Goal: Task Accomplishment & Management: Use online tool/utility

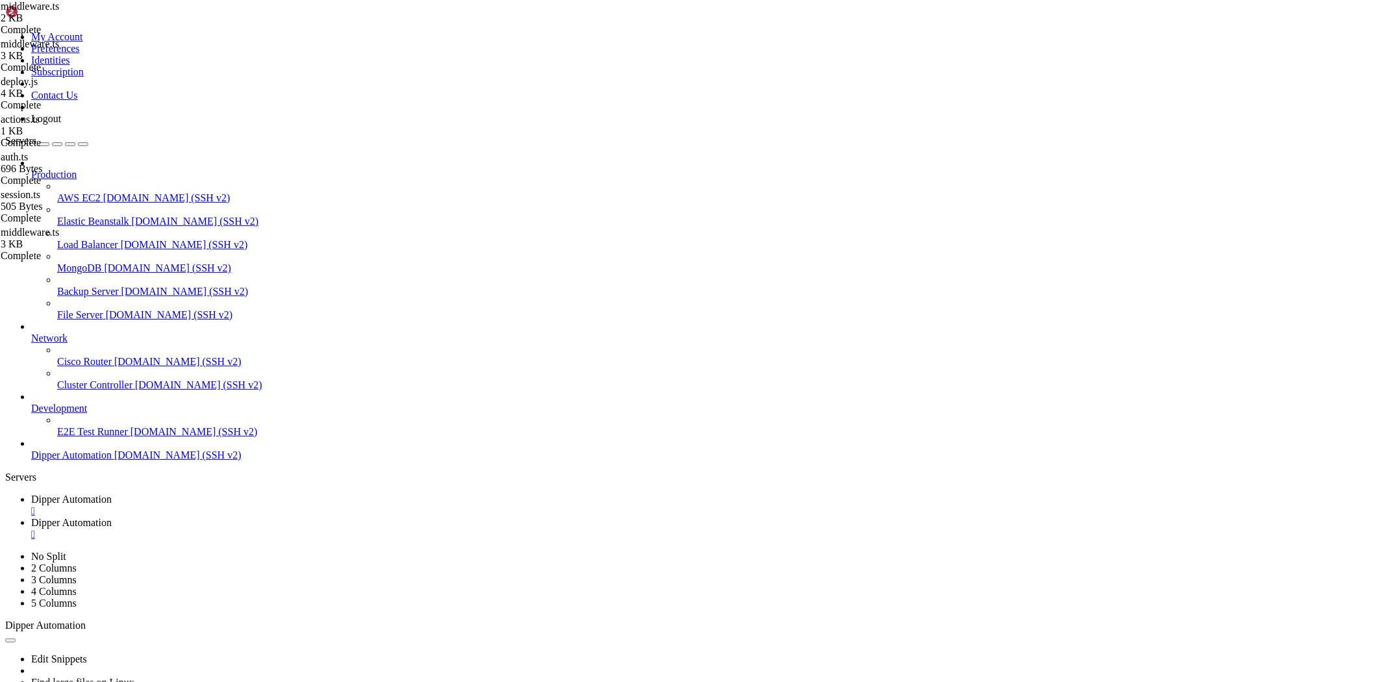
scroll to position [12216, 0]
click at [328, 517] on link "Dipper Automation " at bounding box center [705, 528] width 1348 height 23
type input "/root/Dipperhub/lib"
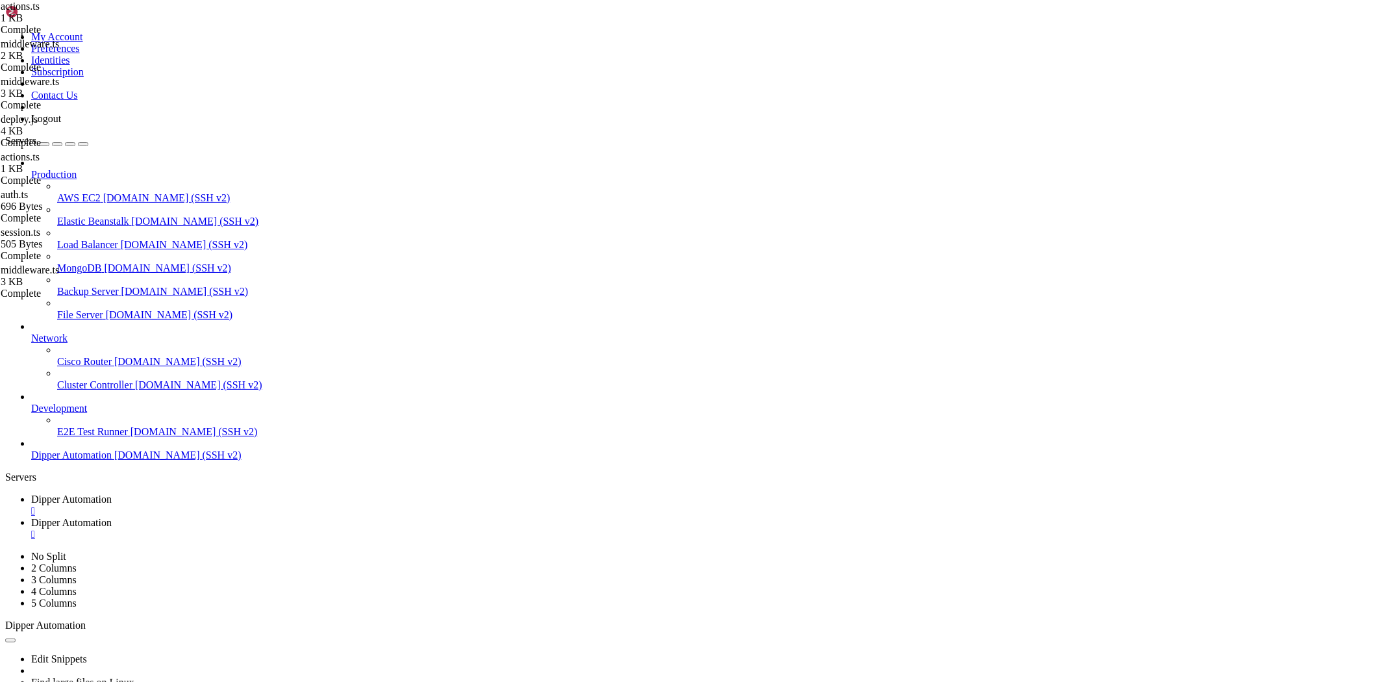
type textarea "}"
click at [112, 493] on span "Dipper Automation" at bounding box center [71, 498] width 80 height 11
click at [345, 517] on link "Dipper Automation " at bounding box center [705, 528] width 1348 height 23
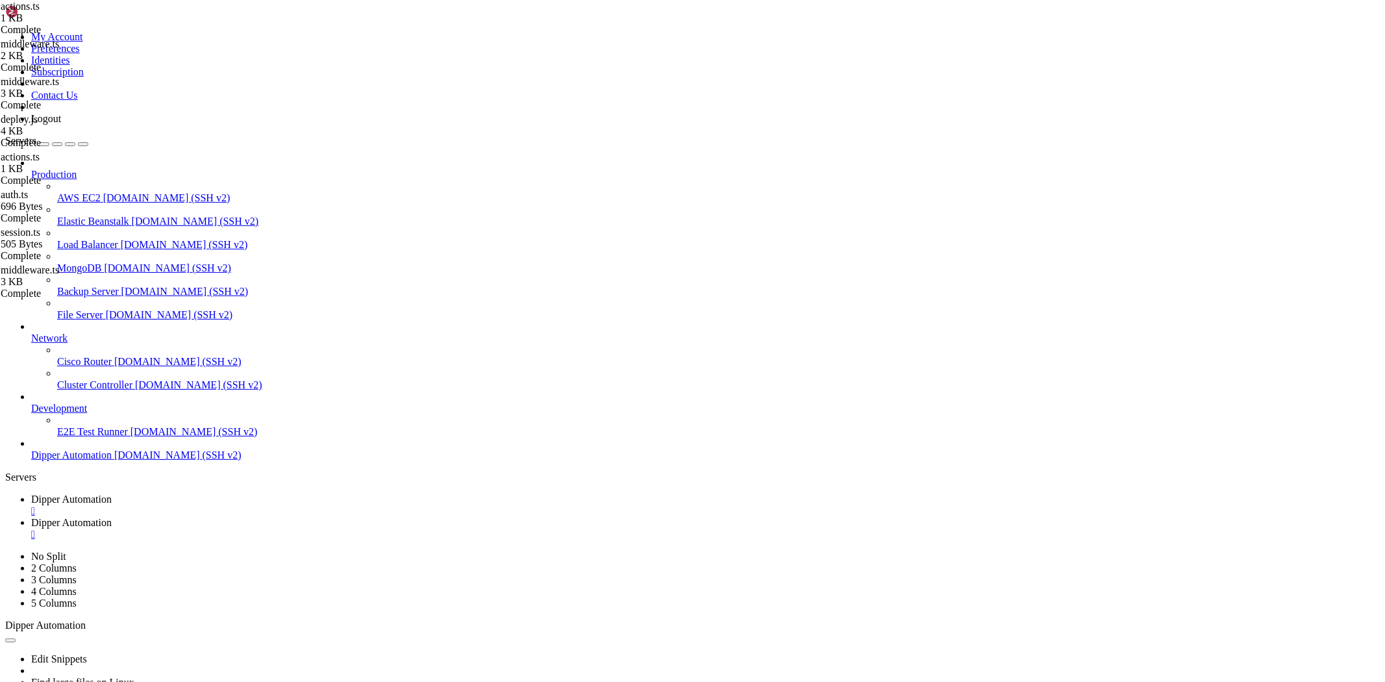
type input "/root/Dipperhub"
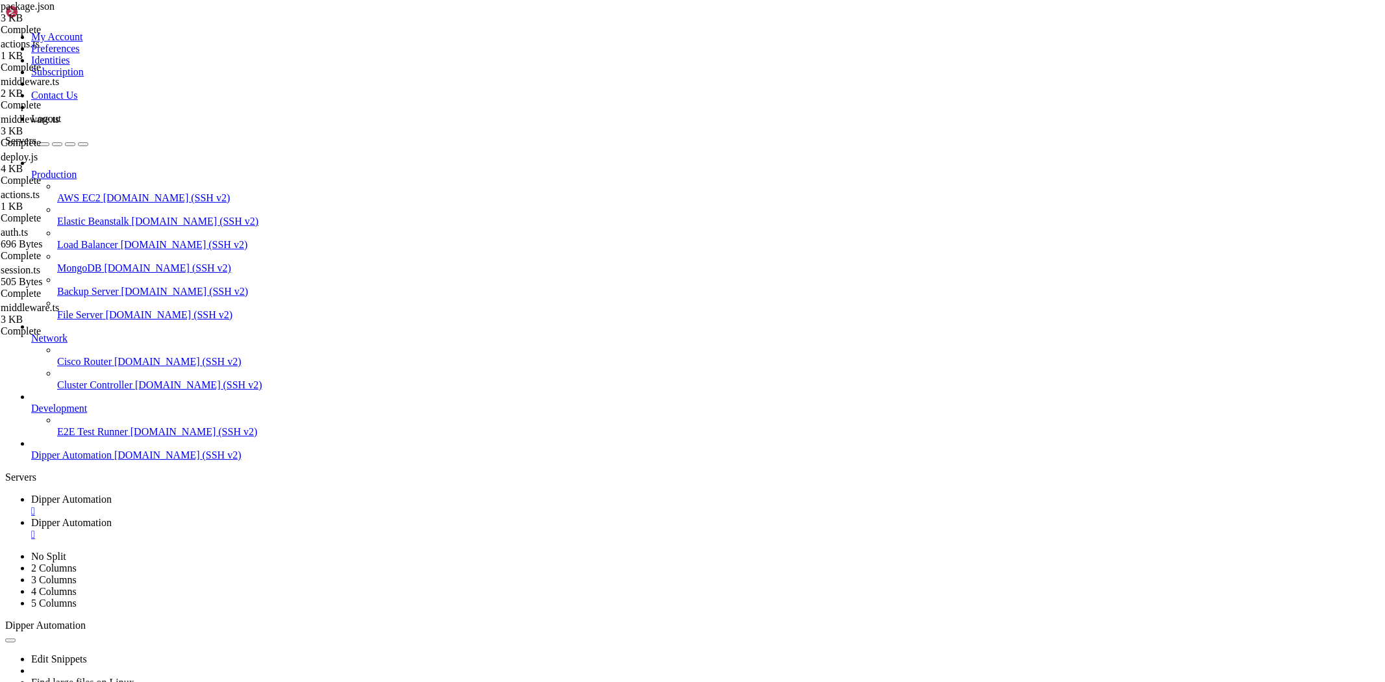
type textarea "}"
click at [112, 493] on span "Dipper Automation" at bounding box center [71, 498] width 80 height 11
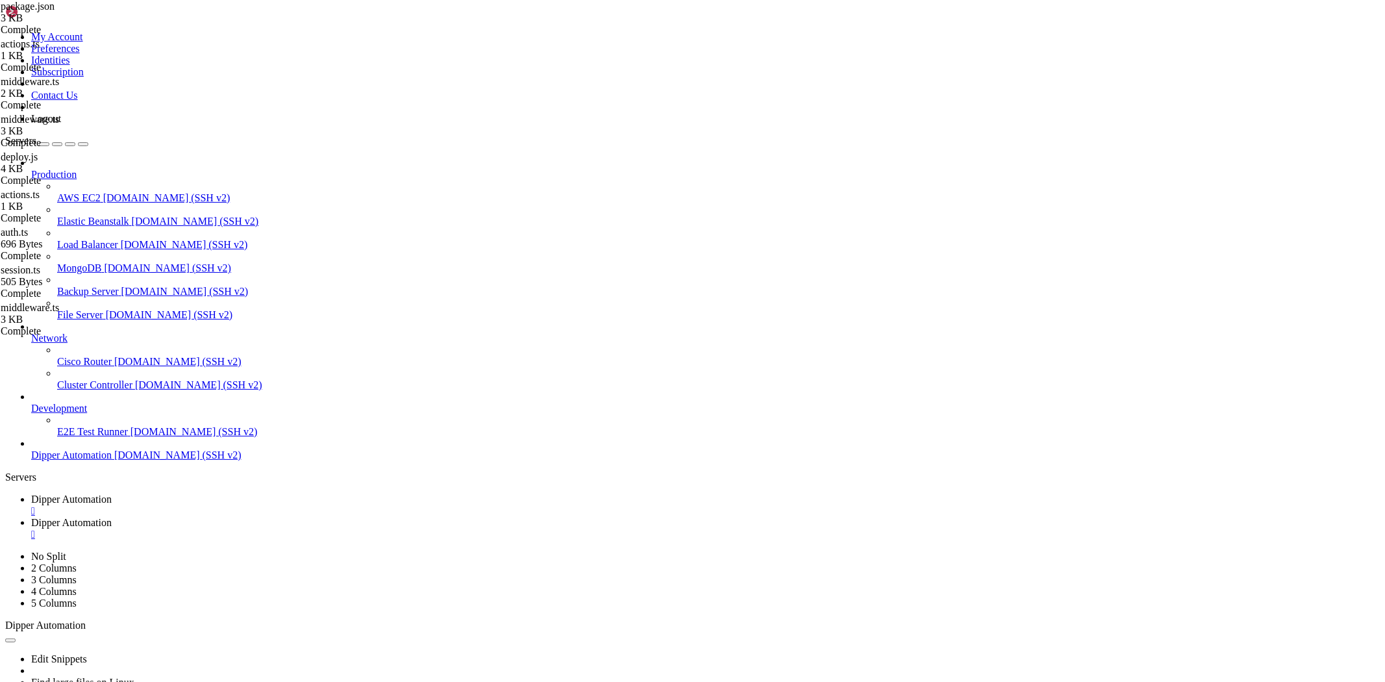
scroll to position [12922, 0]
click at [112, 517] on span "Dipper Automation" at bounding box center [71, 522] width 80 height 11
click at [211, 493] on link "Dipper Automation " at bounding box center [705, 504] width 1348 height 23
click at [319, 517] on link "Dipper Automation " at bounding box center [705, 528] width 1348 height 23
click at [112, 493] on span "Dipper Automation" at bounding box center [71, 498] width 80 height 11
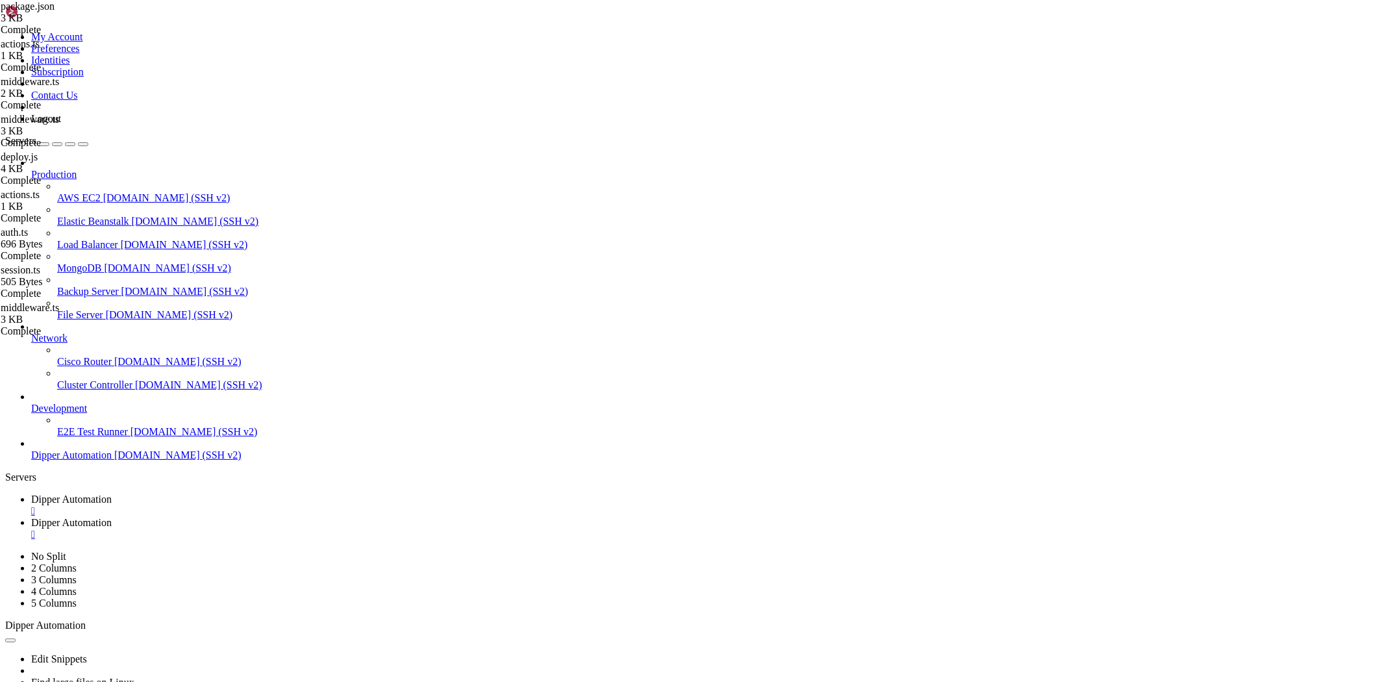
click at [112, 517] on span "Dipper Automation" at bounding box center [71, 522] width 80 height 11
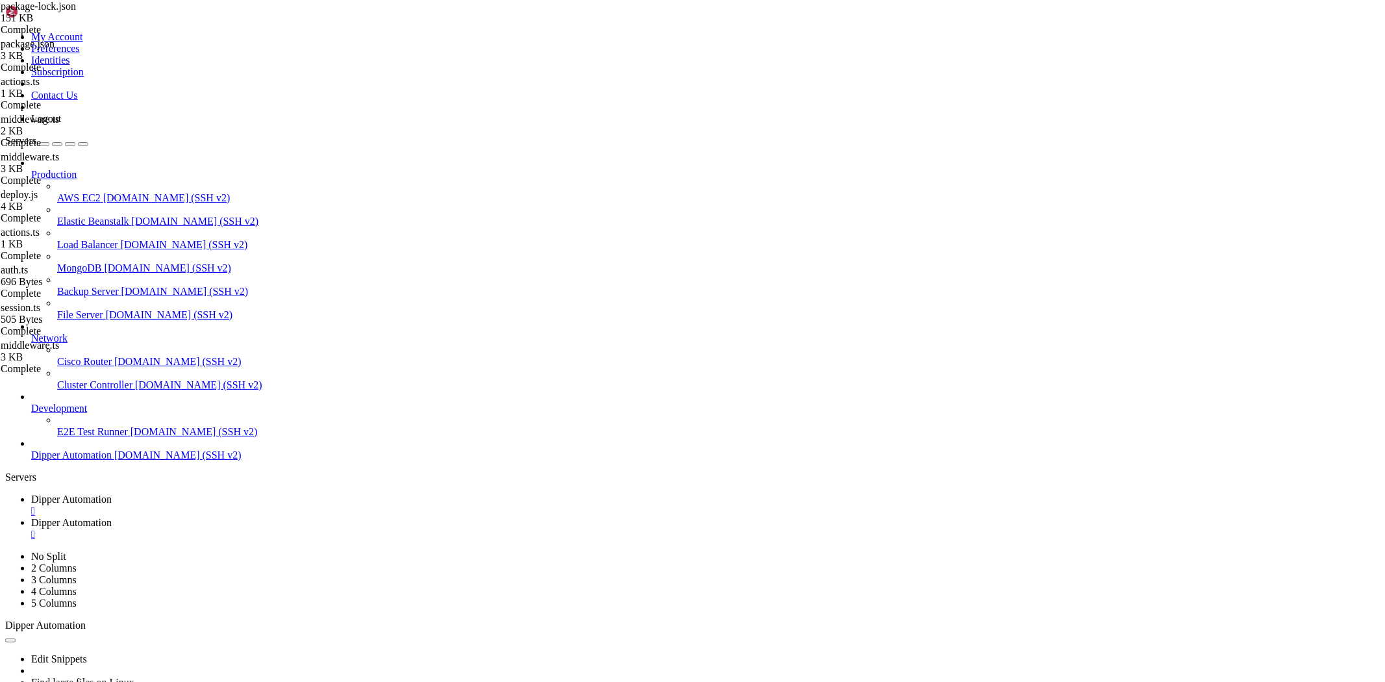
scroll to position [443, 0]
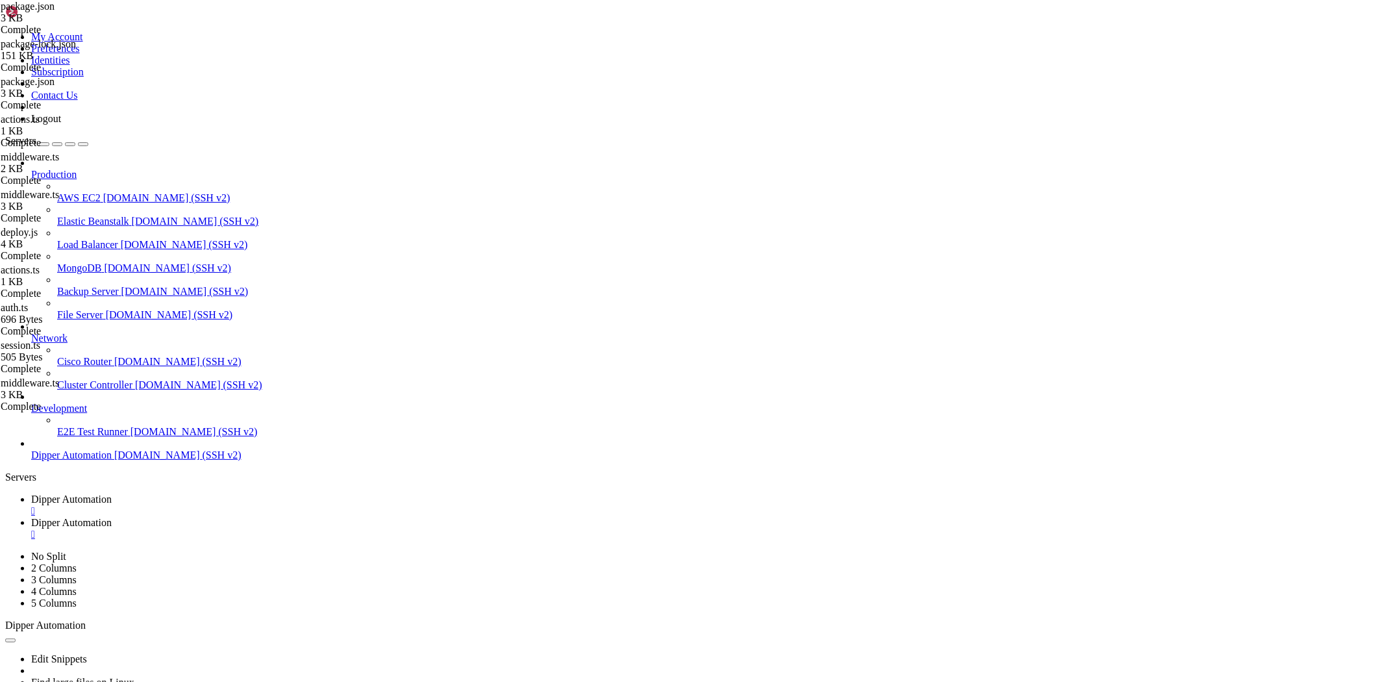
type textarea ""install:deps": "npm install --legacy-peer-deps && cd backend && pip install -r…"
click at [112, 493] on span "Dipper Automation" at bounding box center [71, 498] width 80 height 11
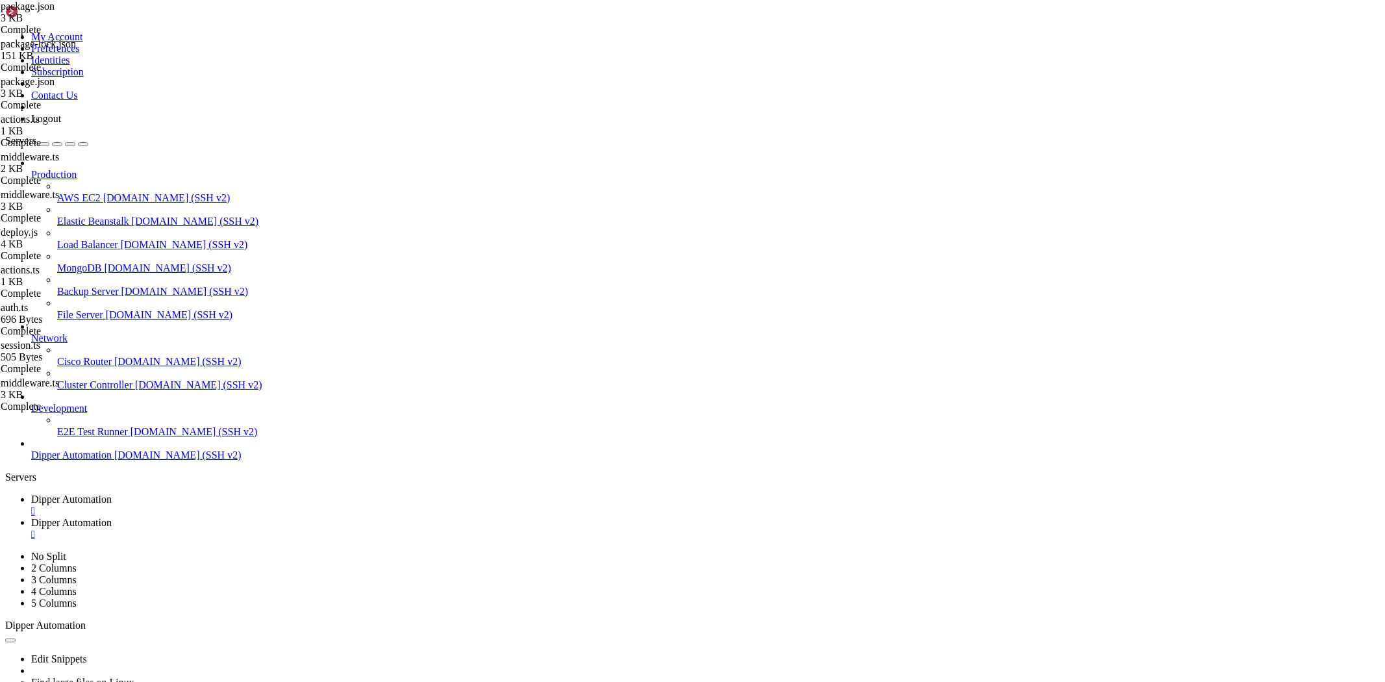
drag, startPoint x: 214, startPoint y: 1161, endPoint x: 49, endPoint y: 1032, distance: 209.6
drag, startPoint x: 202, startPoint y: 1083, endPoint x: 10, endPoint y: 1012, distance: 204.4
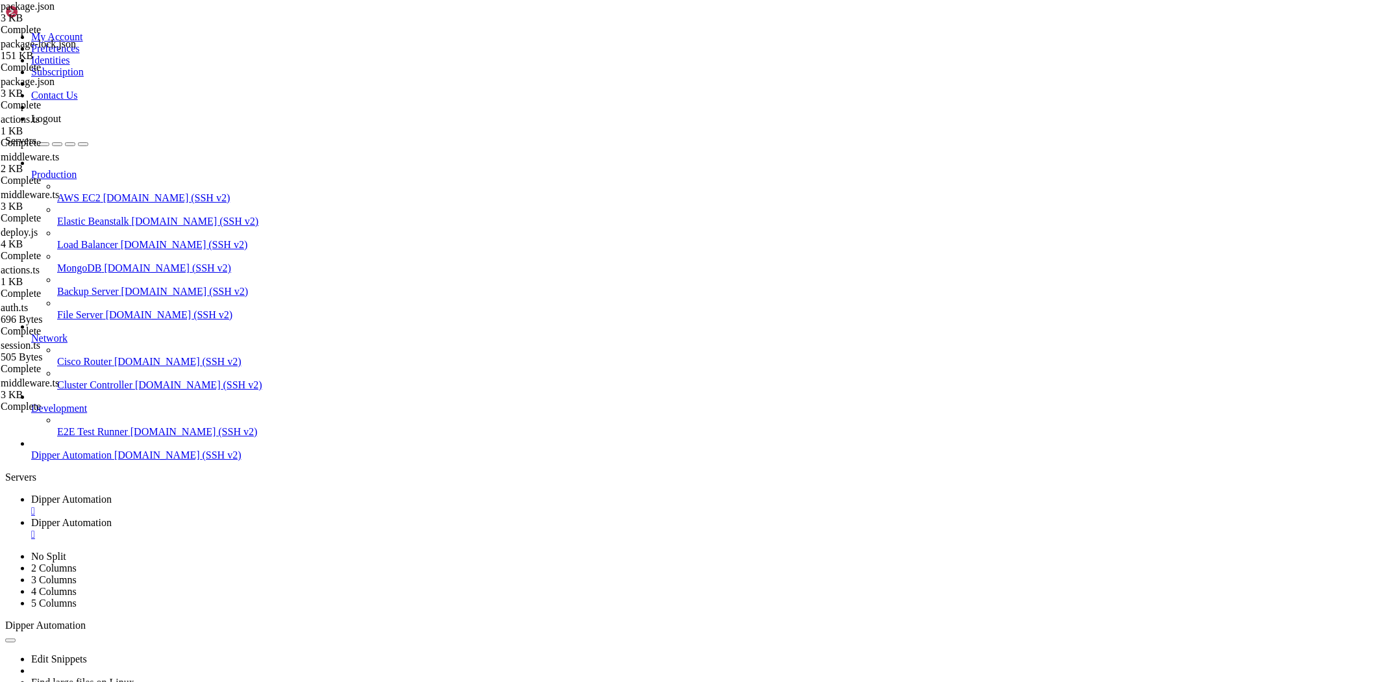
copy div "⚠ Compiled with warnings ./app/api/auth/session/route.ts Attempted import error…"
drag, startPoint x: 11, startPoint y: 911, endPoint x: 13, endPoint y: 904, distance: 6.8
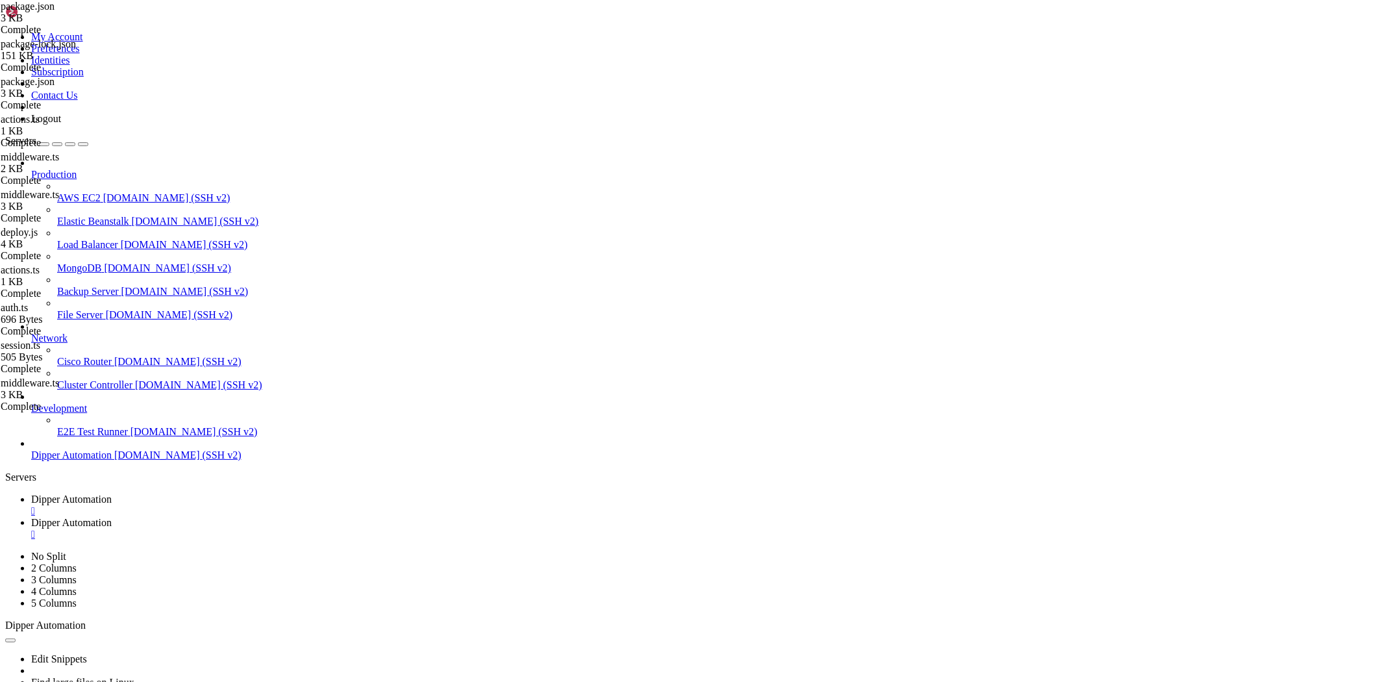
drag, startPoint x: 367, startPoint y: 1157, endPoint x: 43, endPoint y: 1018, distance: 351.9
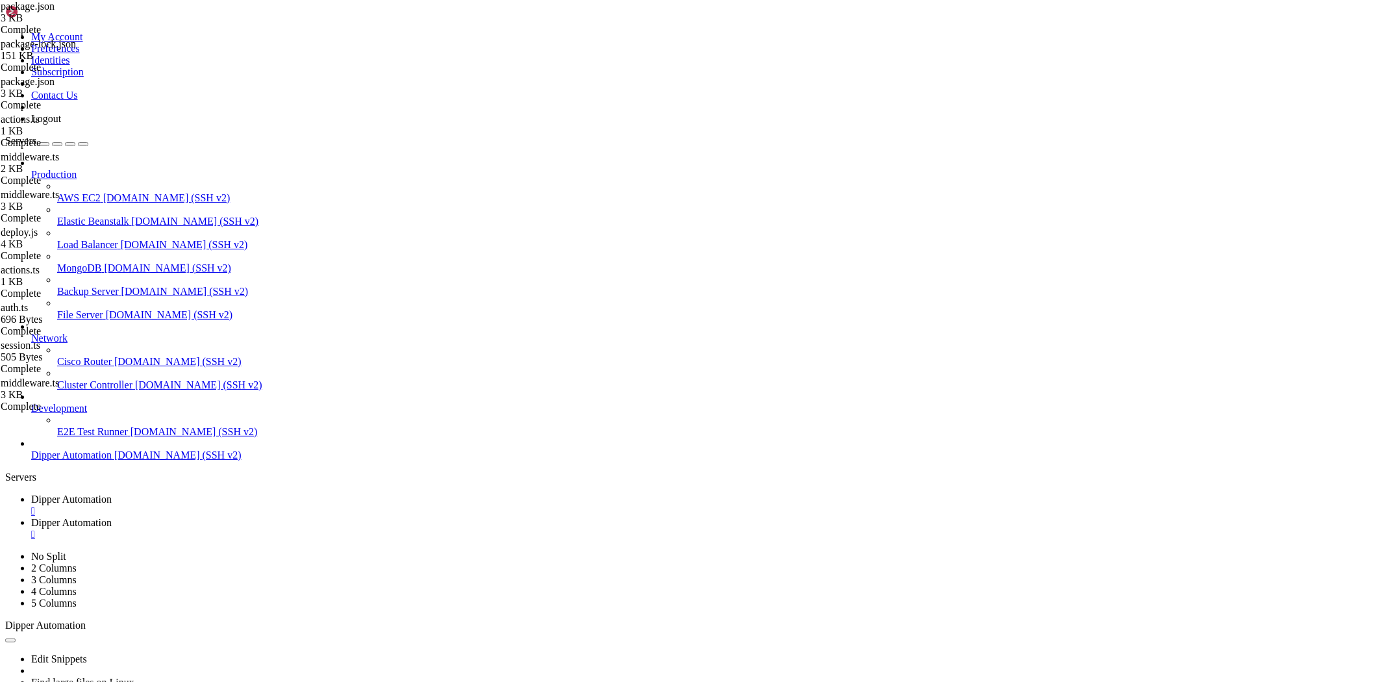
scroll to position [21269, 0]
drag, startPoint x: 347, startPoint y: 1239, endPoint x: 12, endPoint y: 876, distance: 494.8
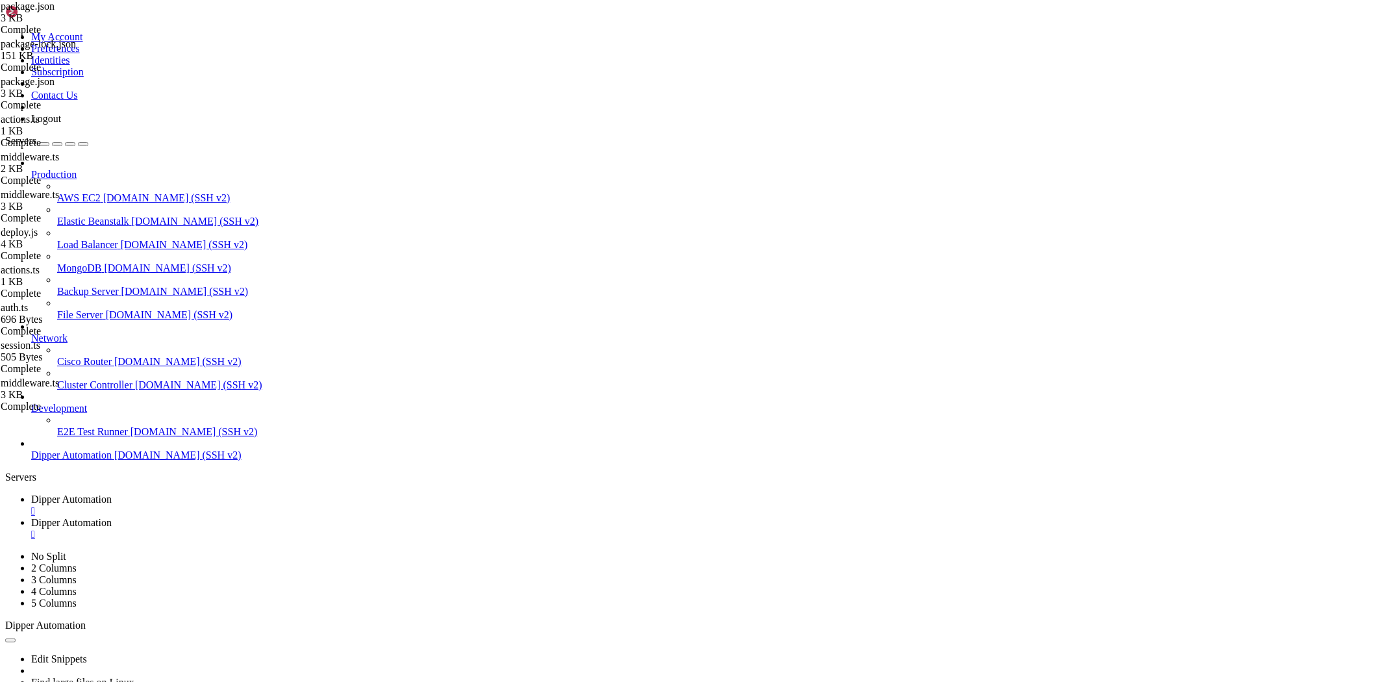
drag, startPoint x: 298, startPoint y: 1141, endPoint x: 398, endPoint y: 1013, distance: 162.3
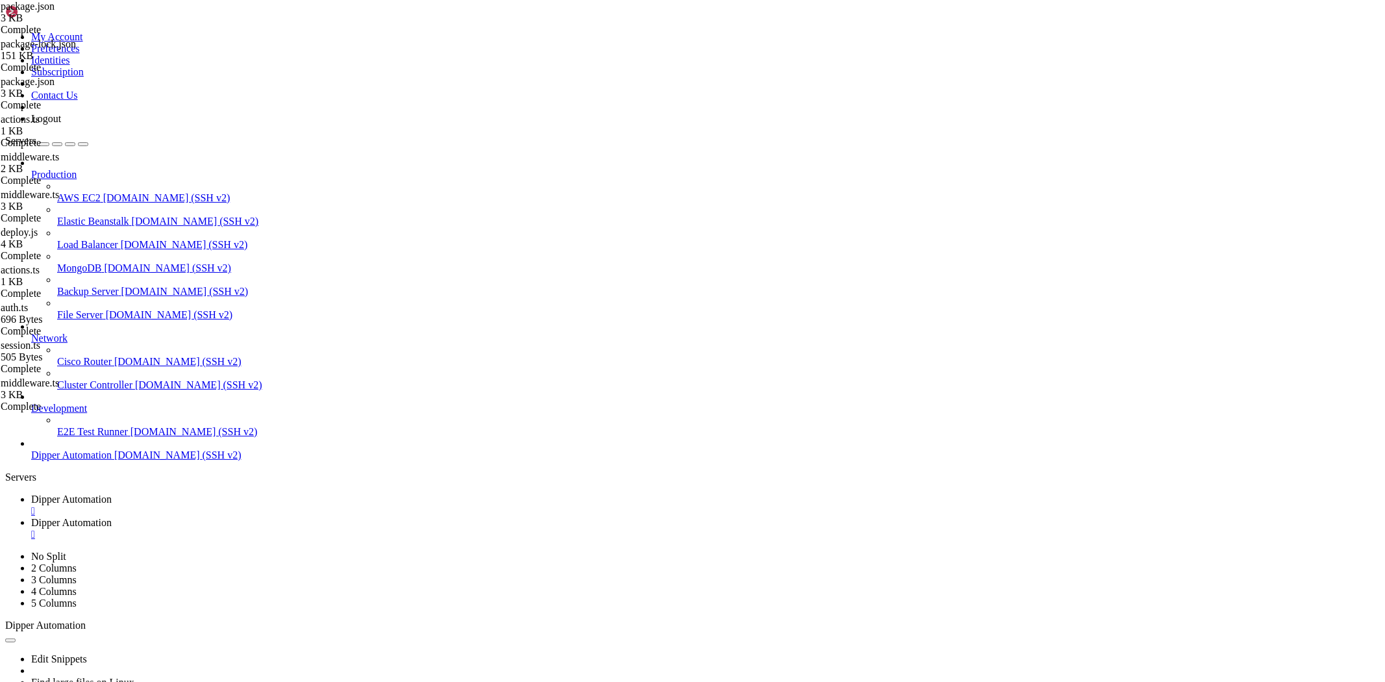
drag, startPoint x: 354, startPoint y: 1170, endPoint x: 10, endPoint y: 845, distance: 473.0
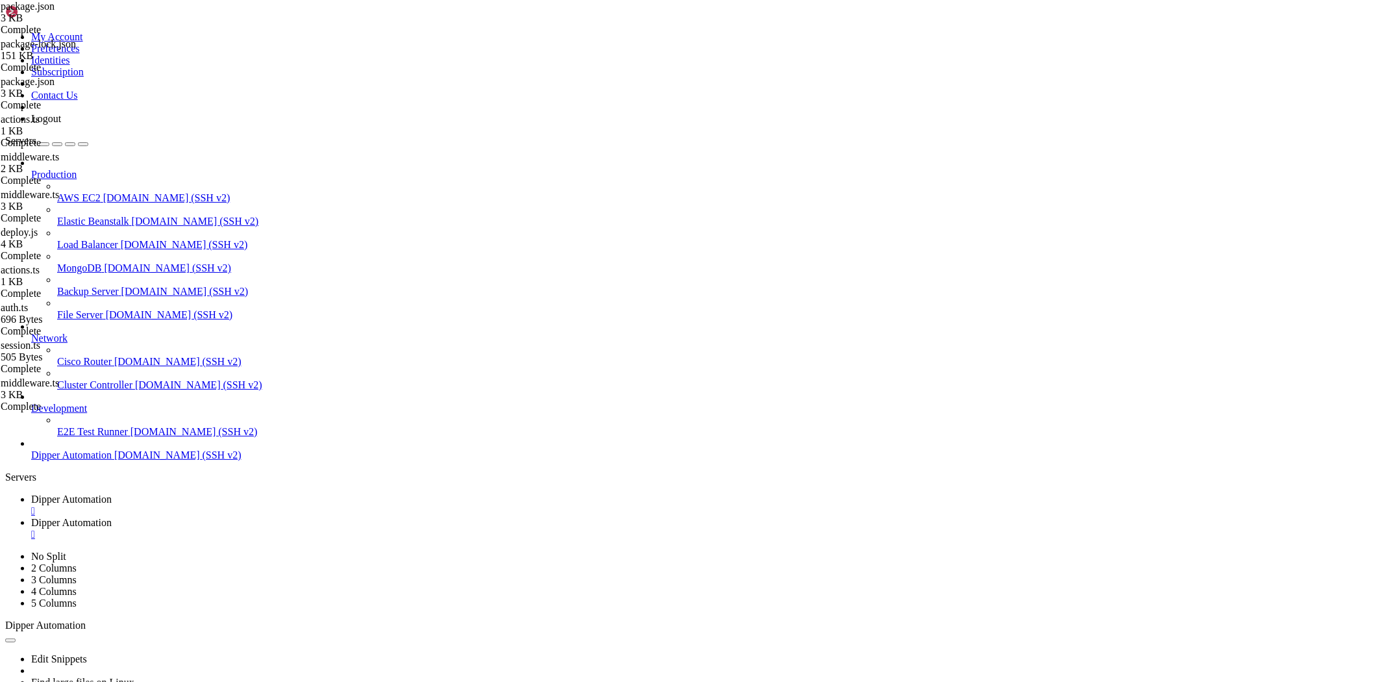
click at [112, 517] on span "Dipper Automation" at bounding box center [71, 522] width 80 height 11
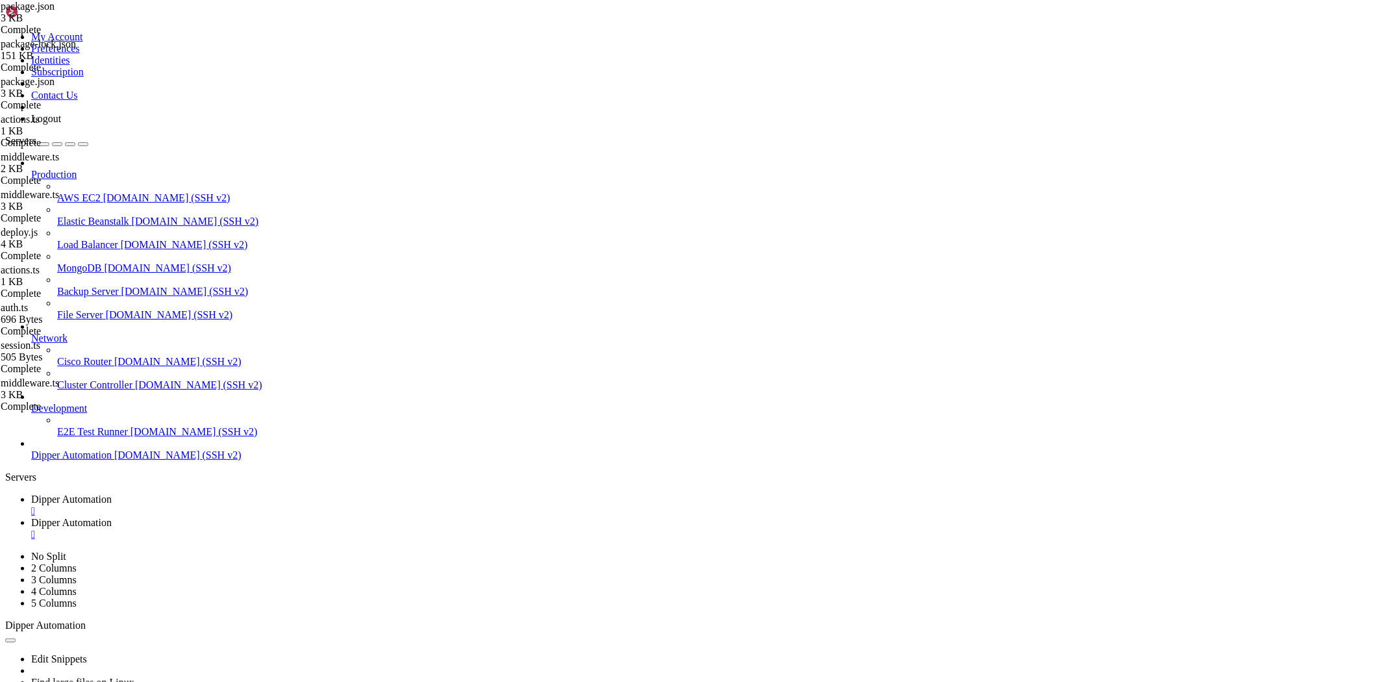
type input "/root/Dipperhub/app/home"
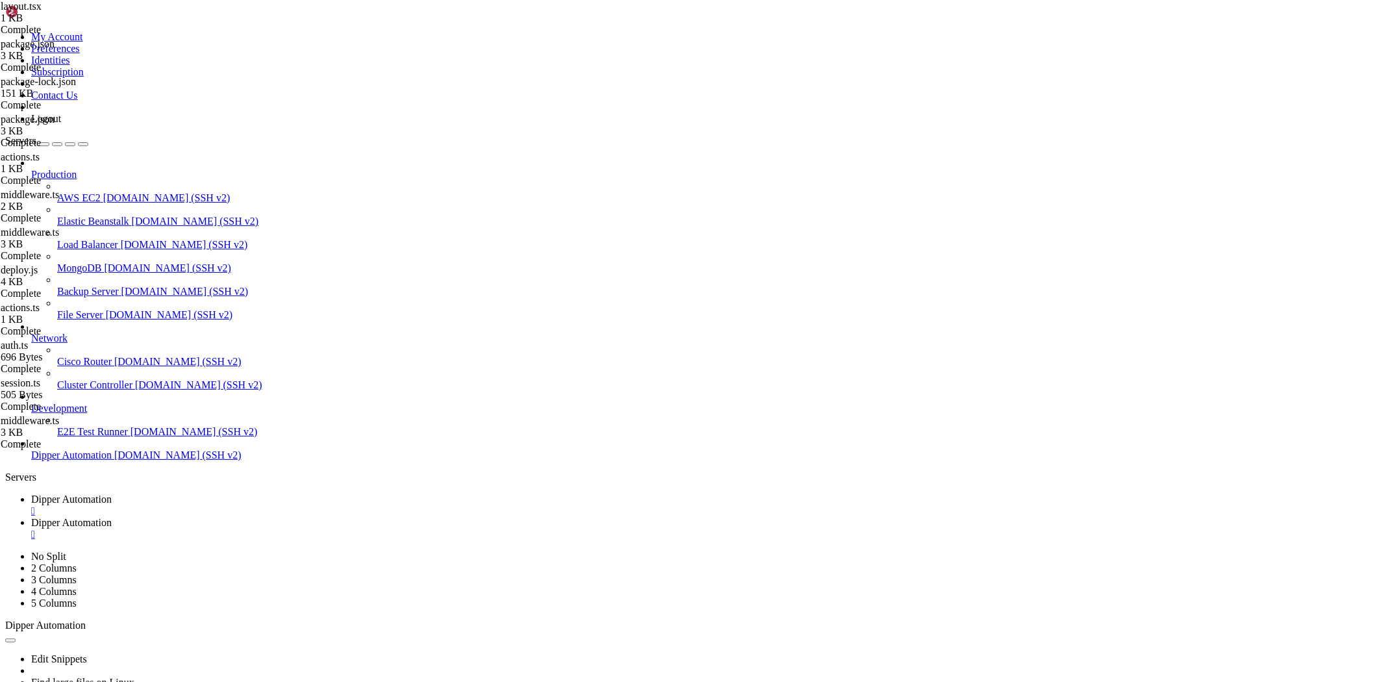
type textarea "}"
paste textarea
click at [224, 493] on link "Dipper Automation " at bounding box center [705, 504] width 1348 height 23
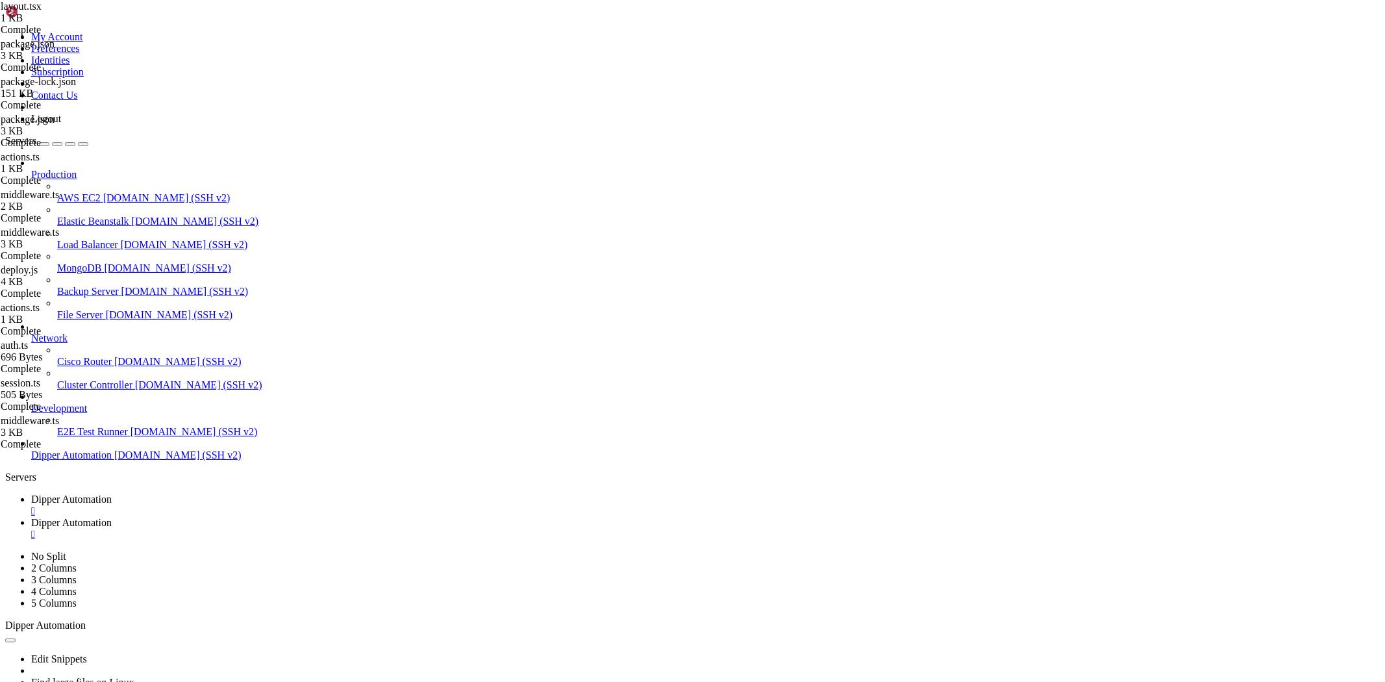
drag, startPoint x: 357, startPoint y: 1023, endPoint x: 371, endPoint y: 969, distance: 56.2
drag, startPoint x: 18, startPoint y: 977, endPoint x: 583, endPoint y: 1311, distance: 656.3
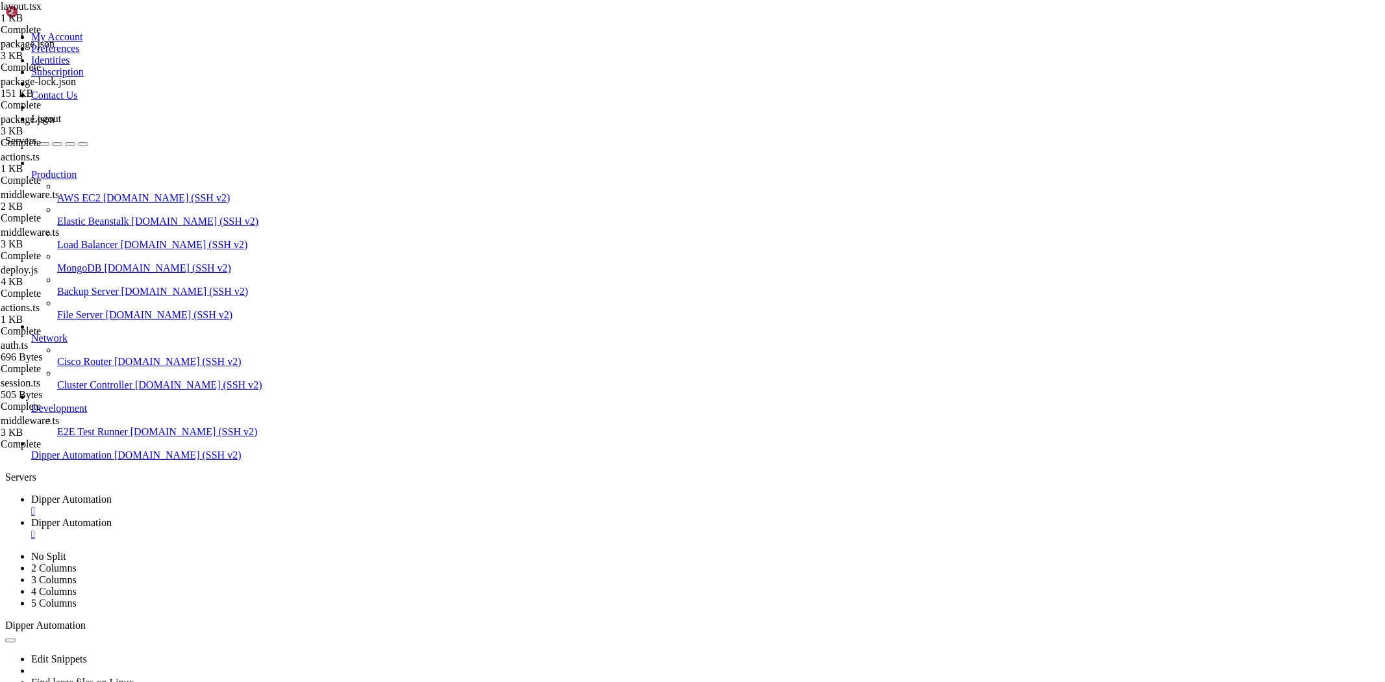
scroll to position [25756, 0]
click at [112, 517] on span "Dipper Automation" at bounding box center [71, 522] width 80 height 11
click at [247, 493] on link "Dipper Automation " at bounding box center [705, 504] width 1348 height 23
click at [112, 517] on span "Dipper Automation" at bounding box center [71, 522] width 80 height 11
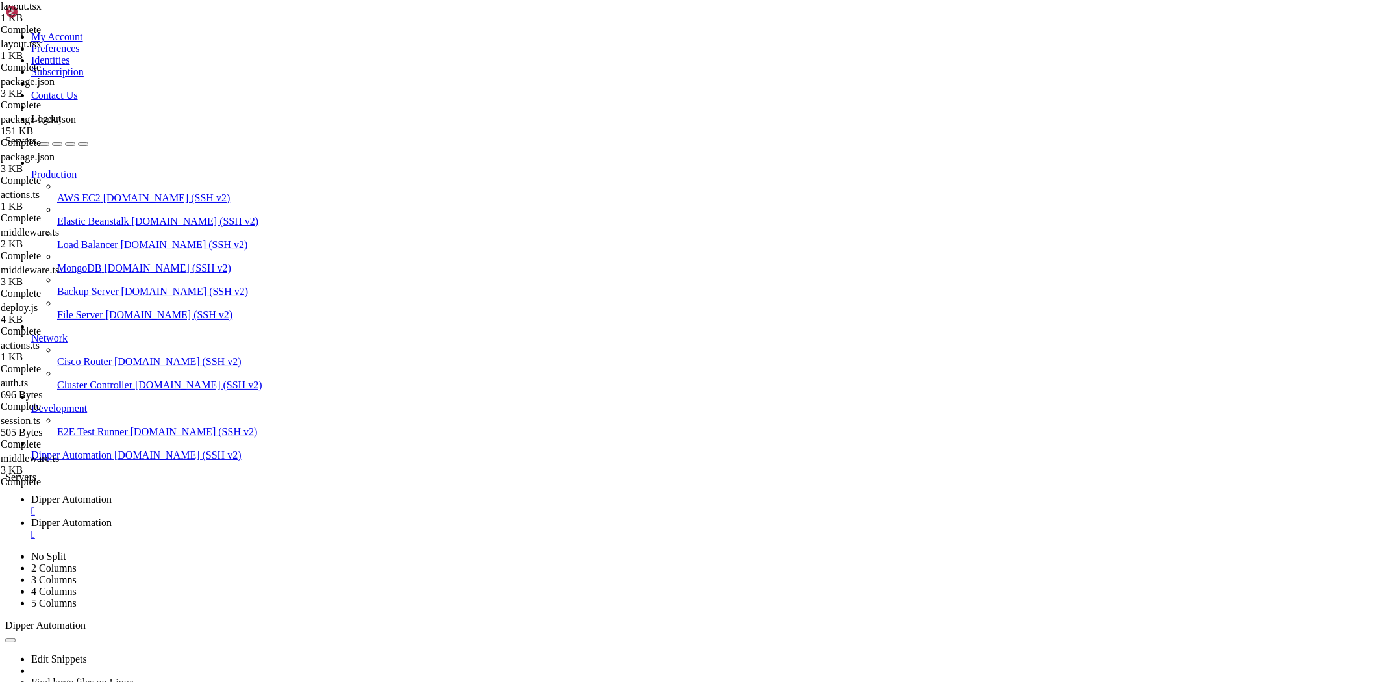
type textarea "}"
click at [112, 493] on span "Dipper Automation" at bounding box center [71, 498] width 80 height 11
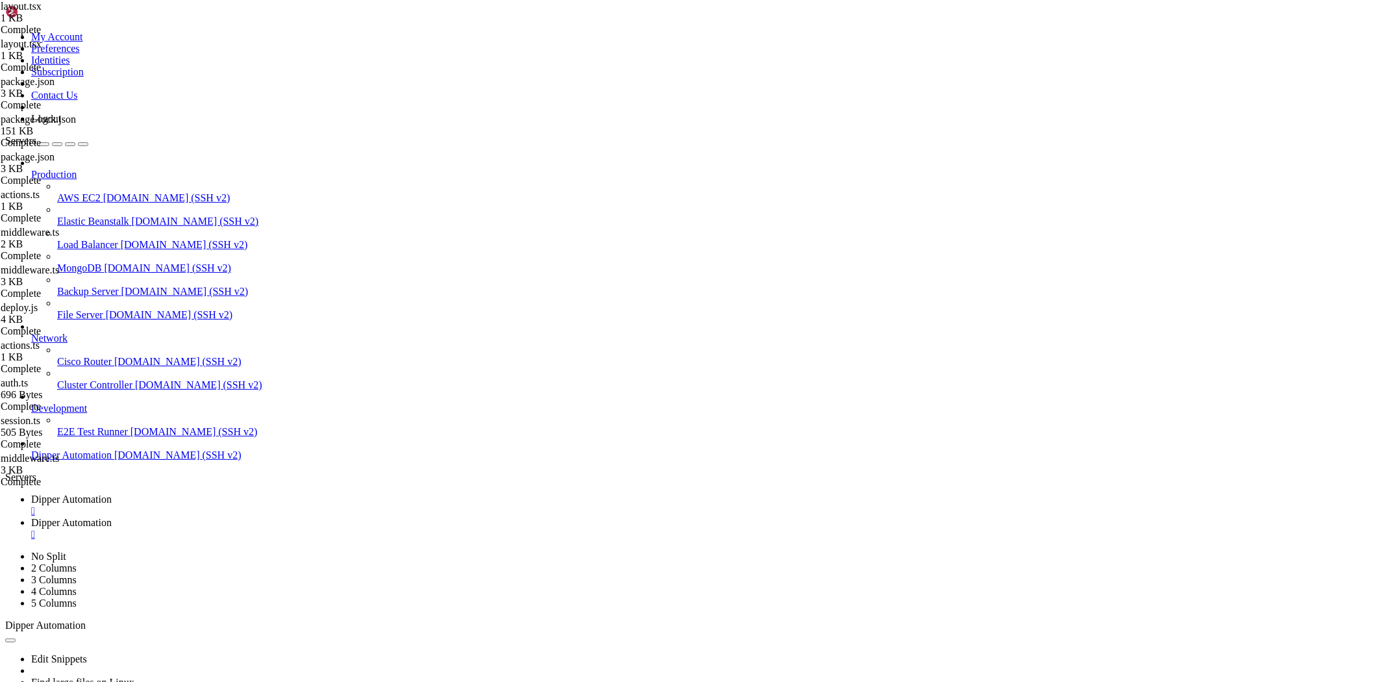
click at [112, 517] on span "Dipper Automation" at bounding box center [71, 522] width 80 height 11
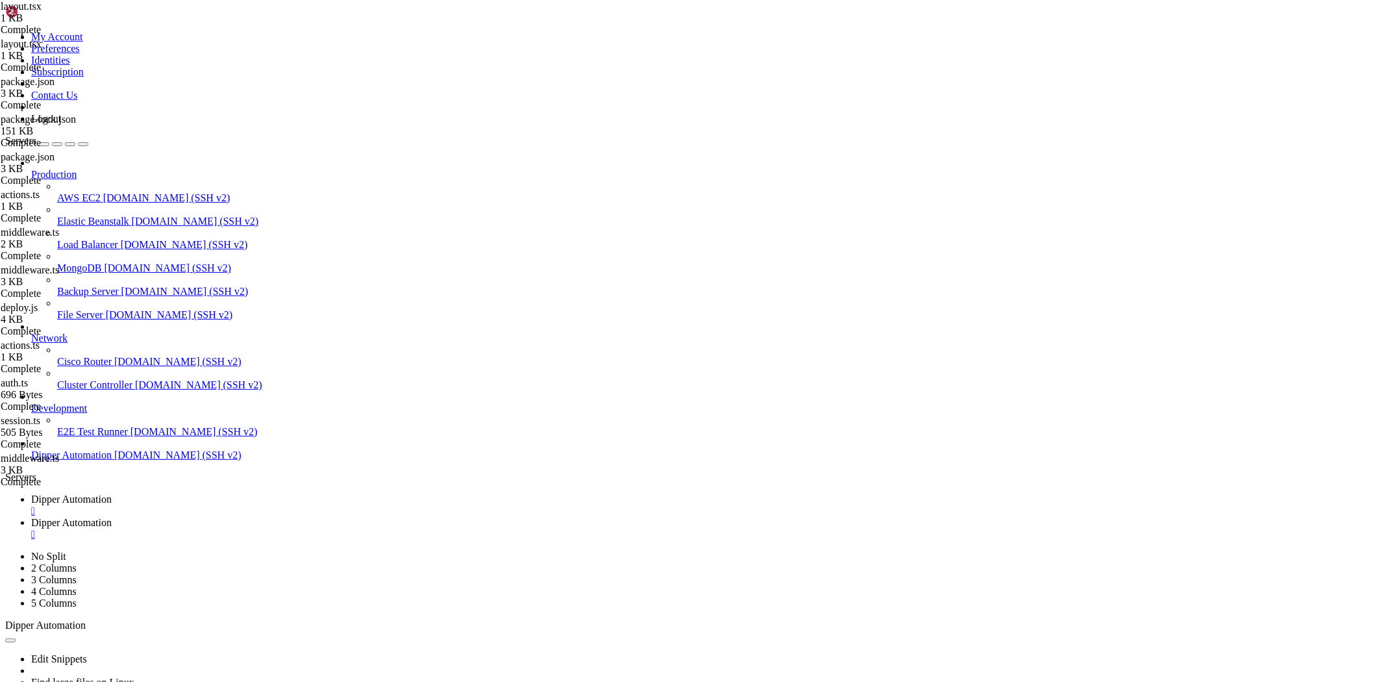
type input "/root/Dipperhub/app/login/_components"
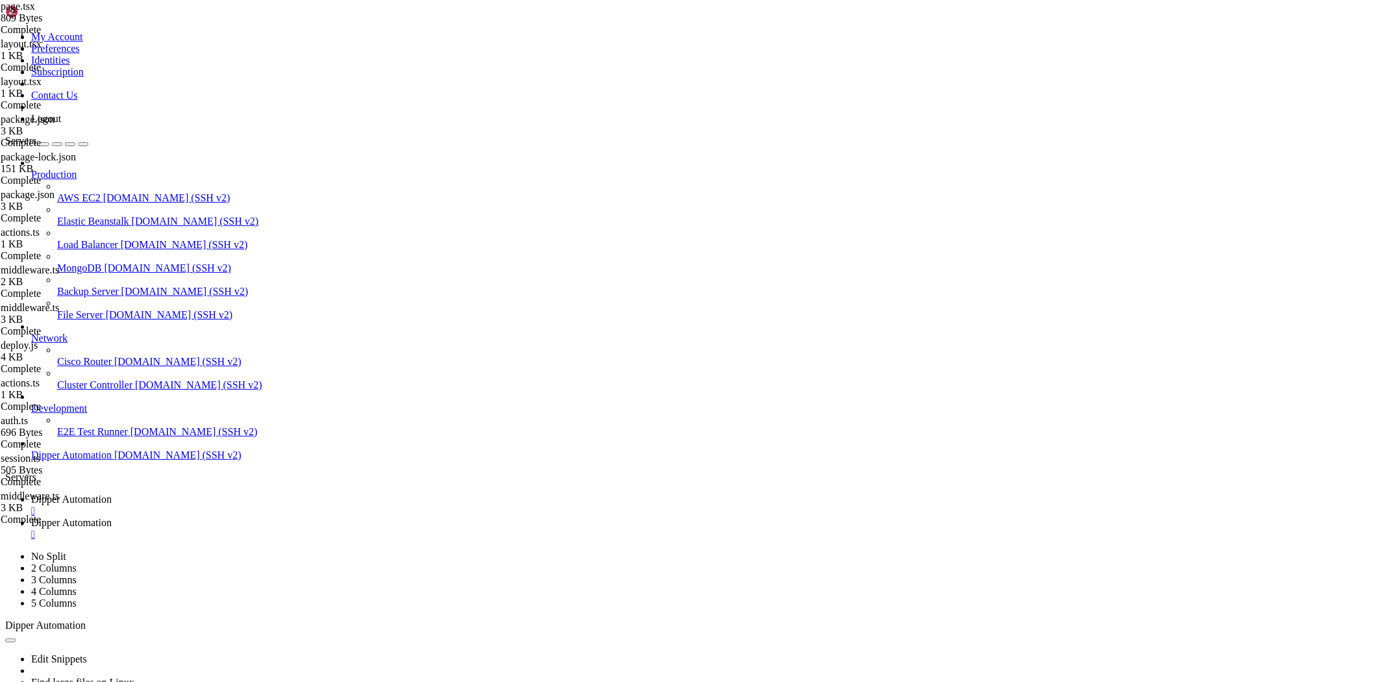
drag, startPoint x: 388, startPoint y: 238, endPoint x: 446, endPoint y: 243, distance: 58.0
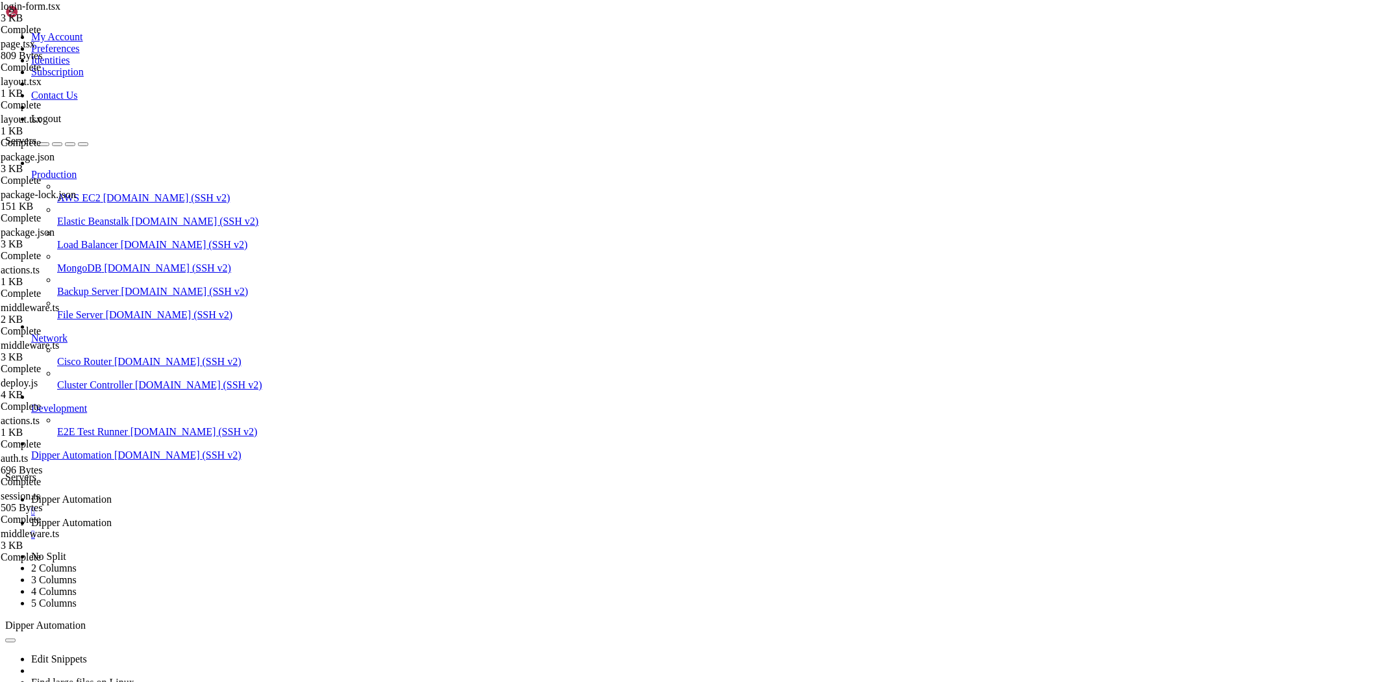
drag, startPoint x: 446, startPoint y: 243, endPoint x: 458, endPoint y: 242, distance: 11.8
type textarea "const response = await fetch(`${[DOMAIN_NAME]_PUBLIC_API_URL}/api/auth/login`, {"
drag, startPoint x: 451, startPoint y: 240, endPoint x: 390, endPoint y: 242, distance: 60.4
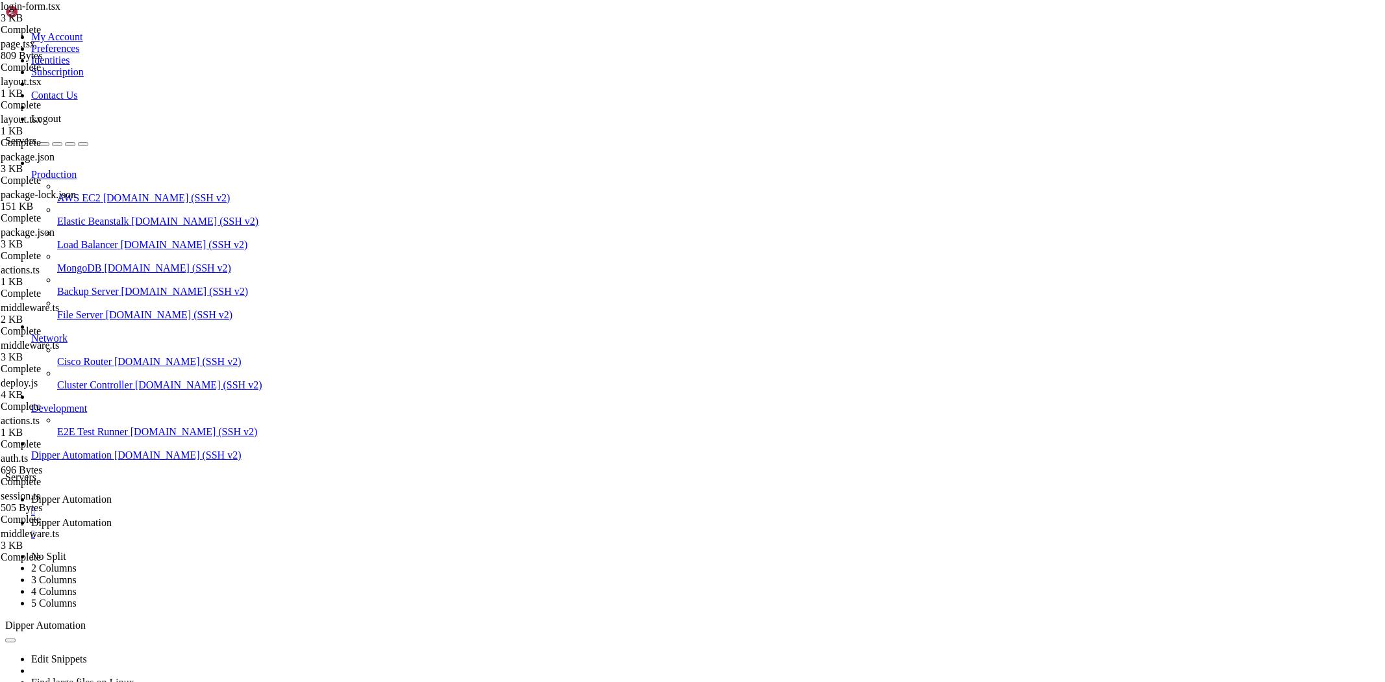
click at [112, 493] on span "Dipper Automation" at bounding box center [71, 498] width 80 height 11
drag, startPoint x: 309, startPoint y: 1044, endPoint x: 218, endPoint y: 1061, distance: 92.6
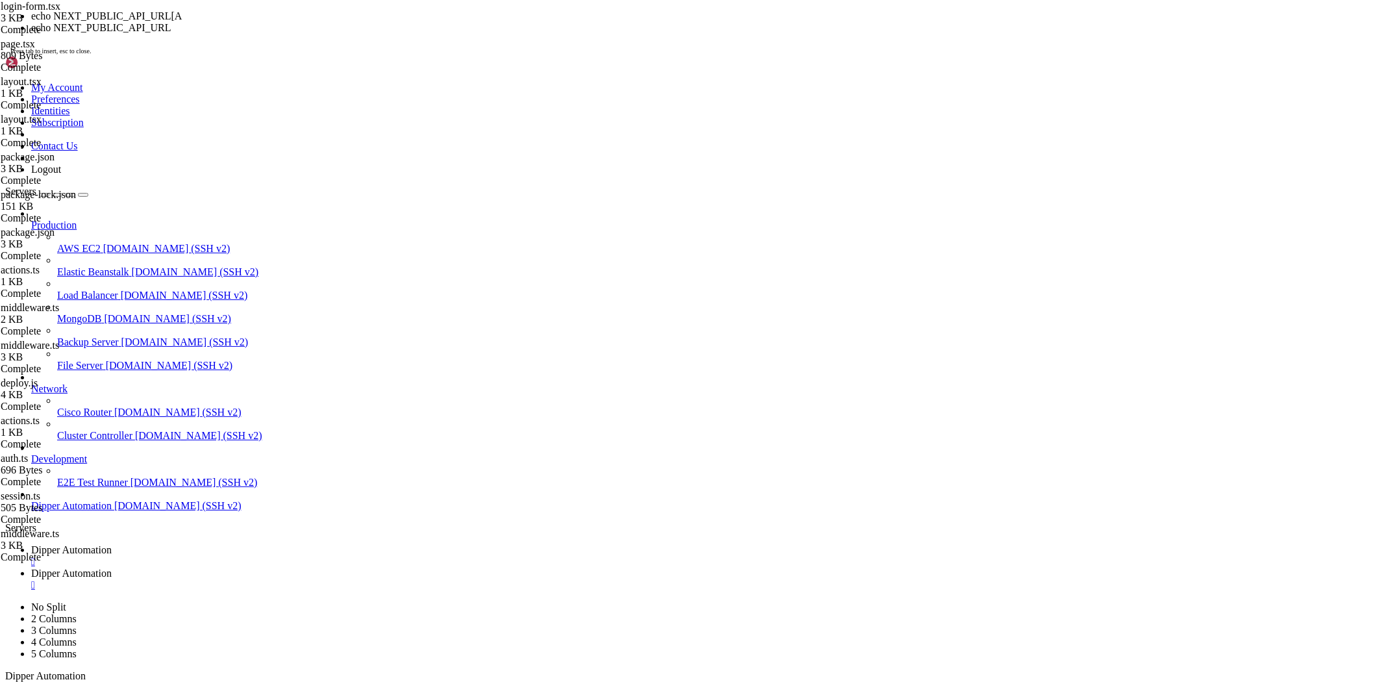
drag, startPoint x: 477, startPoint y: 1040, endPoint x: 458, endPoint y: 1030, distance: 21.8
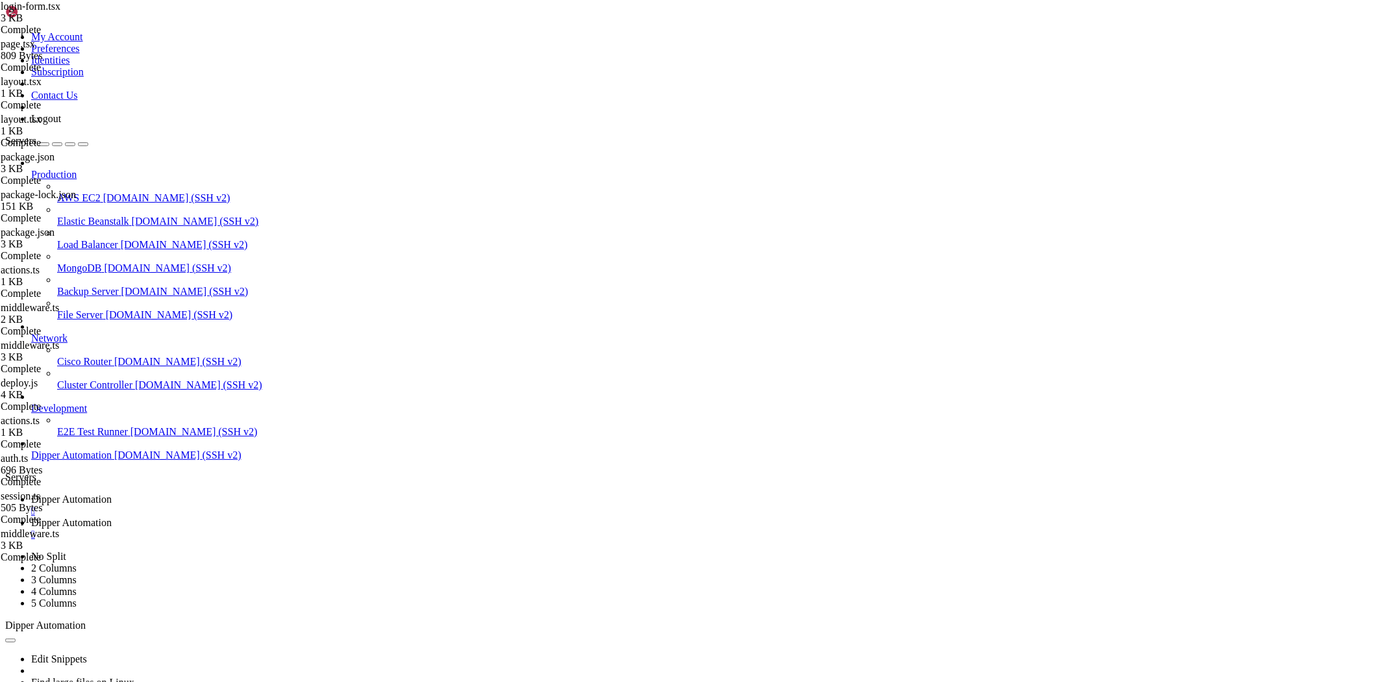
scroll to position [30060, 0]
click at [338, 517] on link "Dipper Automation " at bounding box center [705, 528] width 1348 height 23
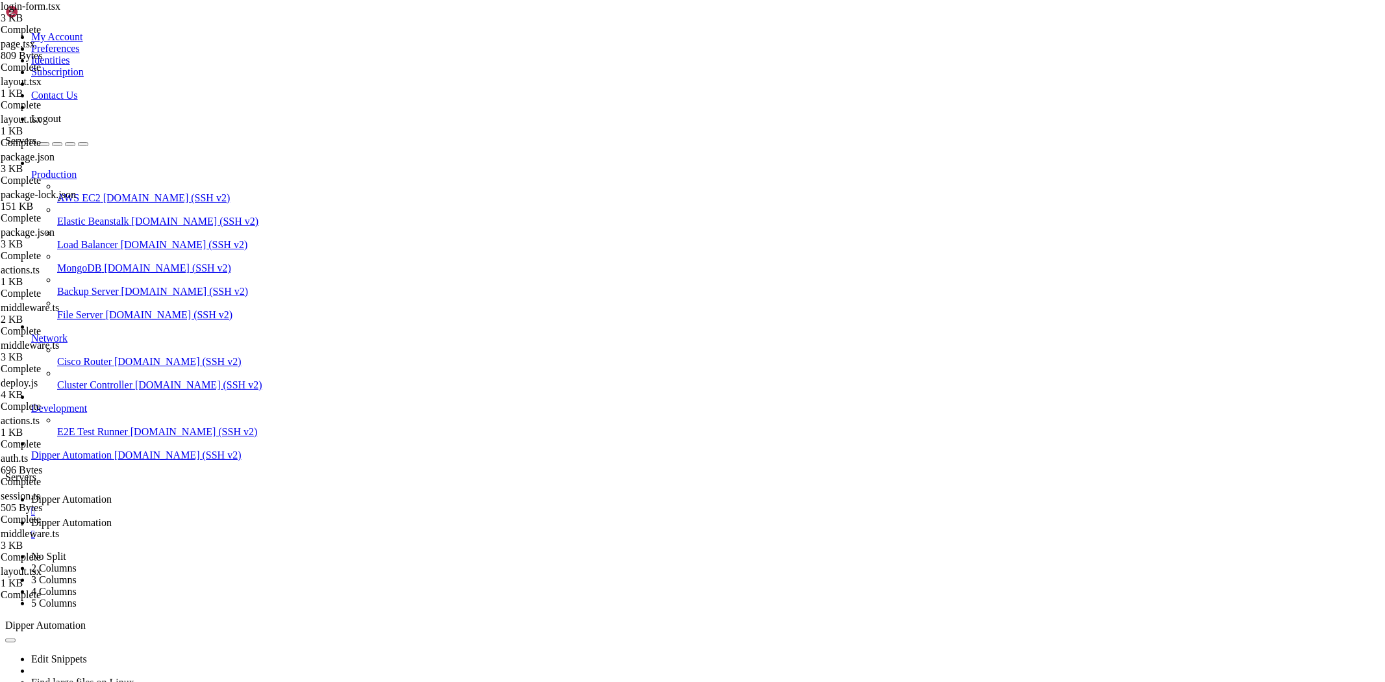
type input "/root/Dipperhub/app/admin/users"
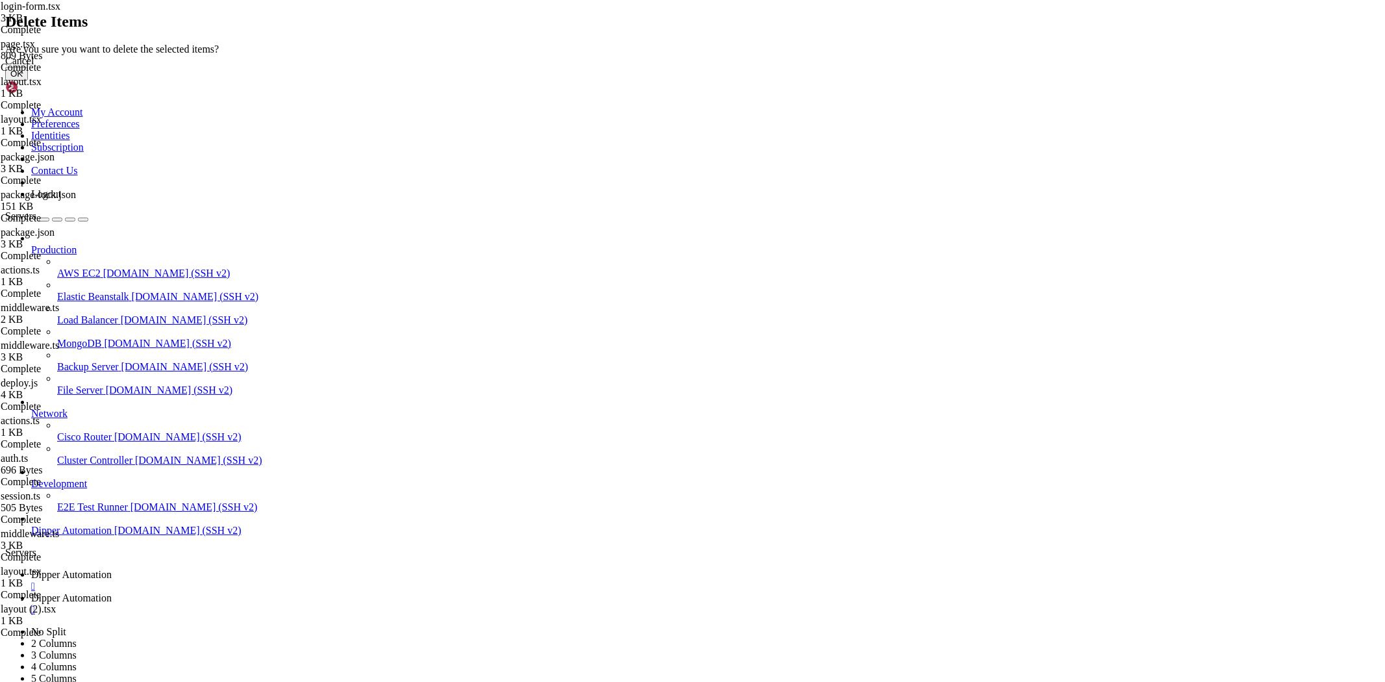
click at [28, 80] on button "OK" at bounding box center [16, 74] width 23 height 14
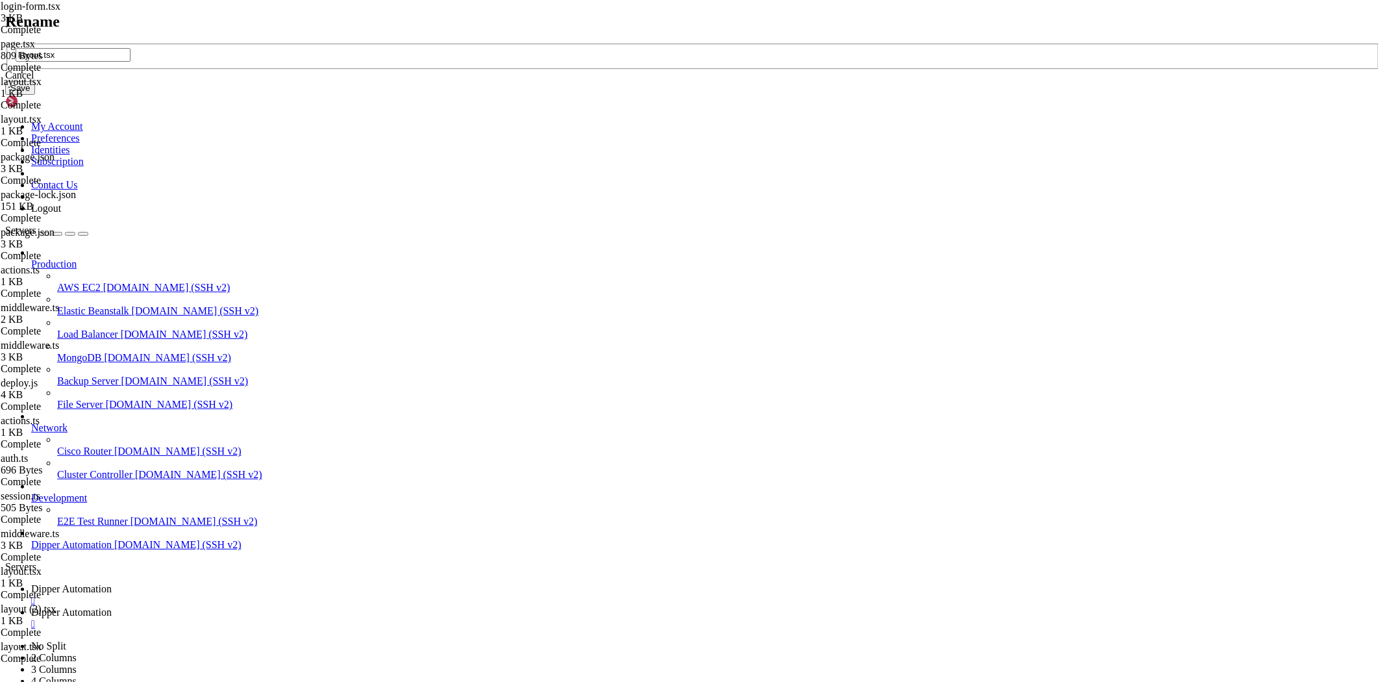
type input "layout.tsx"
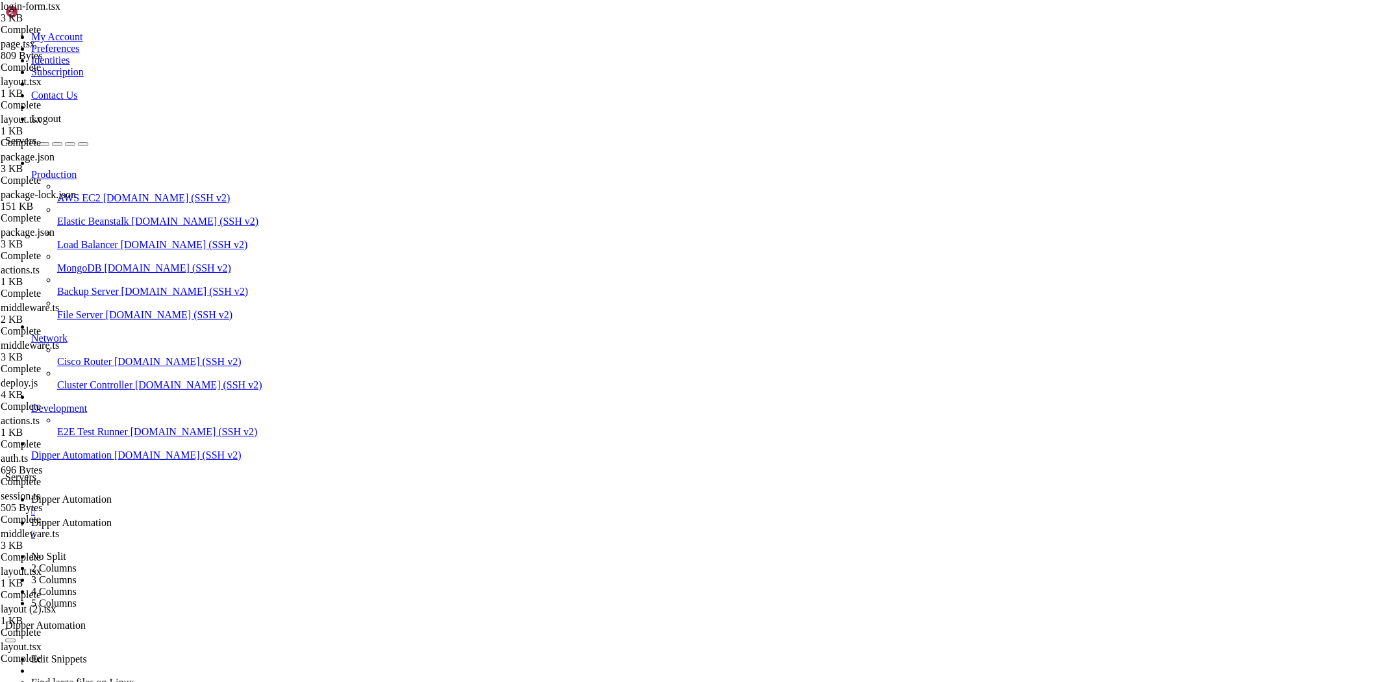
click at [112, 493] on span "Dipper Automation" at bounding box center [71, 498] width 80 height 11
click at [340, 517] on link "Dipper Automation " at bounding box center [705, 528] width 1348 height 23
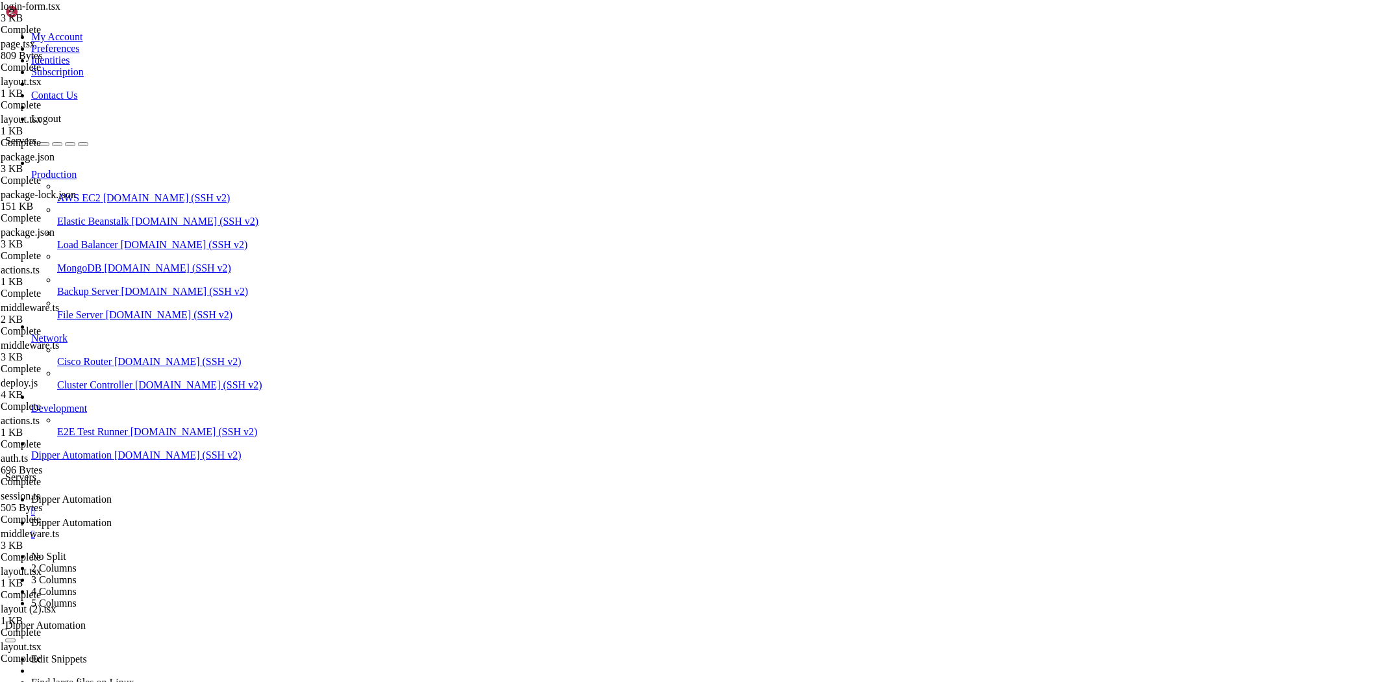
drag, startPoint x: 314, startPoint y: 354, endPoint x: 260, endPoint y: 216, distance: 148.4
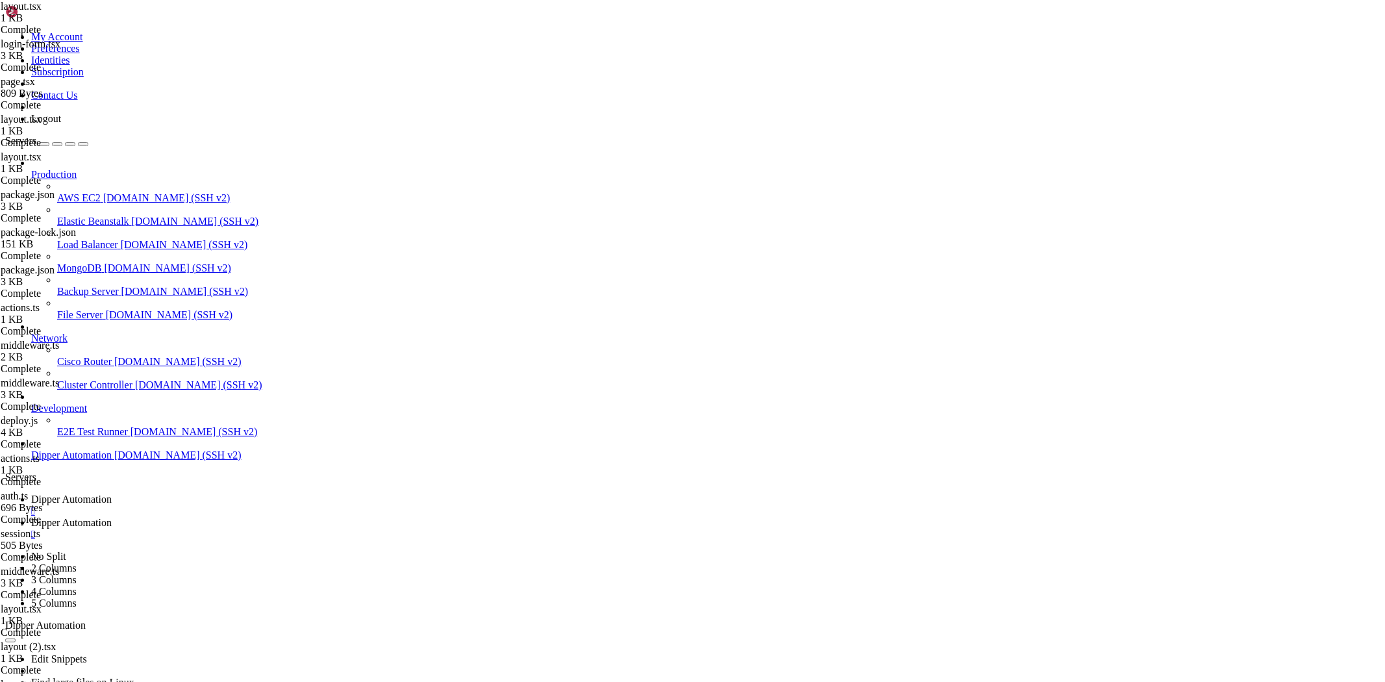
type textarea "import " ././globals.css""
click at [167, 493] on link "Dipper Automation " at bounding box center [705, 504] width 1348 height 23
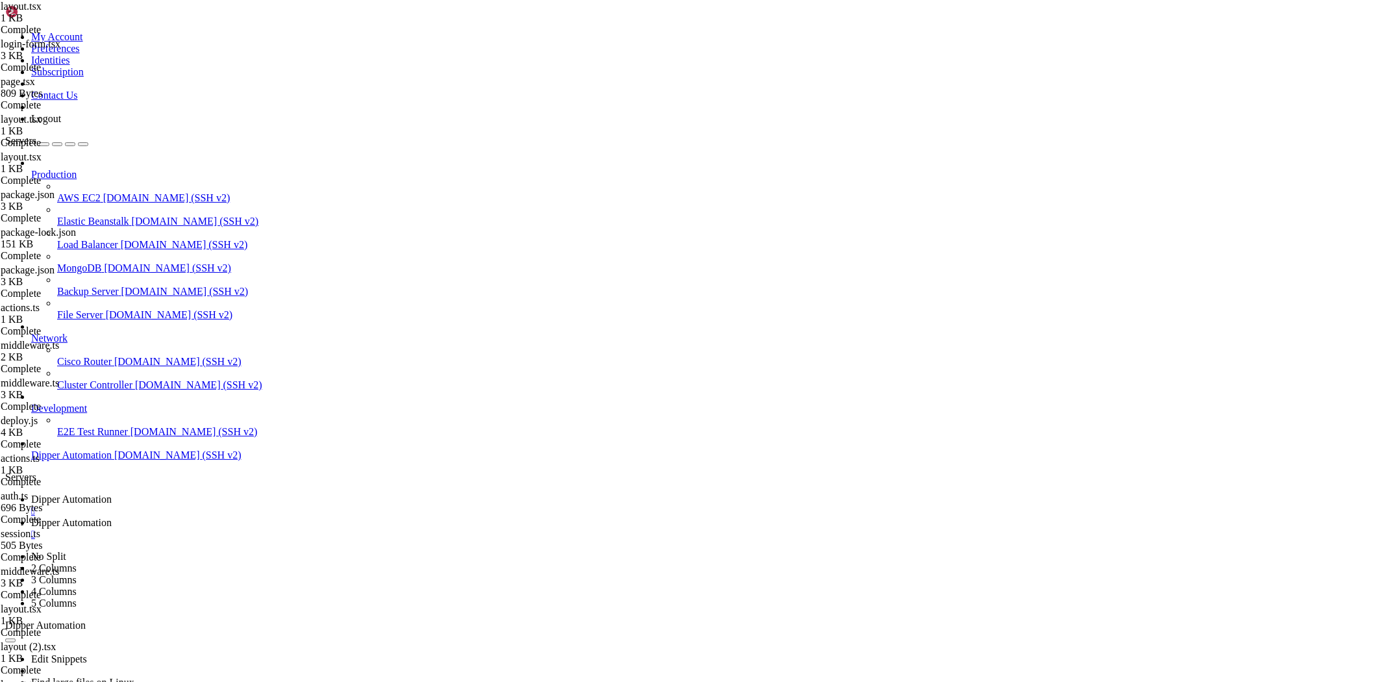
drag, startPoint x: 268, startPoint y: 1037, endPoint x: 277, endPoint y: 1028, distance: 12.9
click at [112, 517] on span "Dipper Automation" at bounding box center [71, 522] width 80 height 11
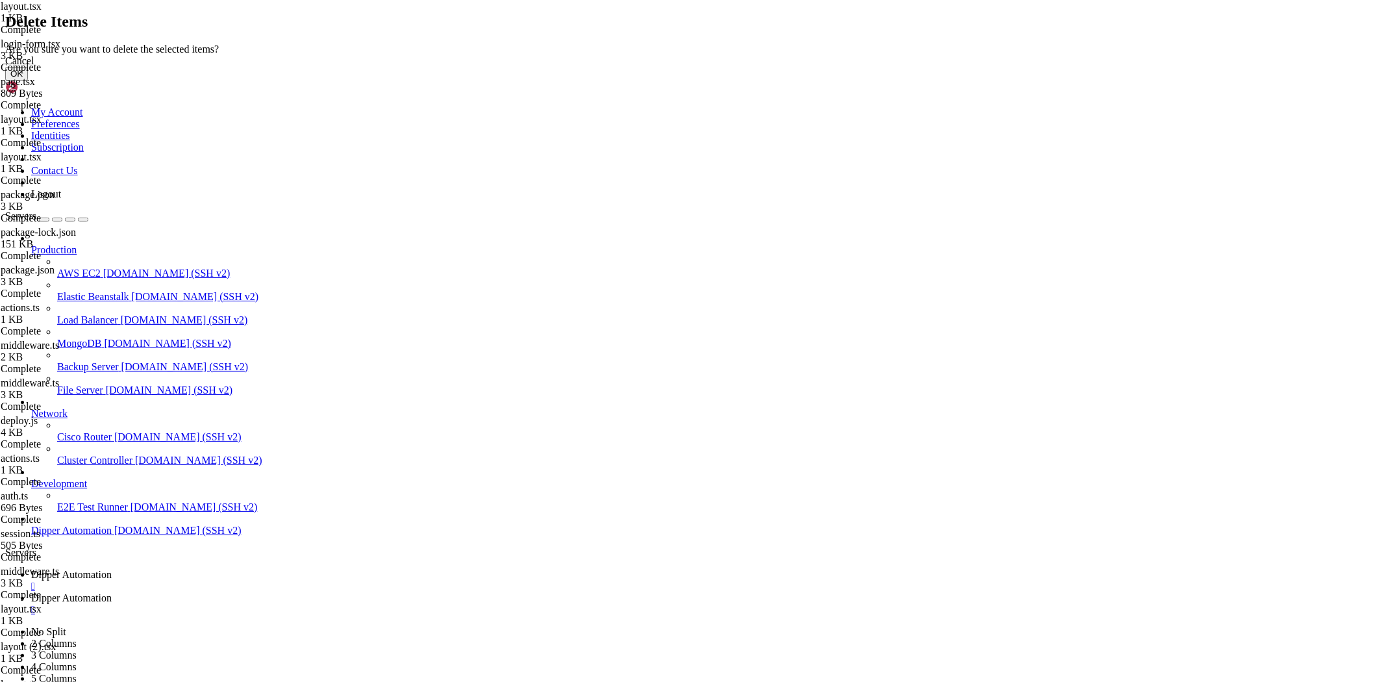
click at [28, 80] on button "OK" at bounding box center [16, 74] width 23 height 14
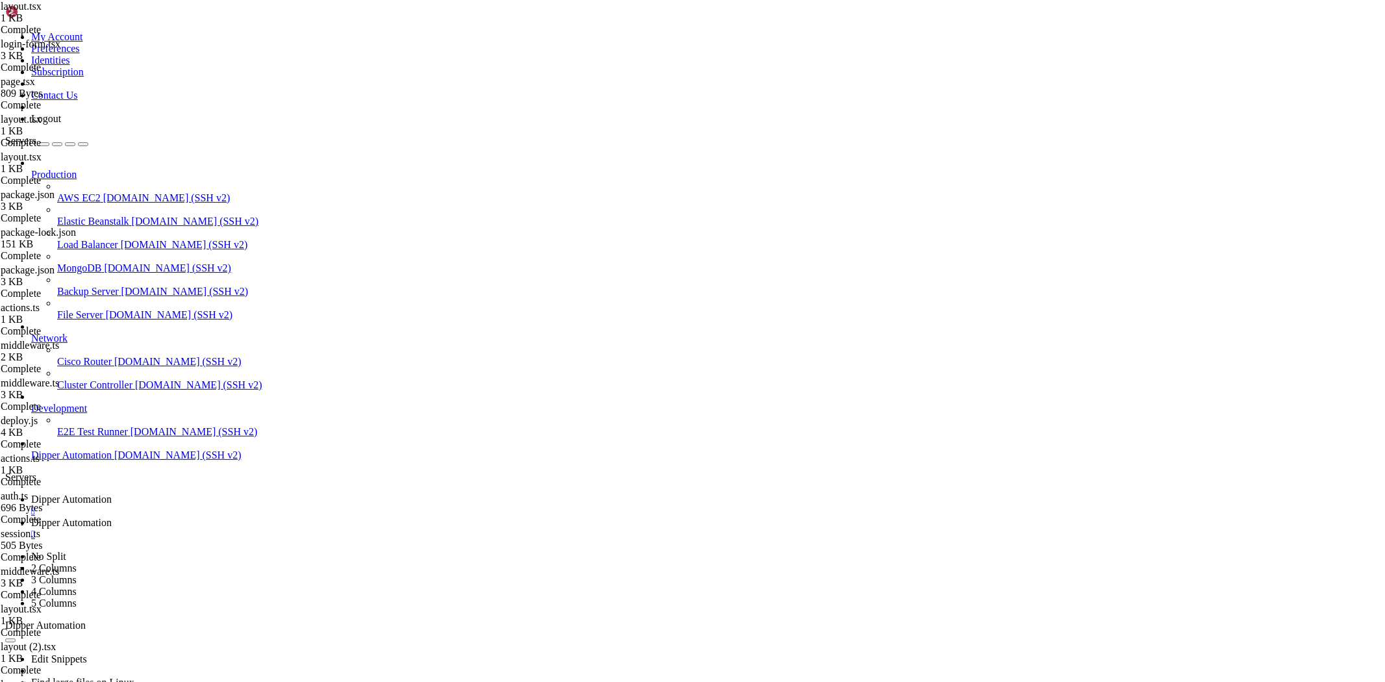
type input "/root/Dipperhub/app/admin"
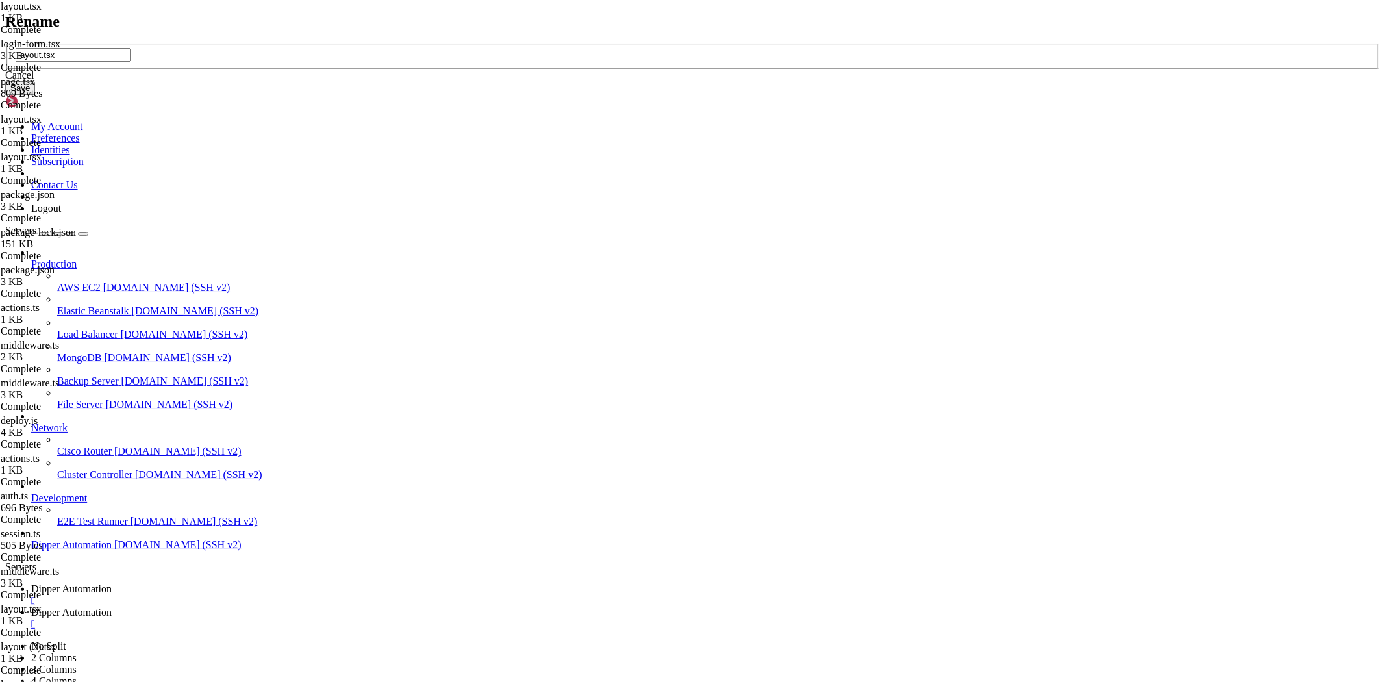
type input "layout.tsx"
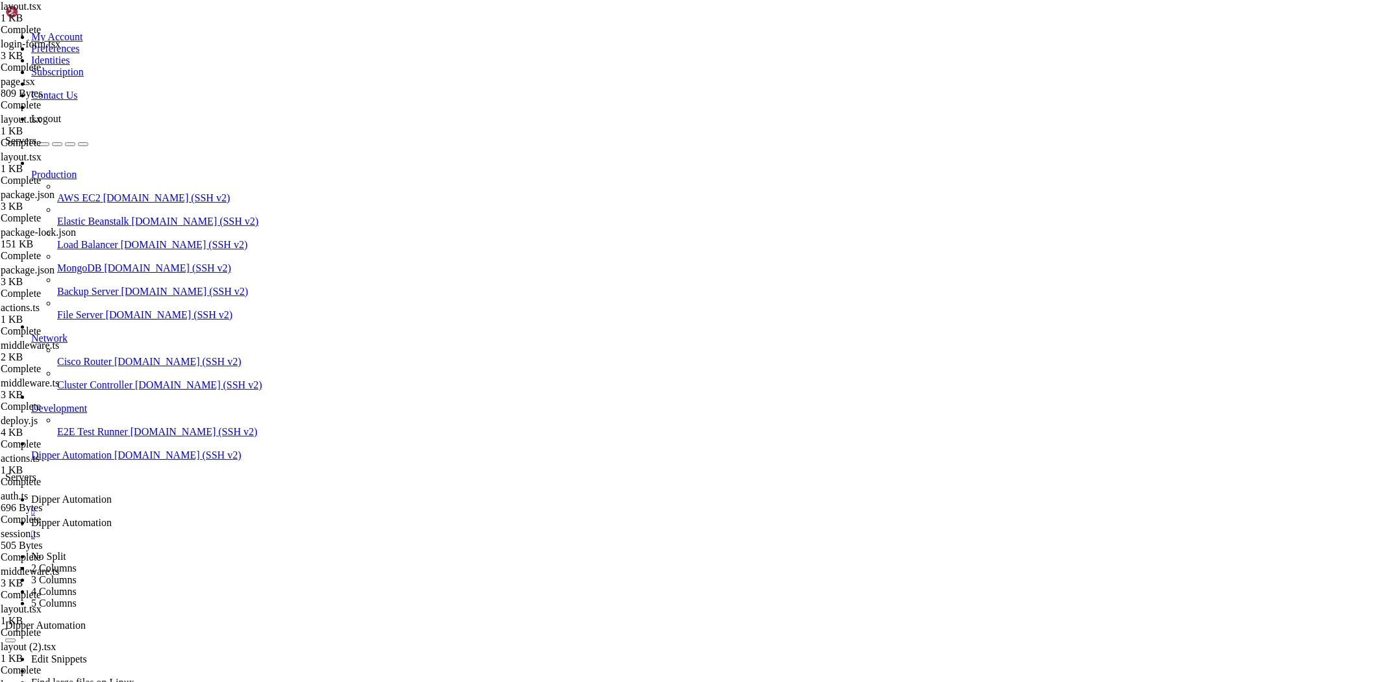
click at [224, 493] on link "Dipper Automation " at bounding box center [705, 504] width 1348 height 23
click at [326, 517] on link "Dipper Automation " at bounding box center [705, 528] width 1348 height 23
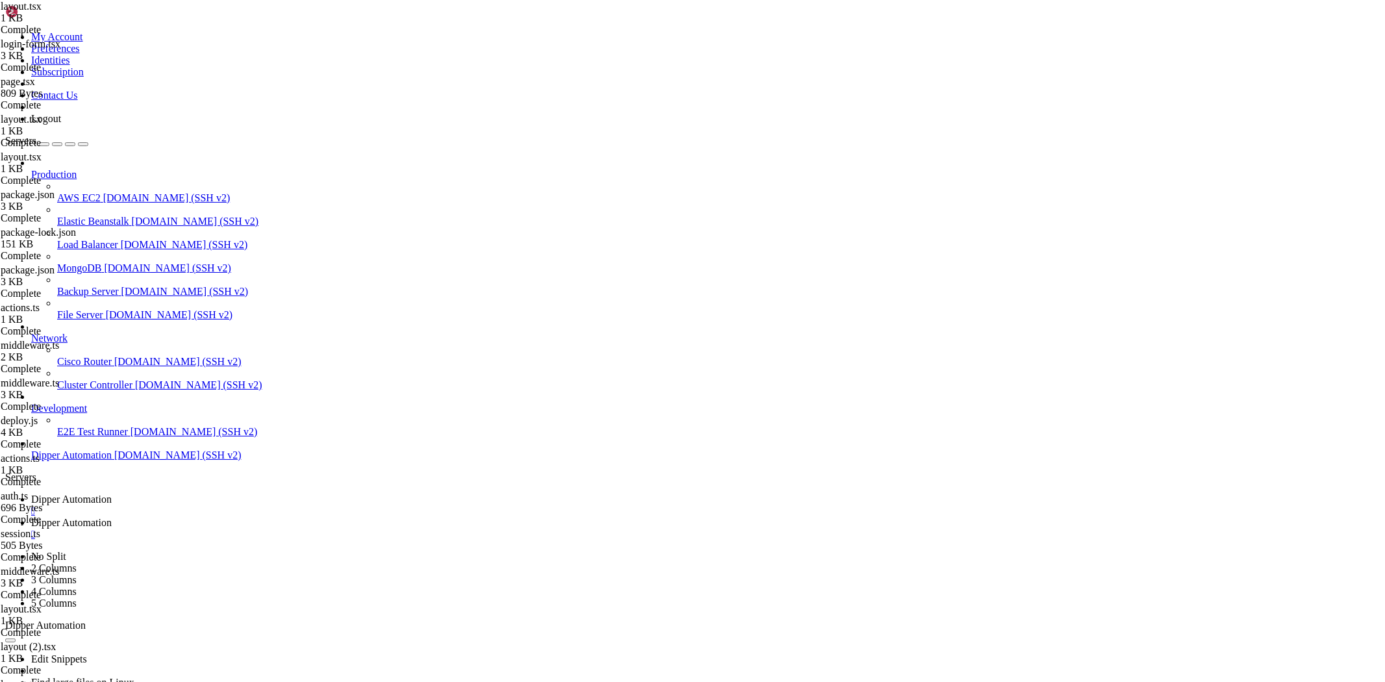
type input "/root/Dipperhub/app/admin"
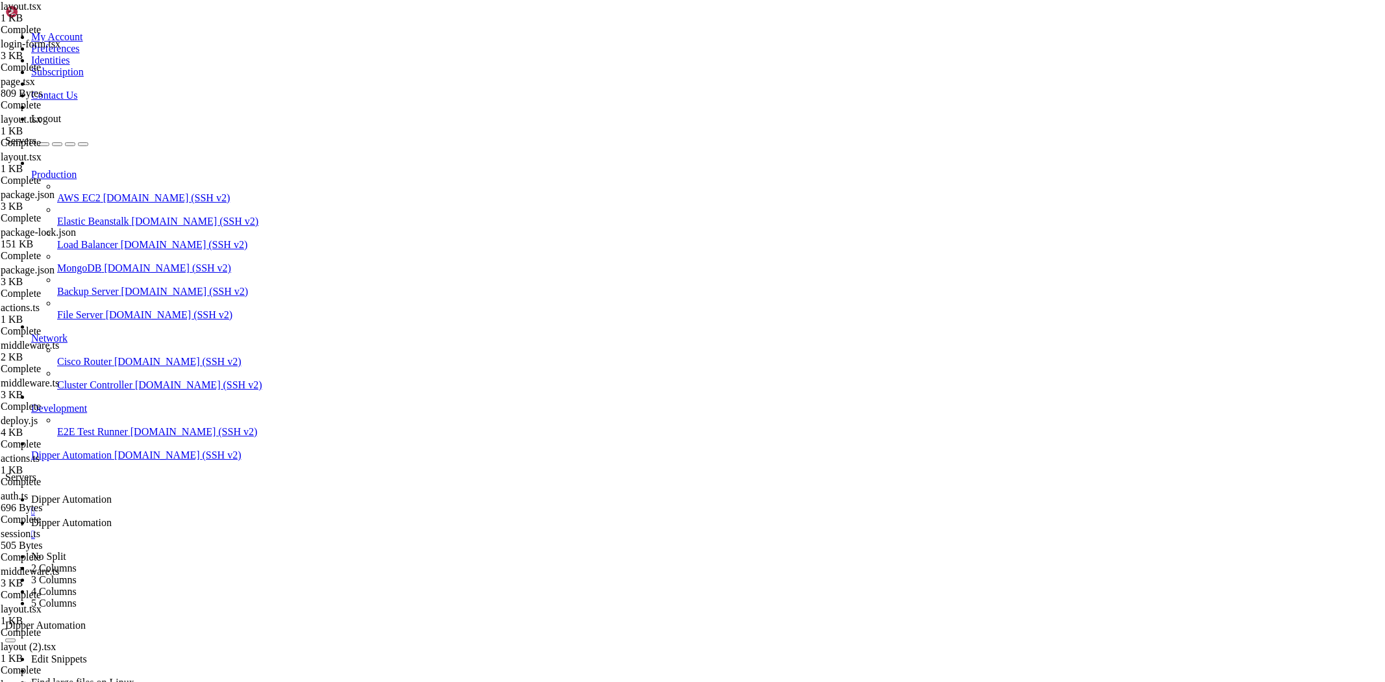
click at [112, 493] on span "Dipper Automation" at bounding box center [71, 498] width 80 height 11
click at [321, 631] on div "Edit Snippets Find large files on Linux Display disk usage Extract tar file Vie…" at bounding box center [692, 689] width 1374 height 116
click at [326, 517] on link "Dipper Automation " at bounding box center [705, 528] width 1348 height 23
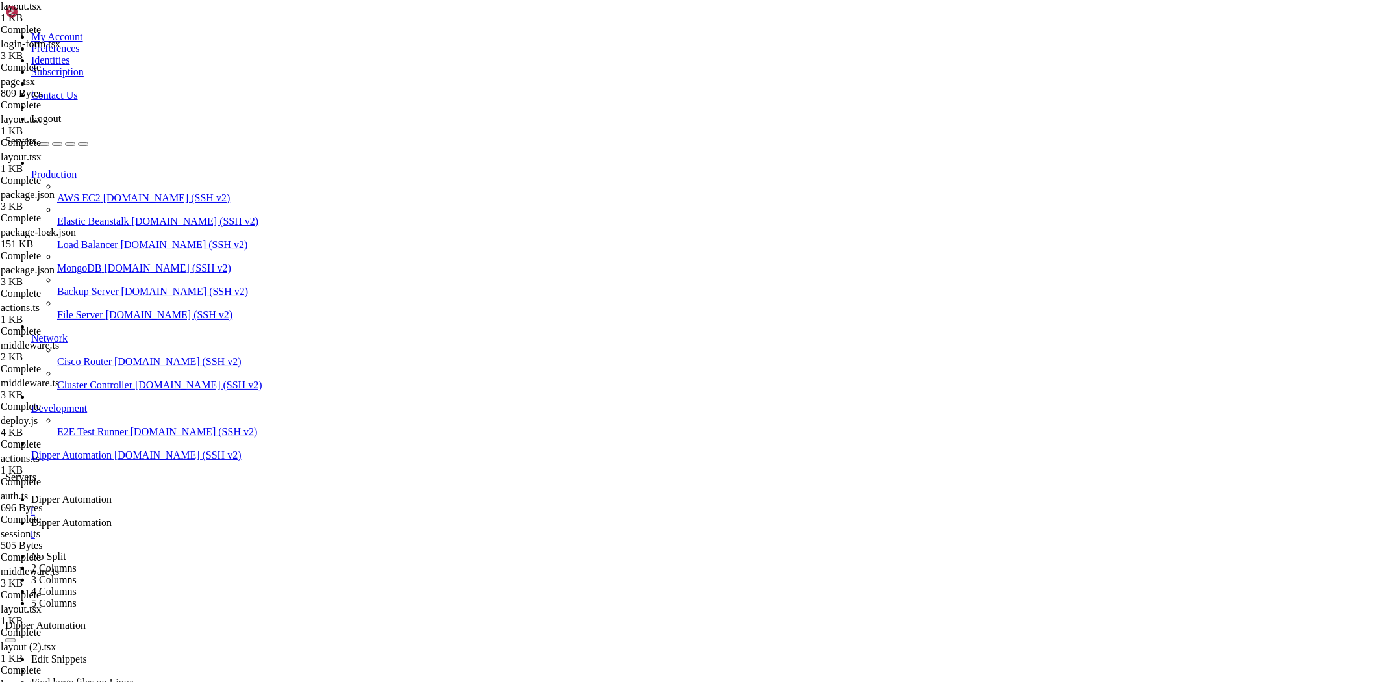
type textarea "import type React from "react""
drag, startPoint x: 290, startPoint y: 101, endPoint x: 185, endPoint y: 104, distance: 104.5
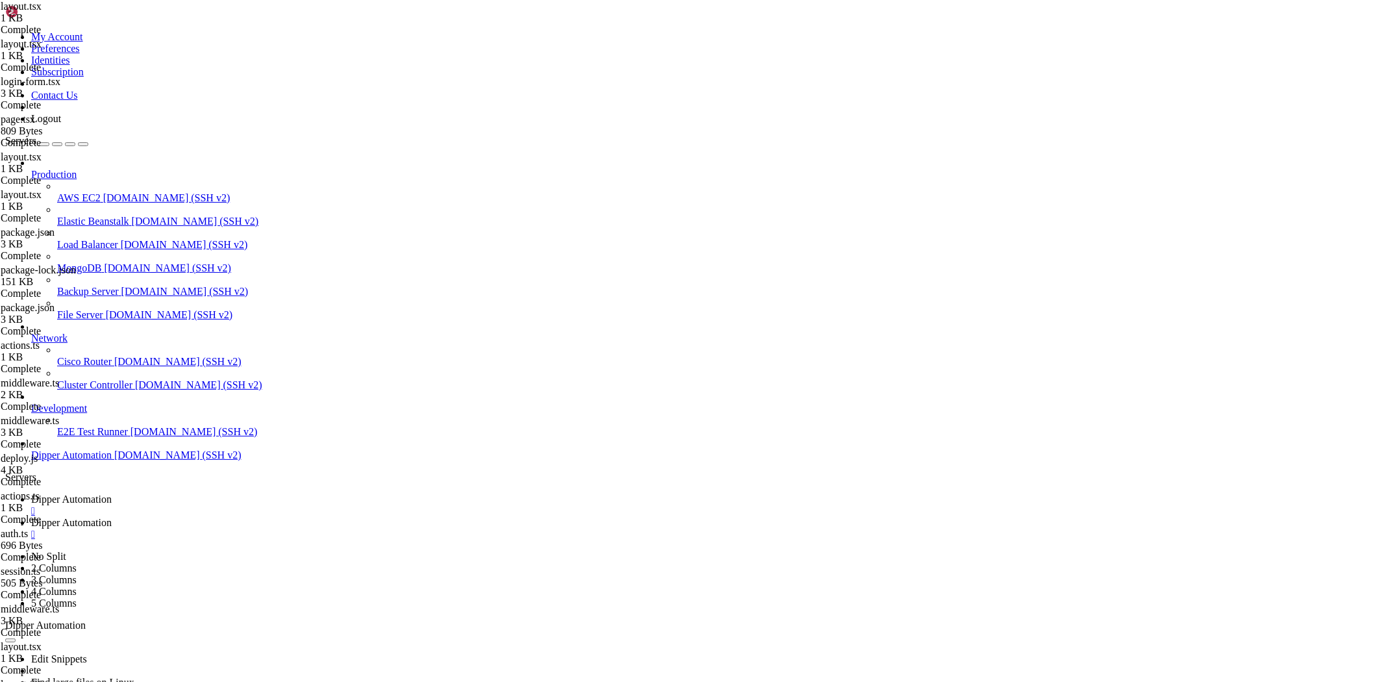
drag, startPoint x: 465, startPoint y: 314, endPoint x: 471, endPoint y: 314, distance: 6.5
type textarea "{ path: "/admin/users", name: "Gerenciar Usuários" },"
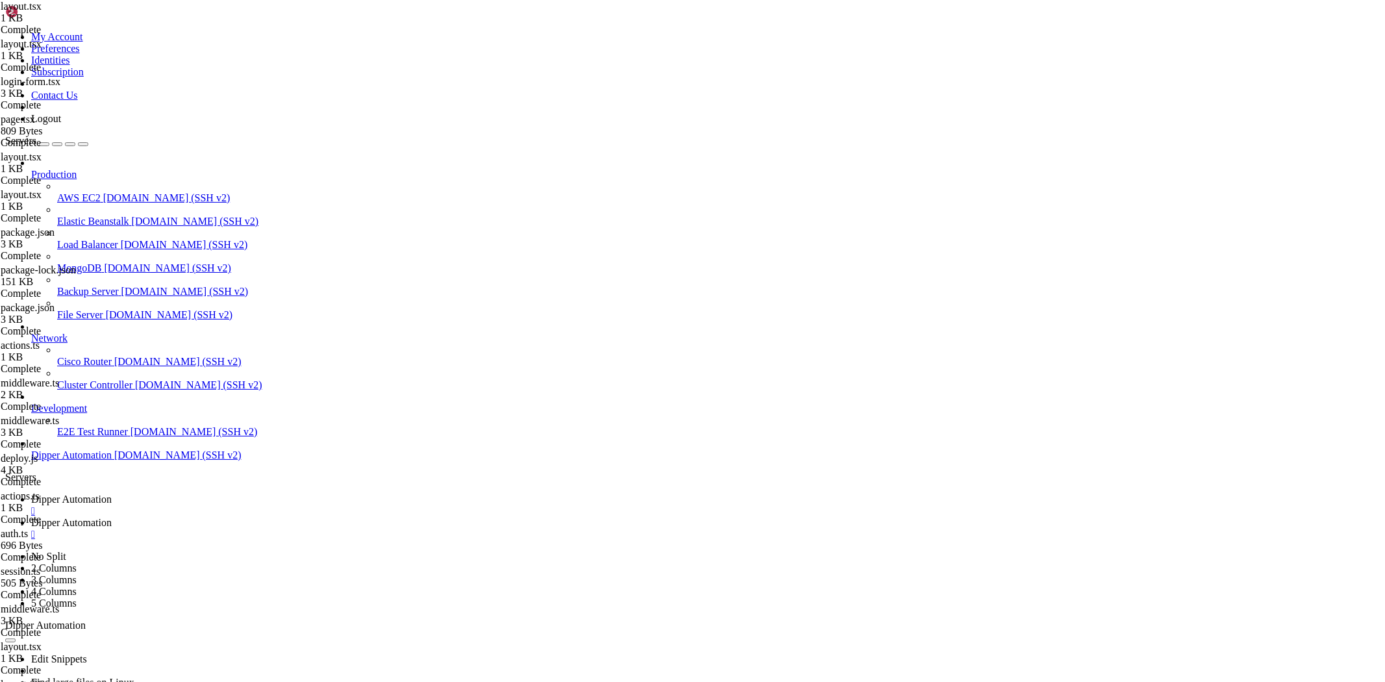
type textarea "return ("
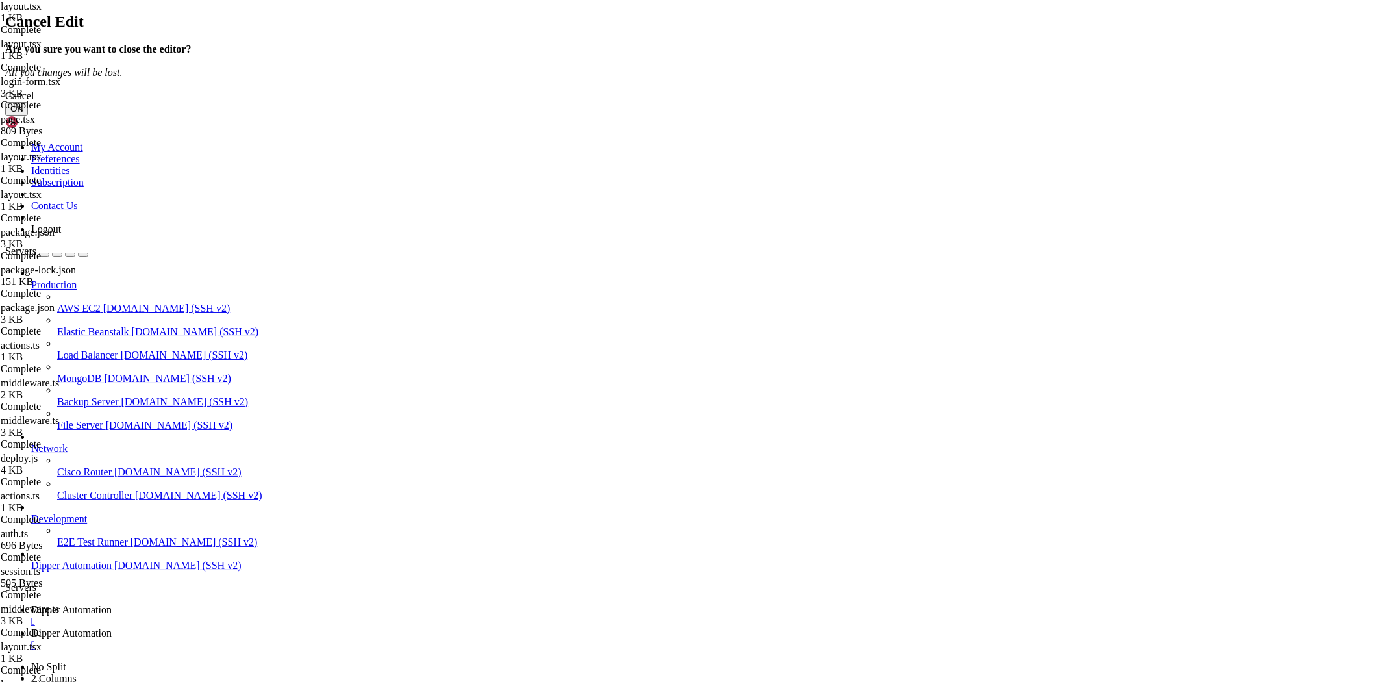
click at [761, 102] on div "Cancel" at bounding box center [692, 96] width 1374 height 12
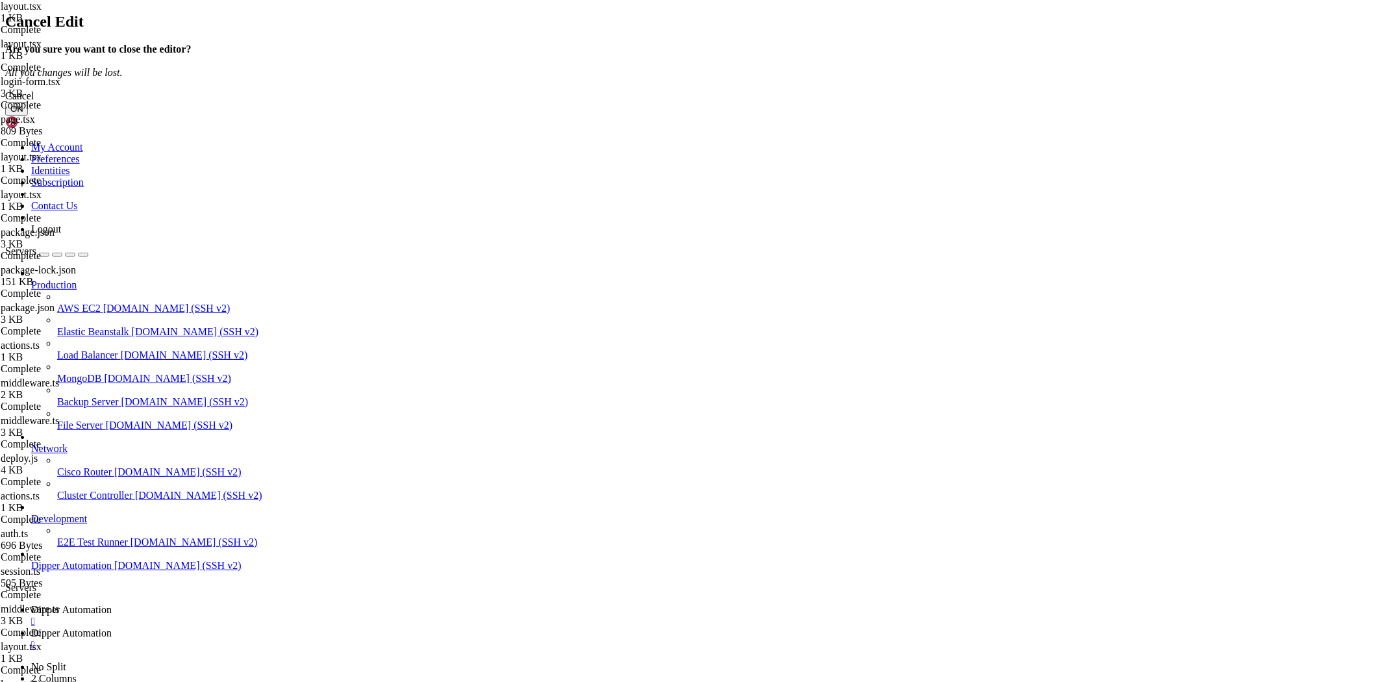
click at [28, 116] on button "OK" at bounding box center [16, 109] width 23 height 14
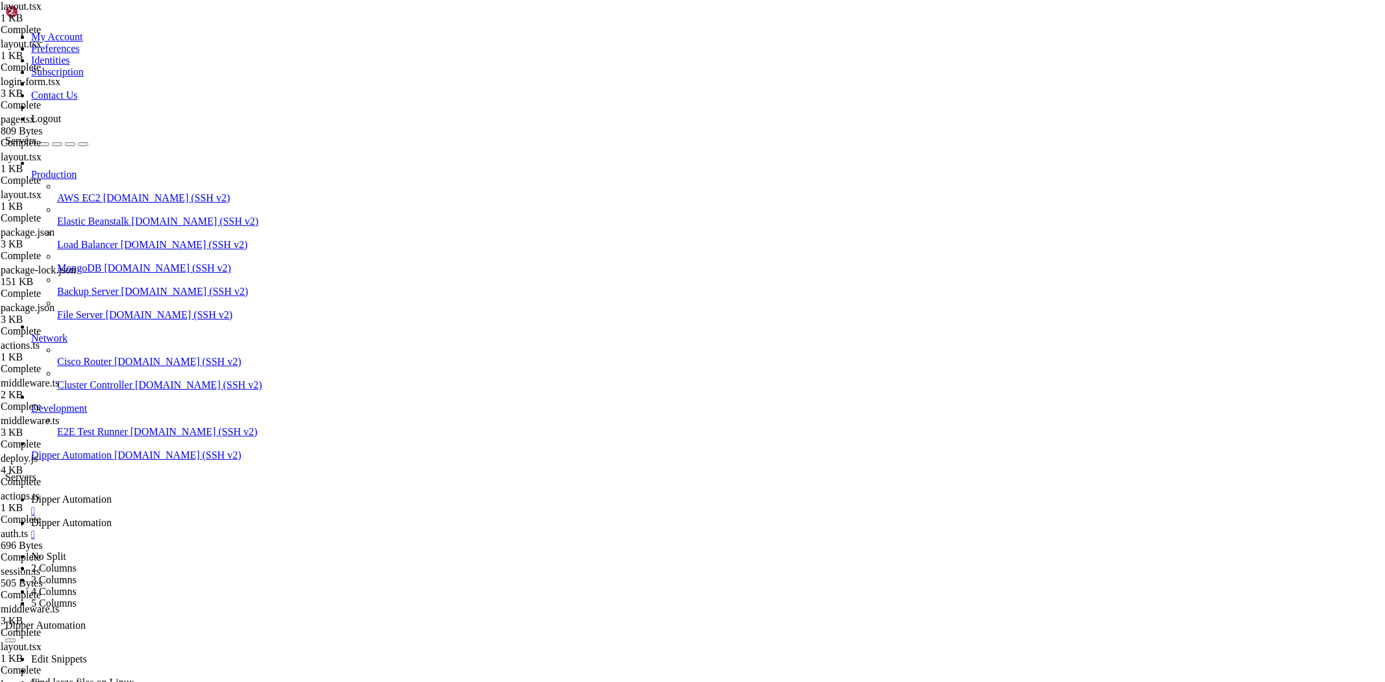
type input "/root/Dipperhub/app/dashboard/_components"
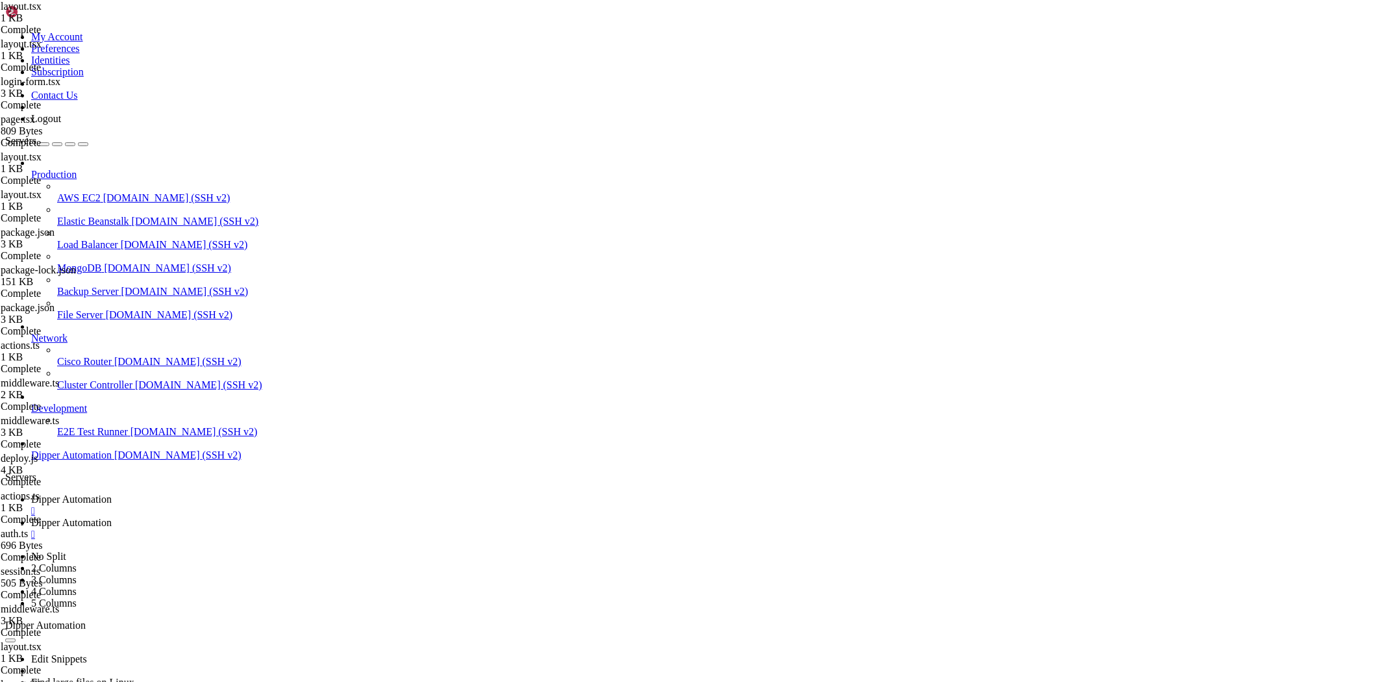
type textarea "} addff"
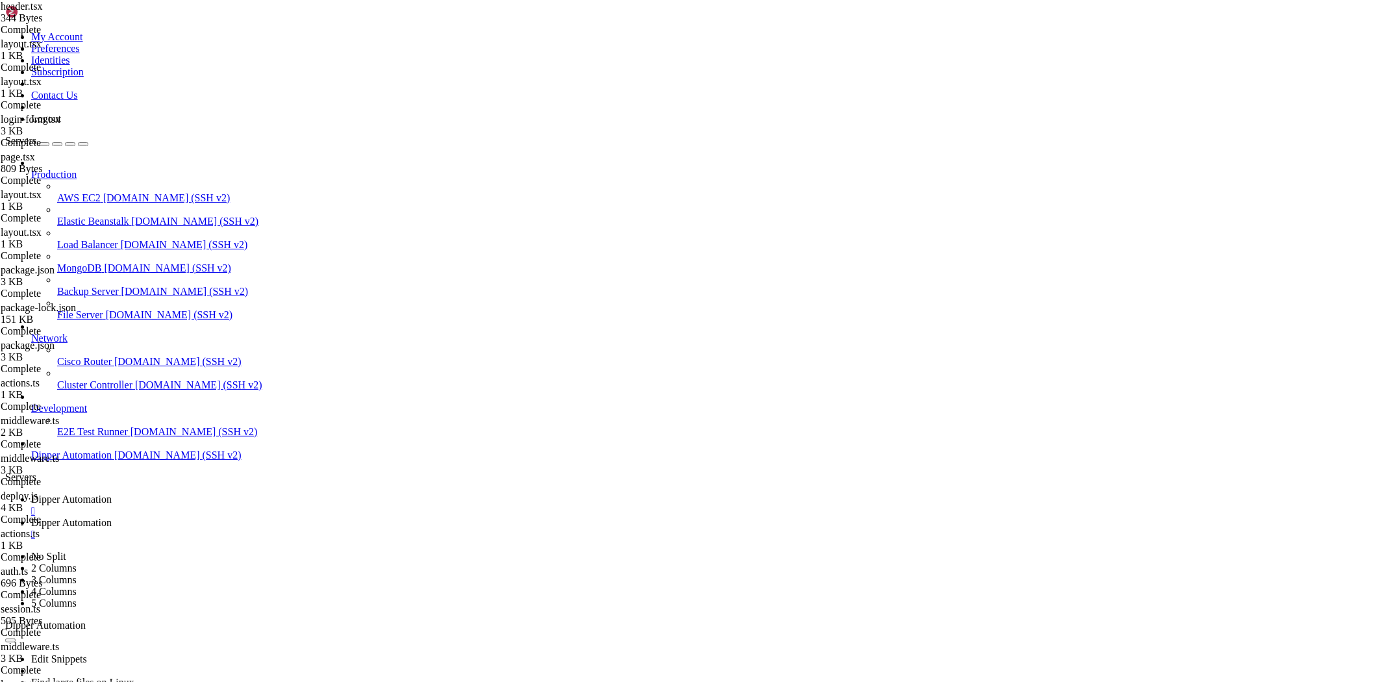
paste textarea
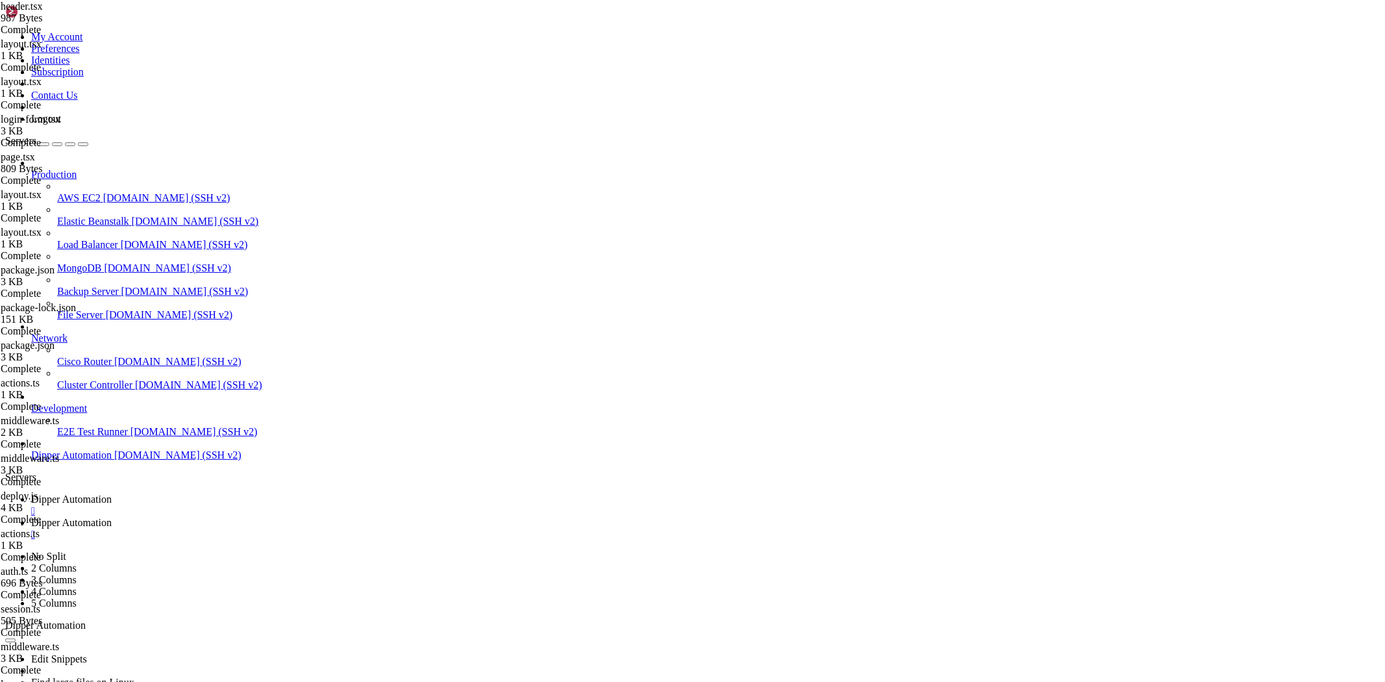
type input "/root/Dipperhub/app/home"
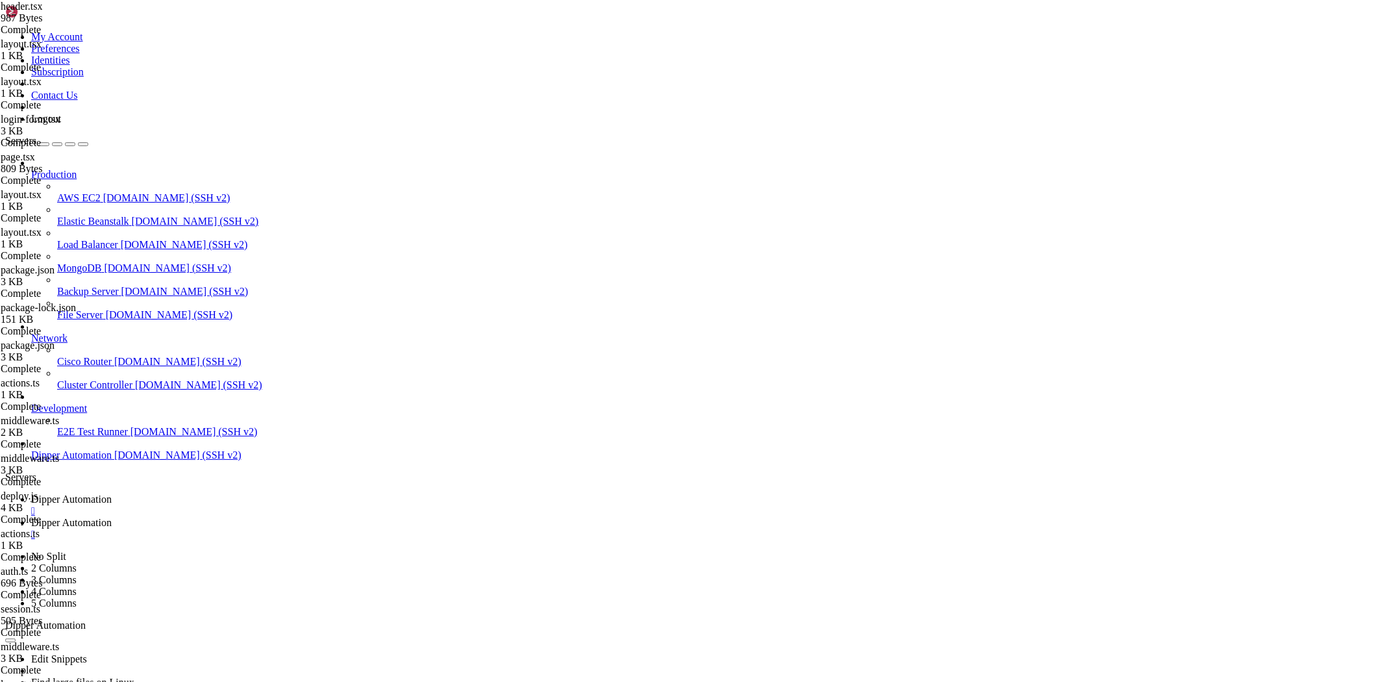
type textarea "}"
paste textarea
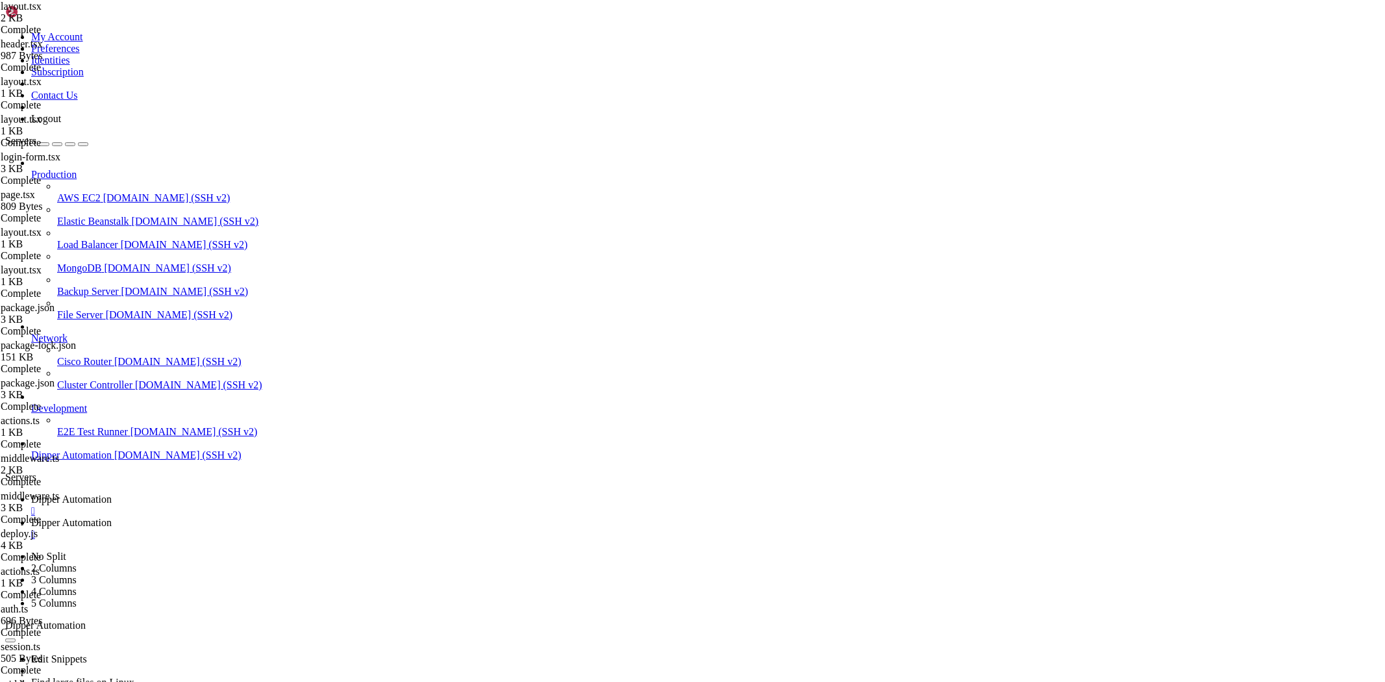
type input "/root/Dipperhub/backend"
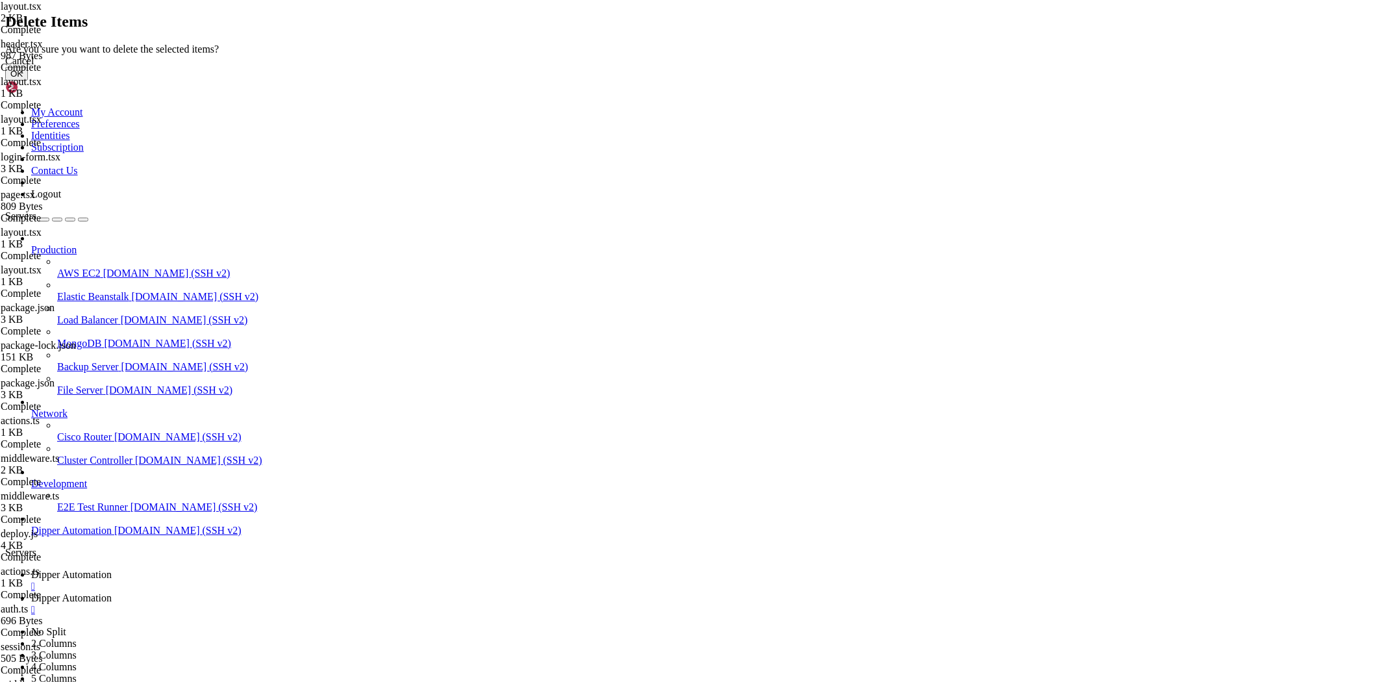
drag, startPoint x: 845, startPoint y: 386, endPoint x: 747, endPoint y: 362, distance: 100.3
click at [28, 80] on button "OK" at bounding box center [16, 74] width 23 height 14
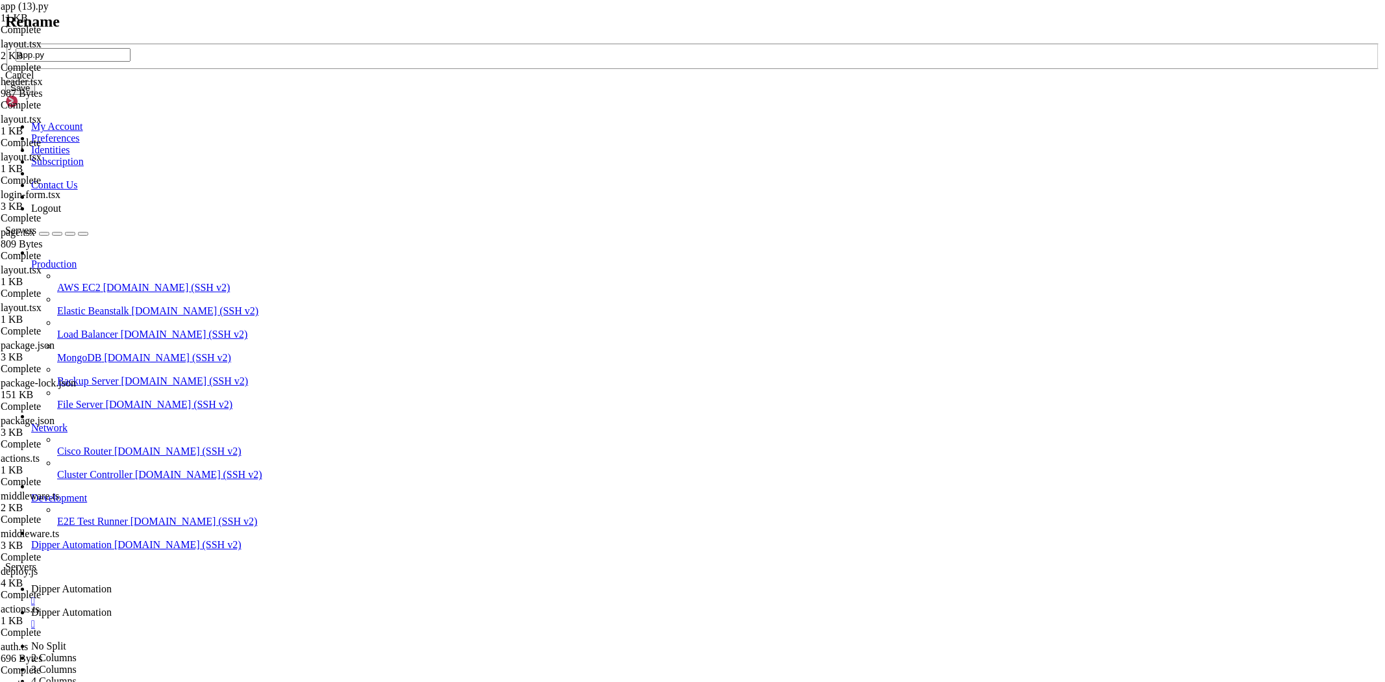
type input "app.py"
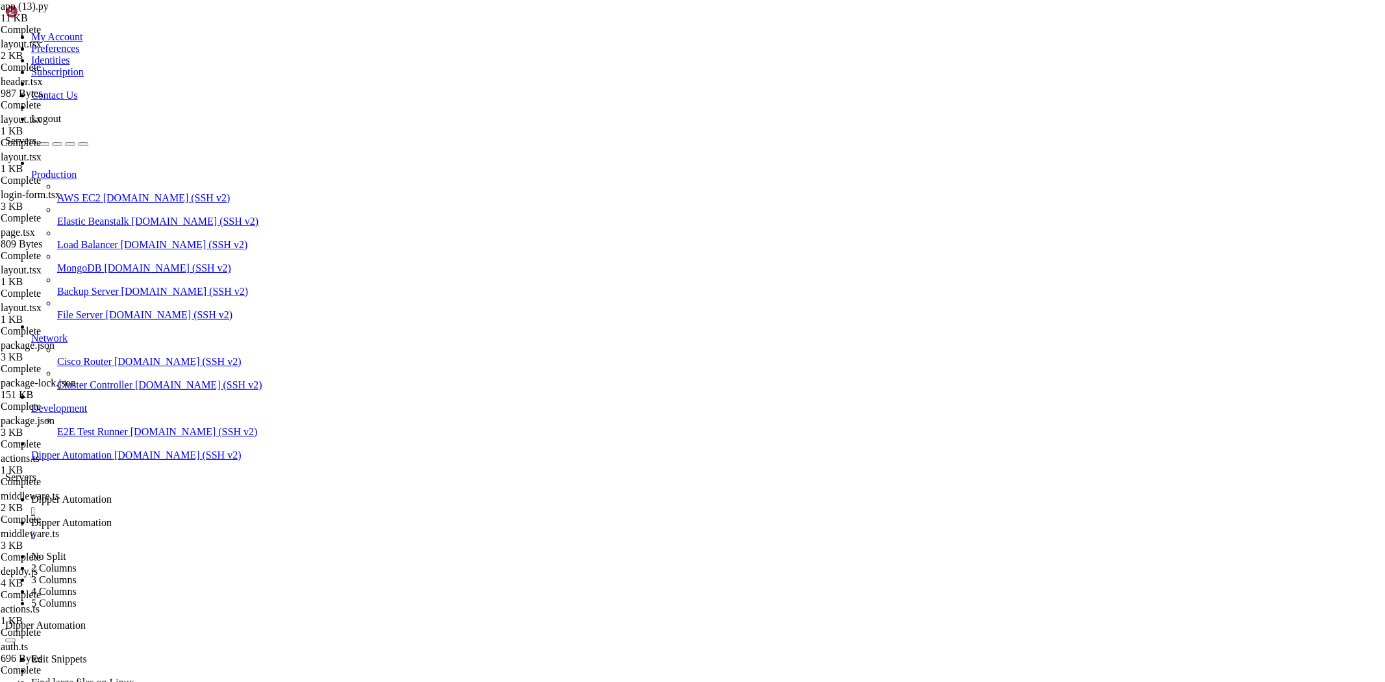
drag, startPoint x: 182, startPoint y: 14, endPoint x: 204, endPoint y: 34, distance: 29.4
click at [31, 493] on icon at bounding box center [31, 498] width 0 height 11
click at [112, 517] on span "Dipper Automation" at bounding box center [71, 522] width 80 height 11
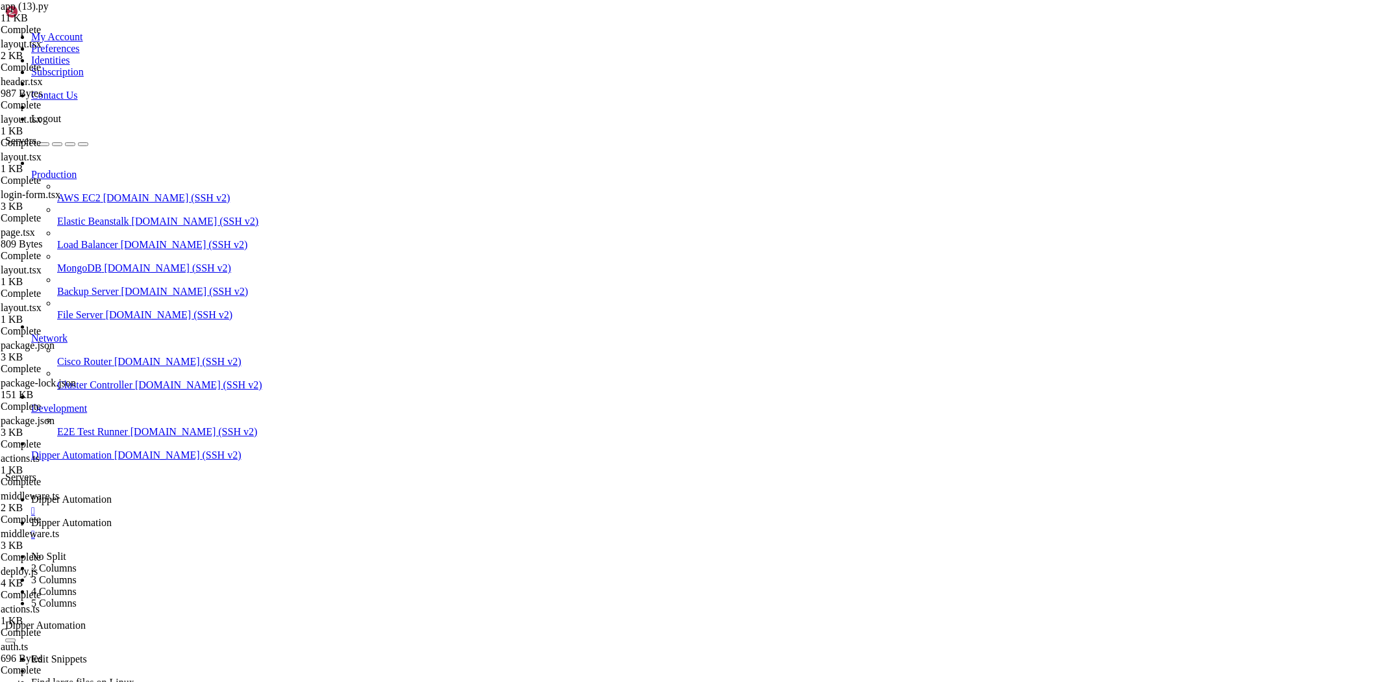
type input "/root/Dipperhub/app/home"
type textarea ""use client""
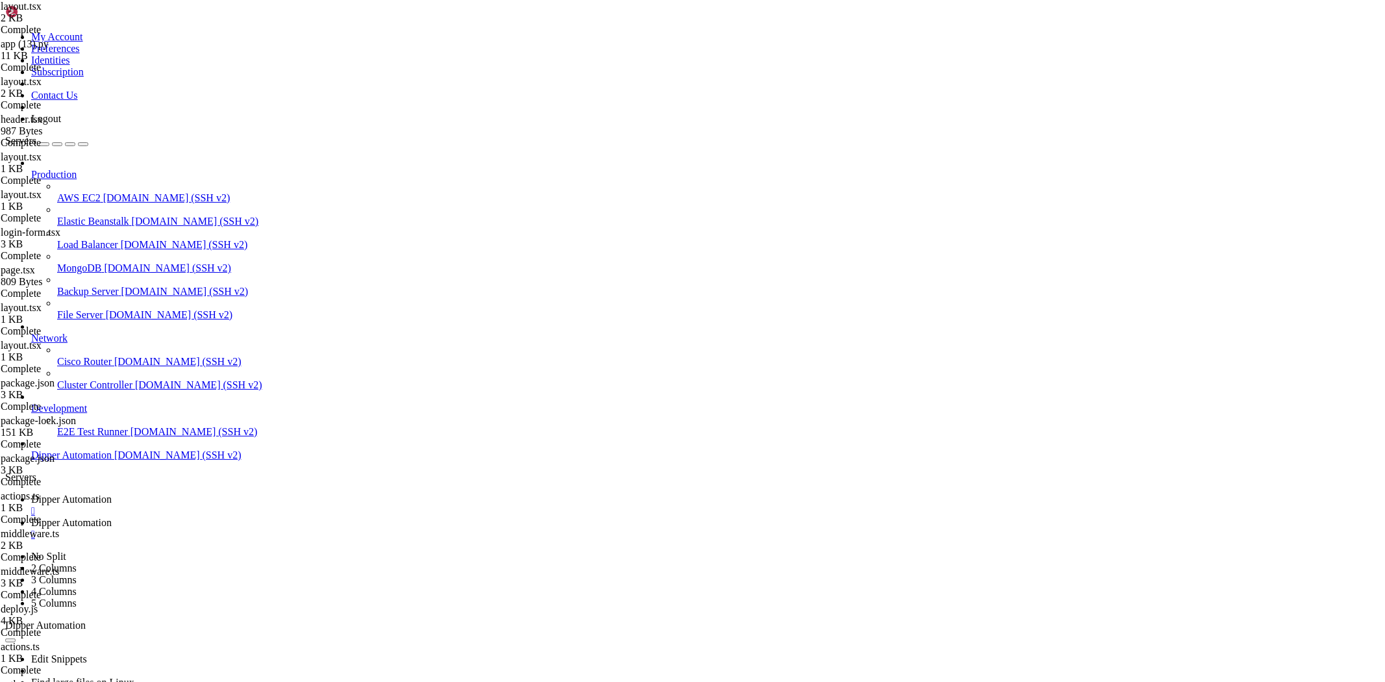
type input "/root/Dipperhub/backend/data"
type textarea "1,/admin/users,Gerenciar Usuários,,Users"
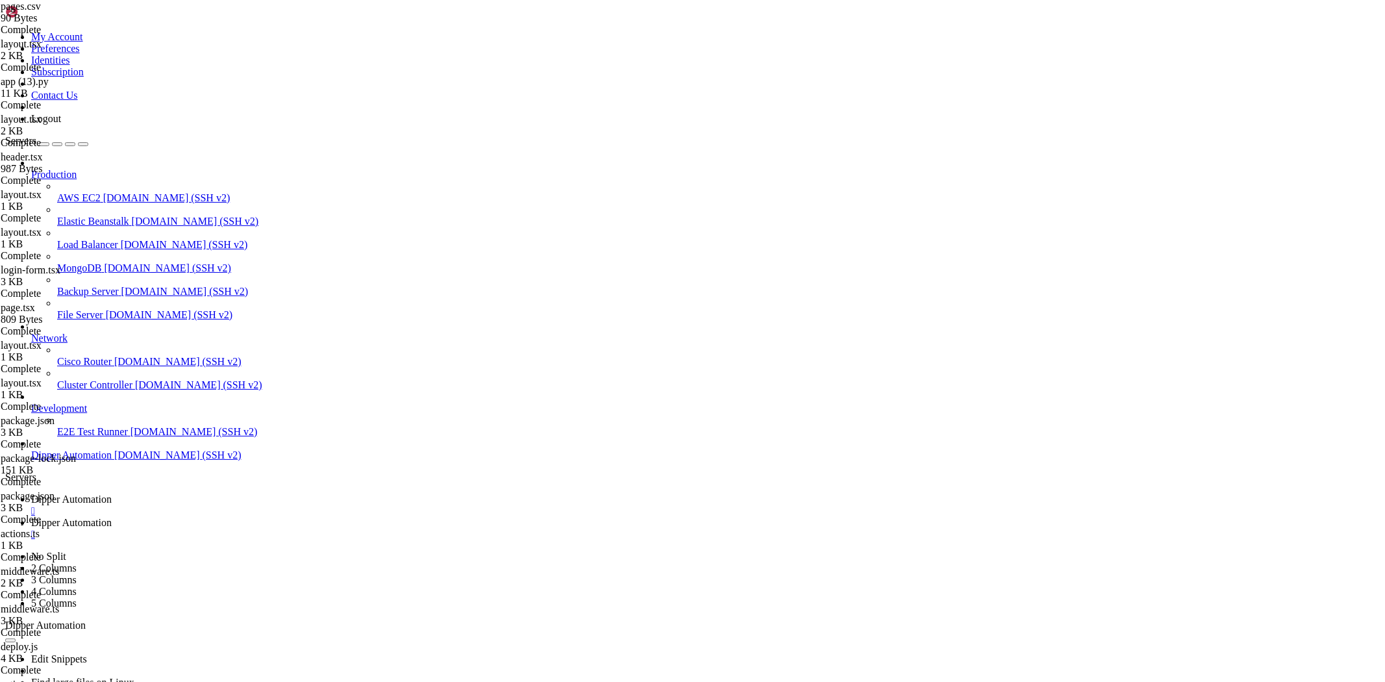
drag, startPoint x: 271, startPoint y: 43, endPoint x: 735, endPoint y: 73, distance: 465.1
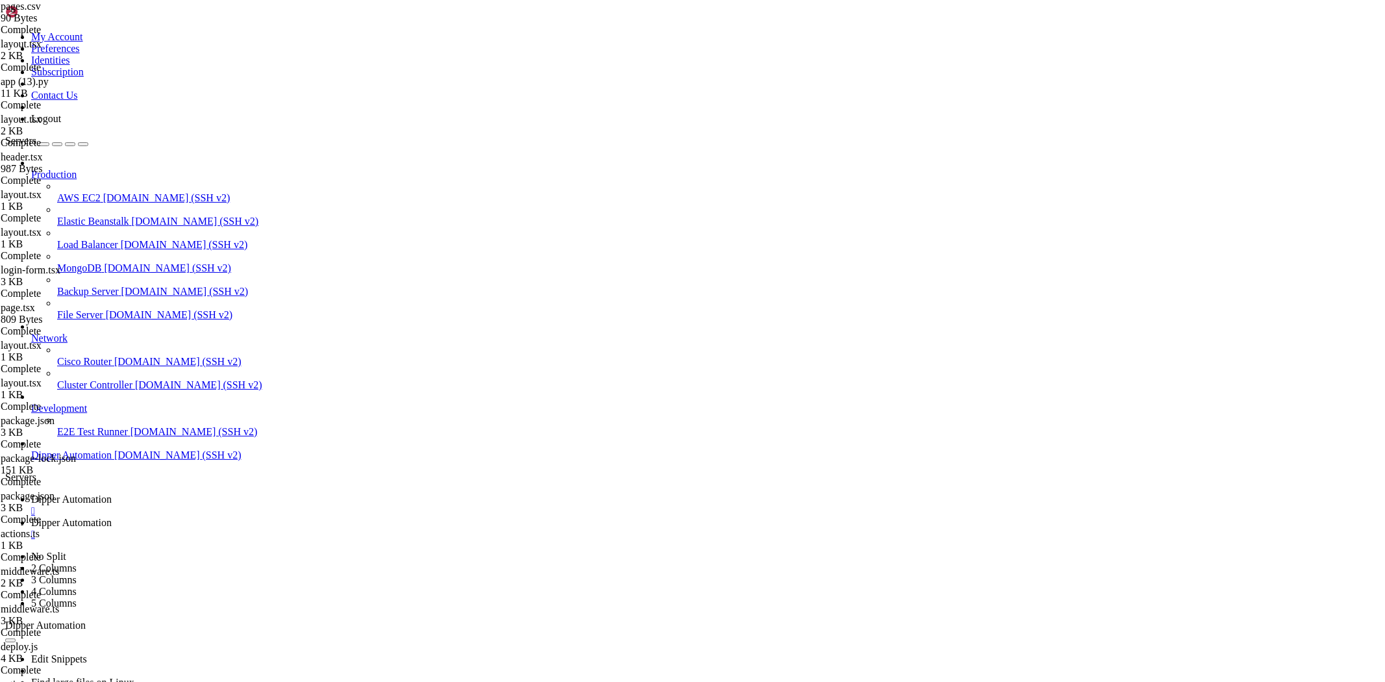
type input "/root/Dipperhub/app/admin/users"
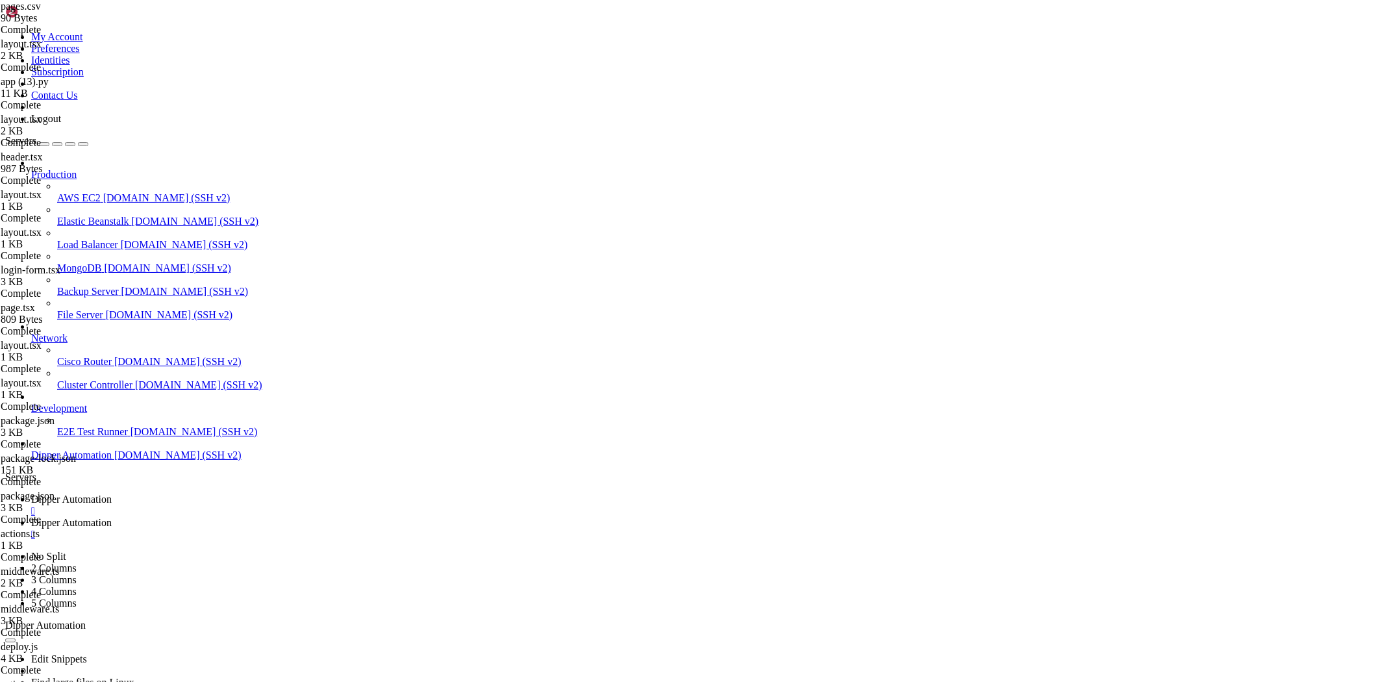
type textarea "}"
paste textarea
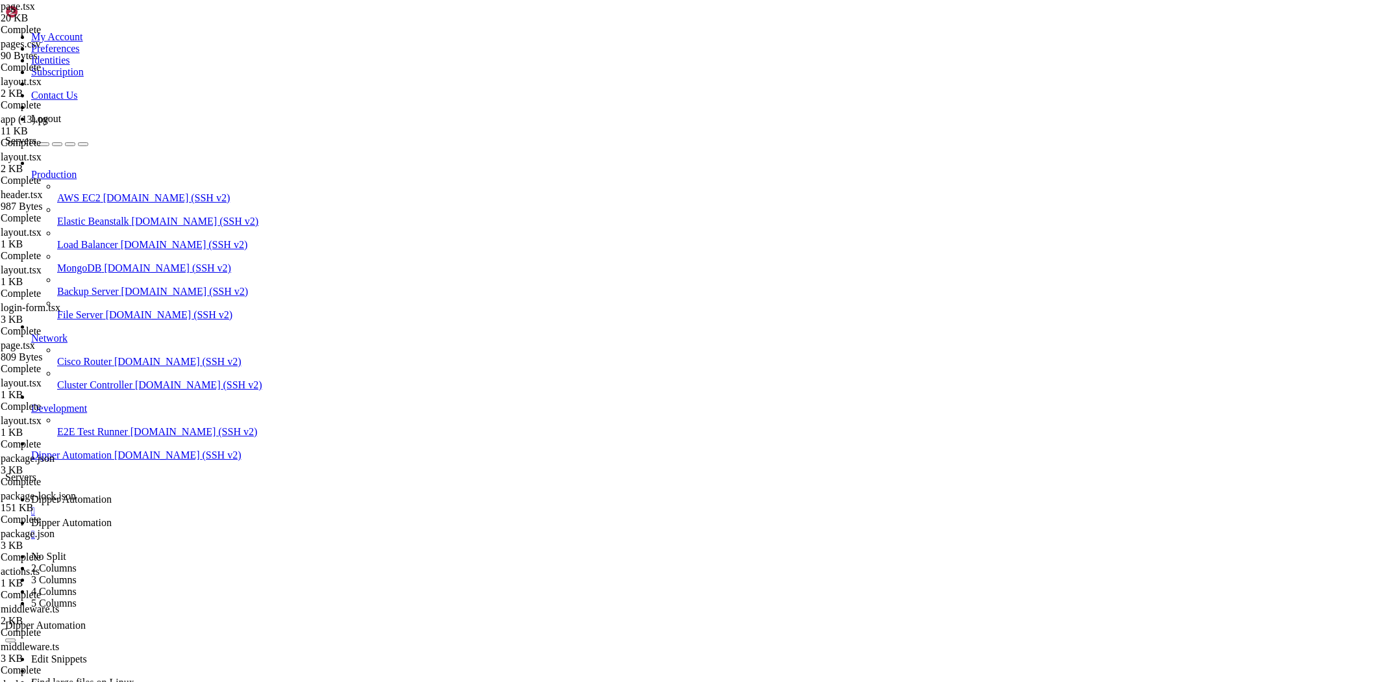
drag, startPoint x: 273, startPoint y: 42, endPoint x: 839, endPoint y: 82, distance: 566.9
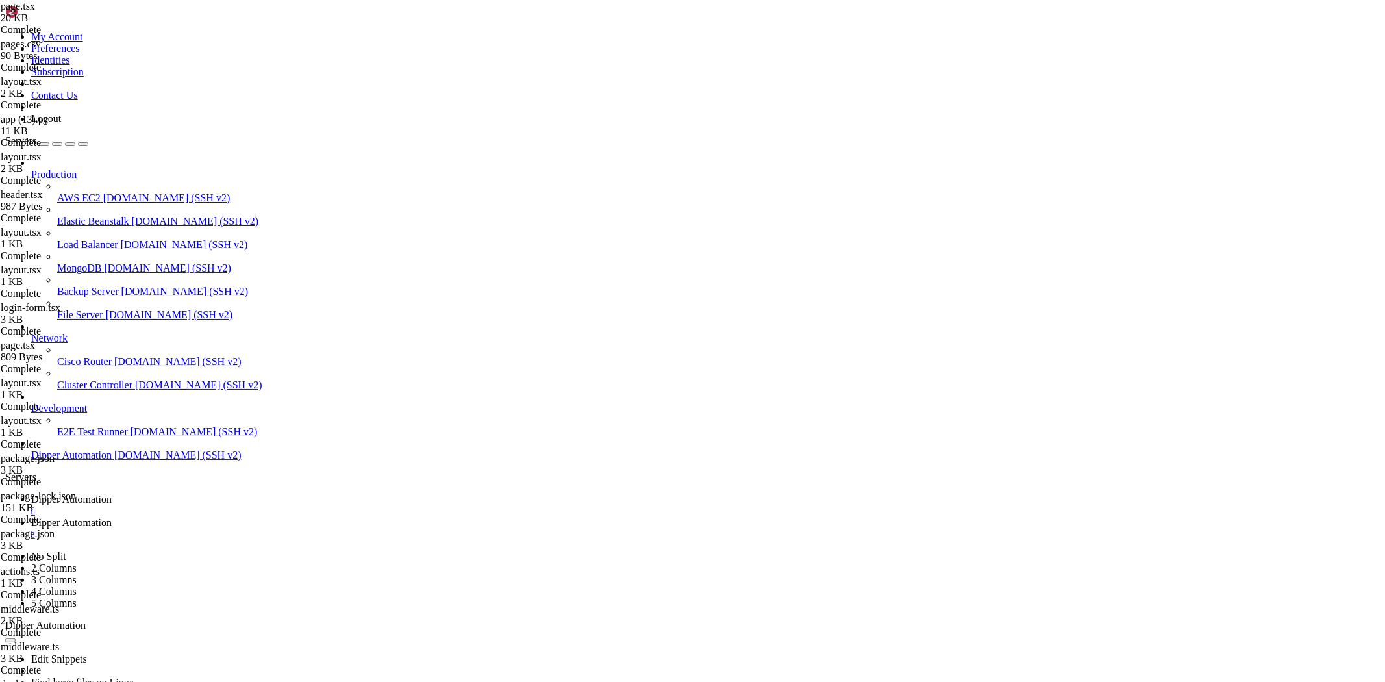
type input "/root/Dipperhub/backend"
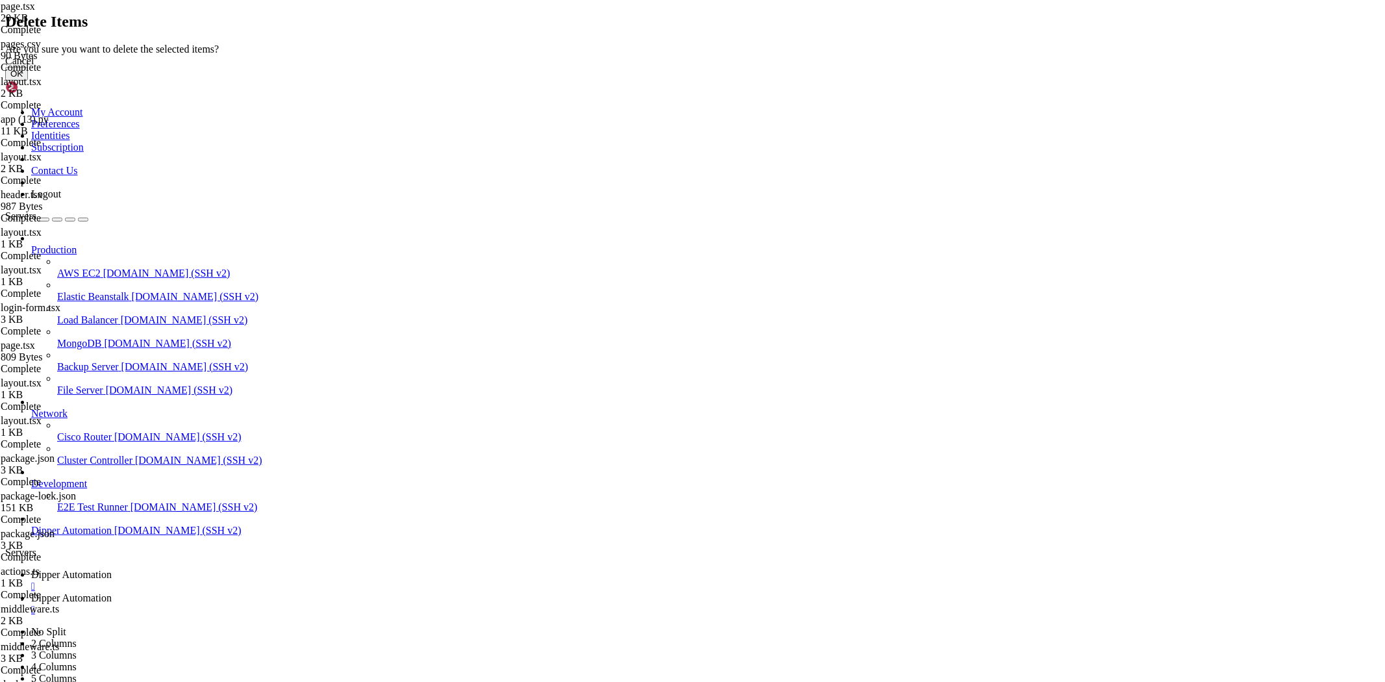
click at [28, 80] on button "OK" at bounding box center [16, 74] width 23 height 14
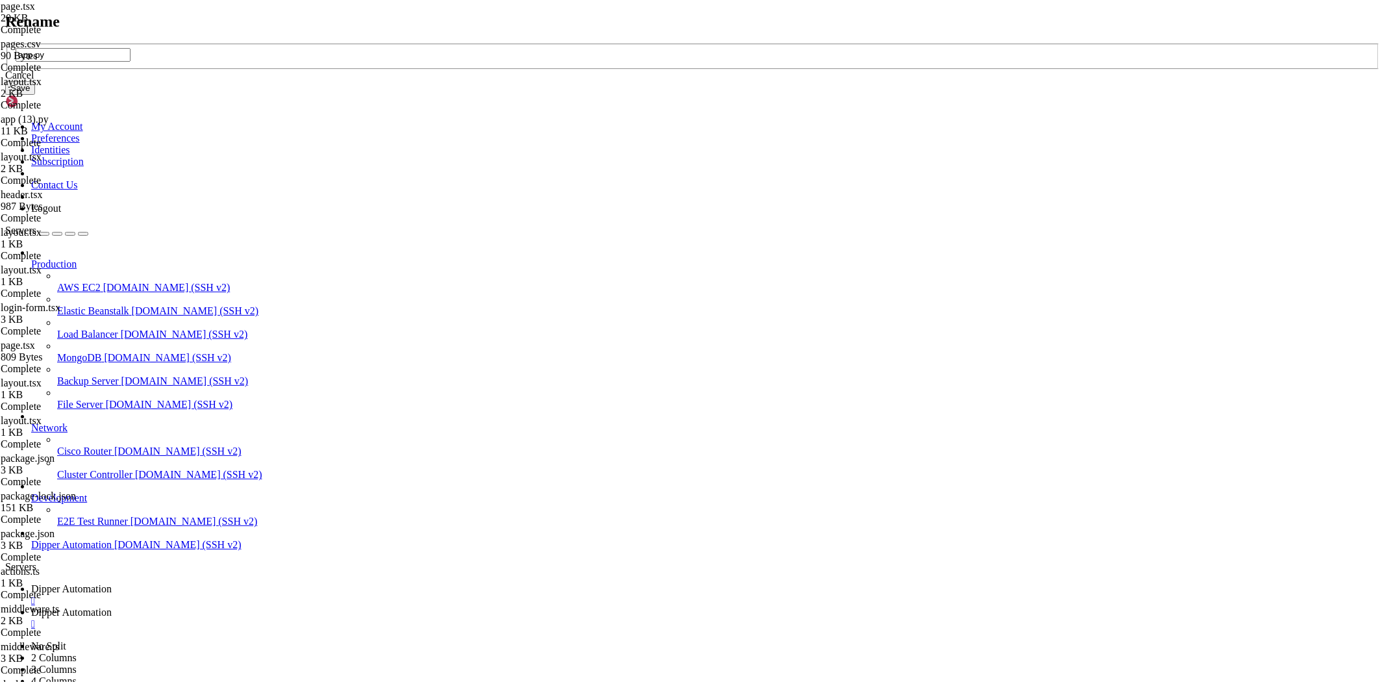
type input "app.py"
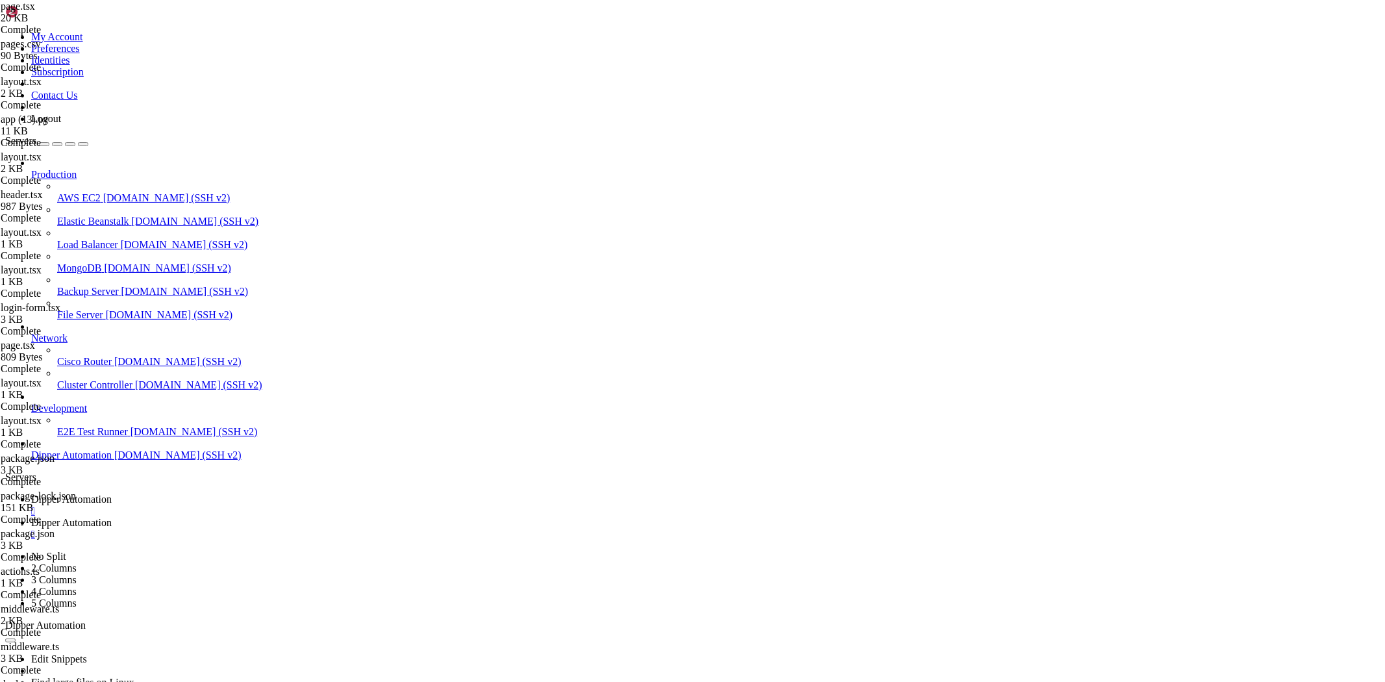
click at [112, 493] on span "Dipper Automation" at bounding box center [71, 498] width 80 height 11
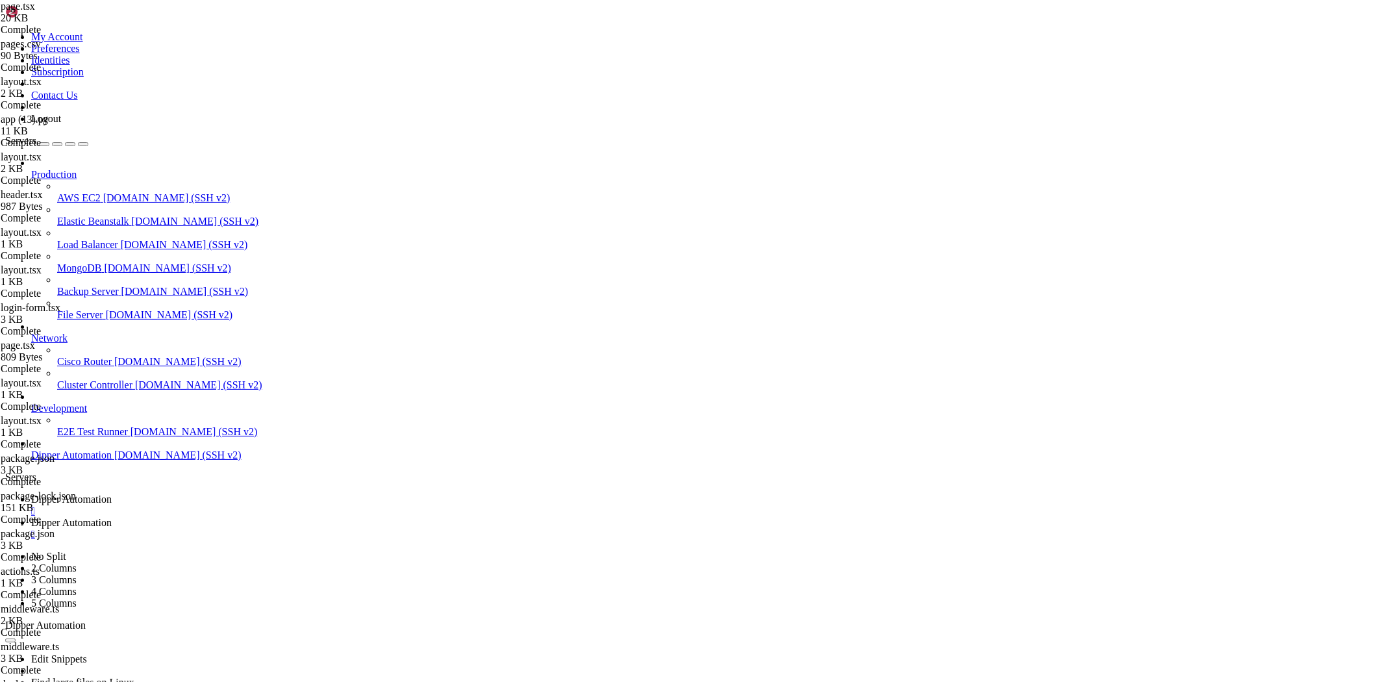
click at [112, 517] on span "Dipper Automation" at bounding box center [71, 522] width 80 height 11
type input "/root/Dipperhub/backend/data"
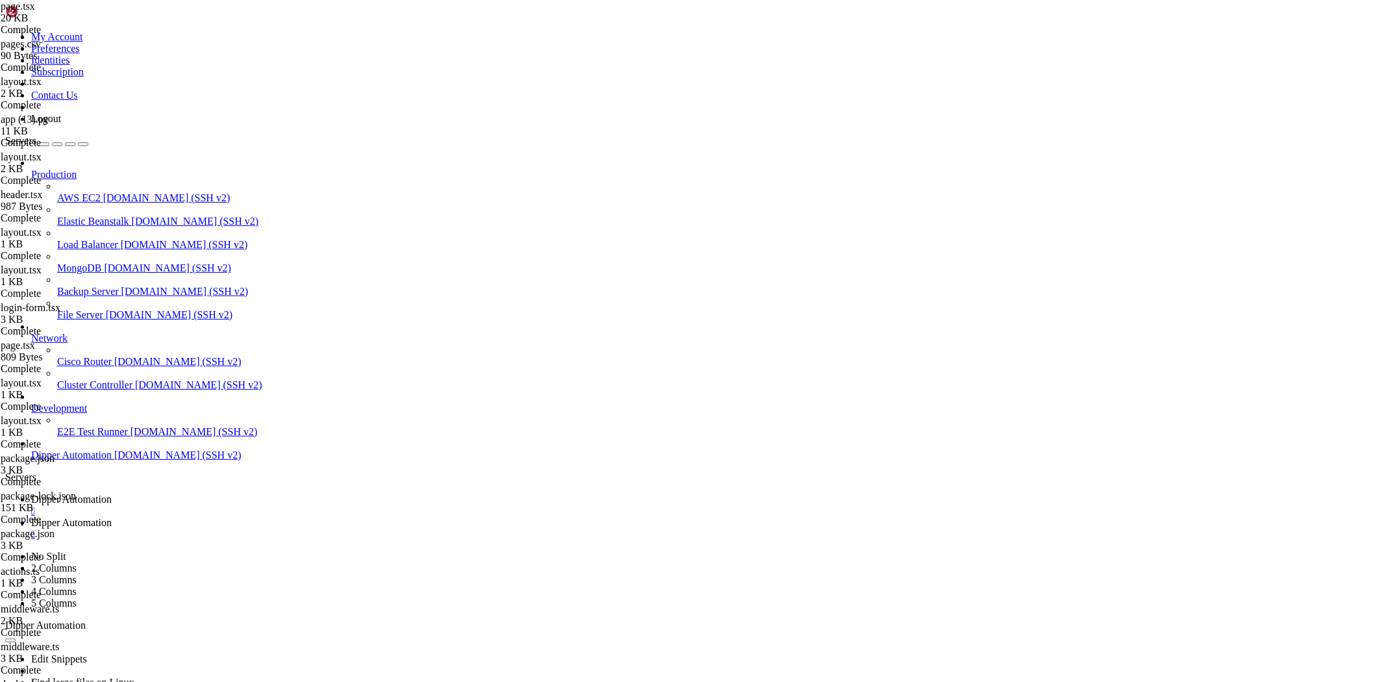
type textarea "userId,path,name,client,icon"
drag, startPoint x: 974, startPoint y: 154, endPoint x: 1180, endPoint y: 62, distance: 224.9
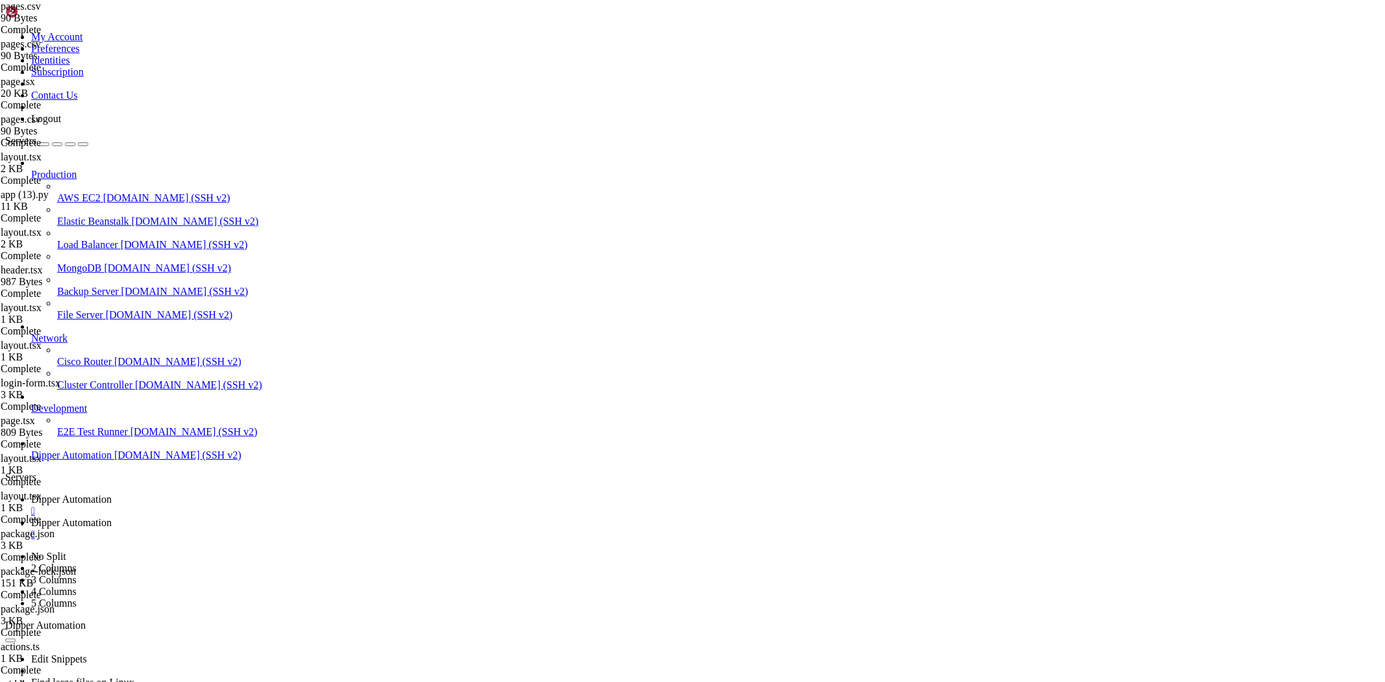
drag, startPoint x: 1376, startPoint y: 40, endPoint x: 943, endPoint y: 254, distance: 483.7
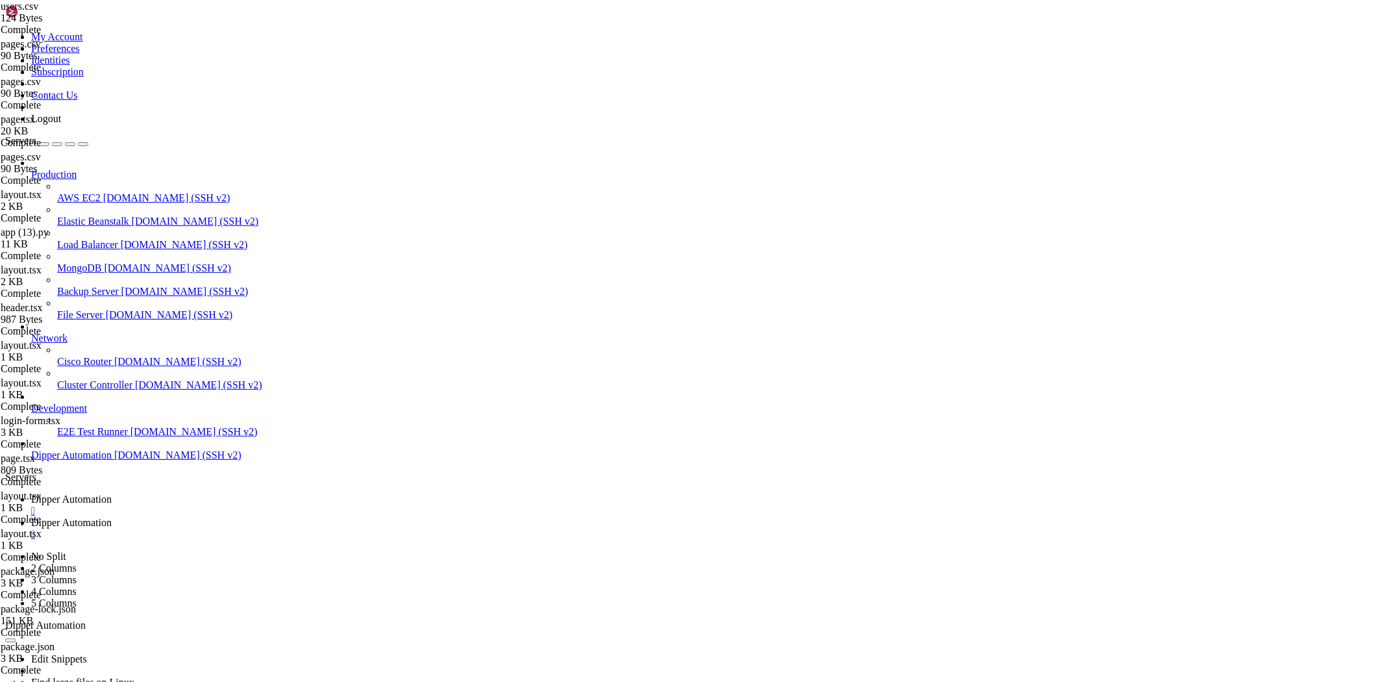
type textarea "1,[PERSON_NAME][EMAIL_ADDRESS][DOMAIN_NAME],DipperAuto.21,[PERSON_NAME],true"
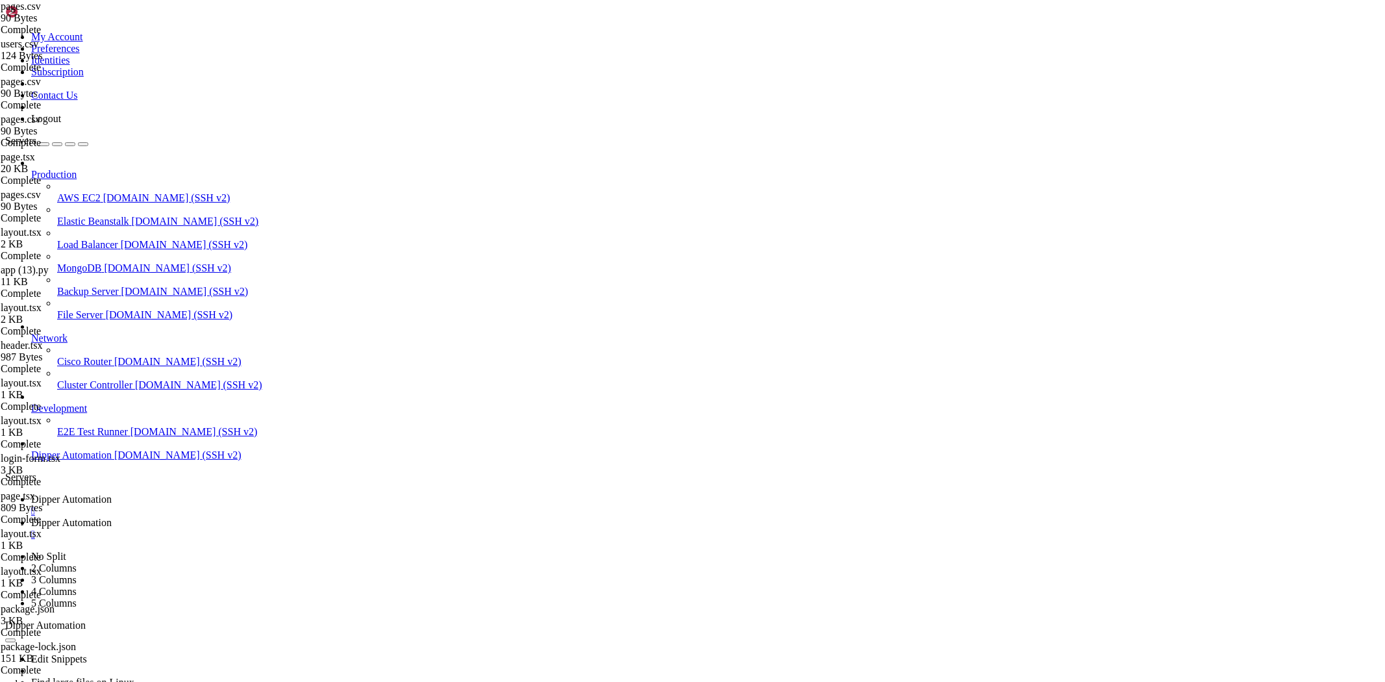
drag, startPoint x: 365, startPoint y: 82, endPoint x: 91, endPoint y: 74, distance: 274.1
type textarea "1,/admin/users,Gerenciar Usuários,,Users"
paste textarea "1,/admin/users,Gerenciar Usuários,,Users"
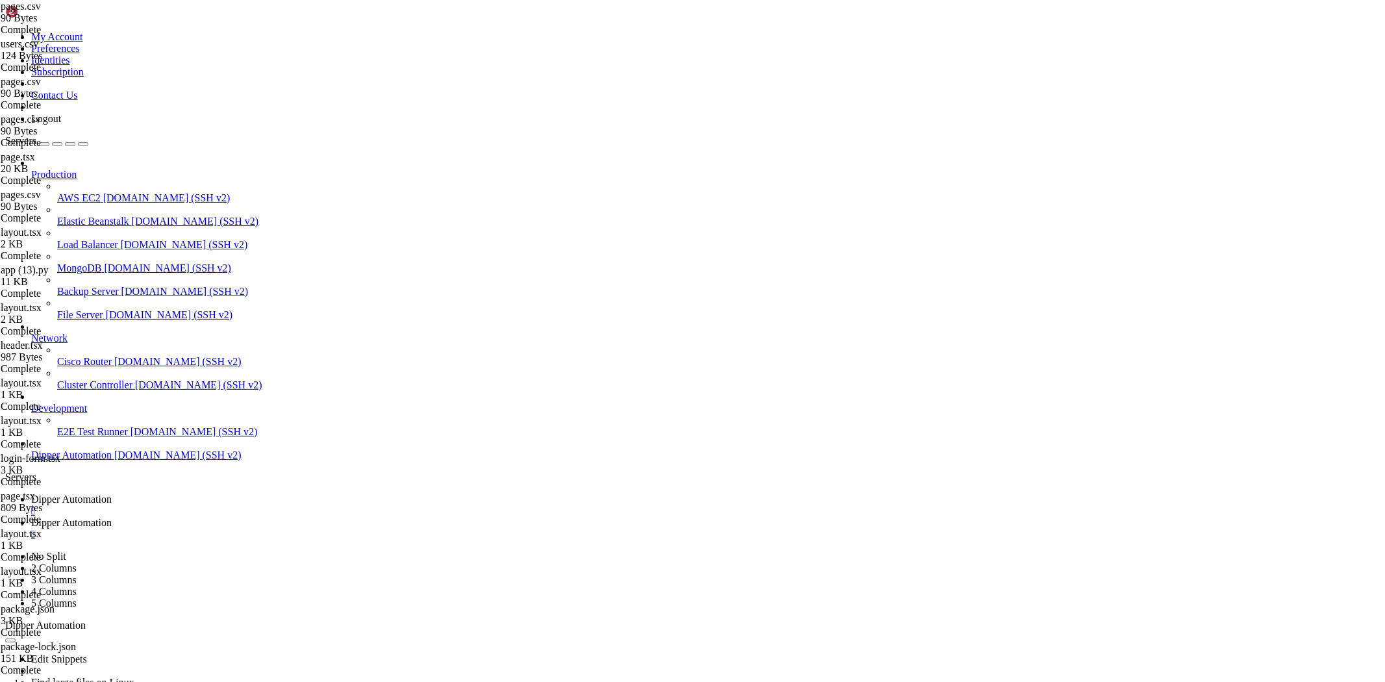
type textarea "2,/admin/users,Gerenciar Usuários,,Users"
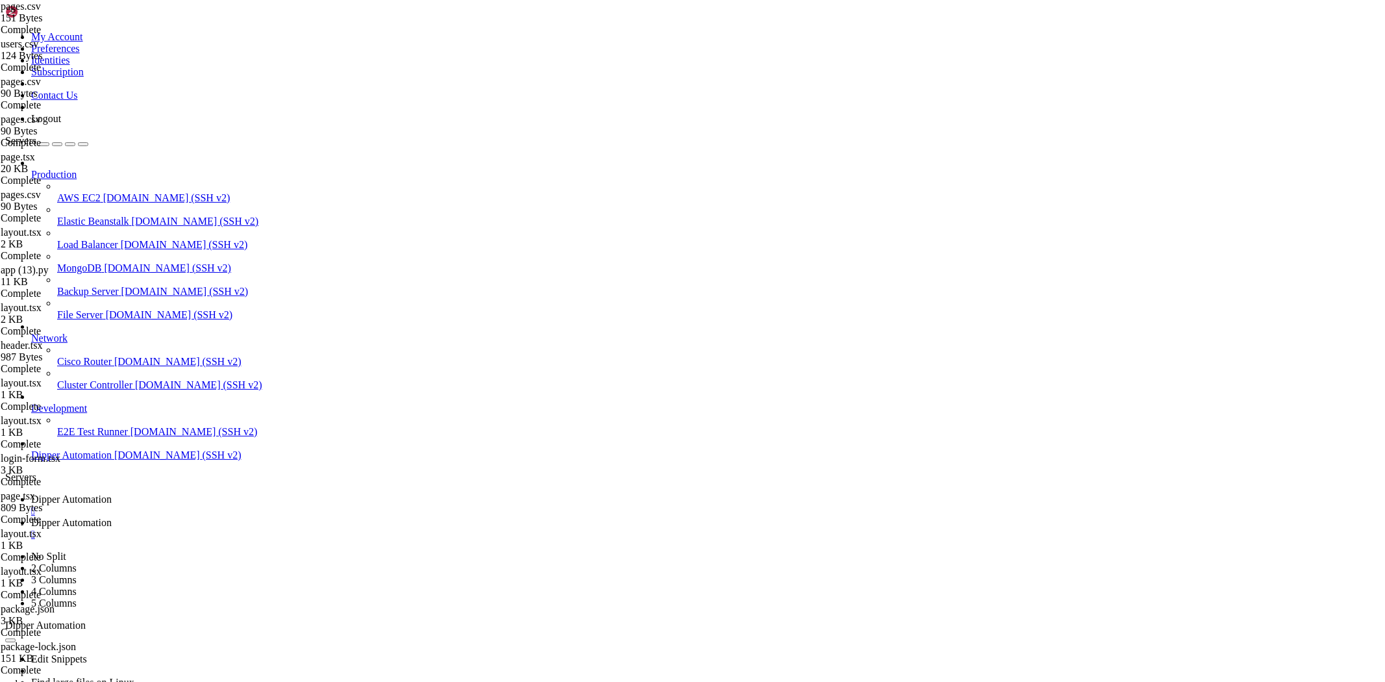
type input "/root/Dipperhub/data"
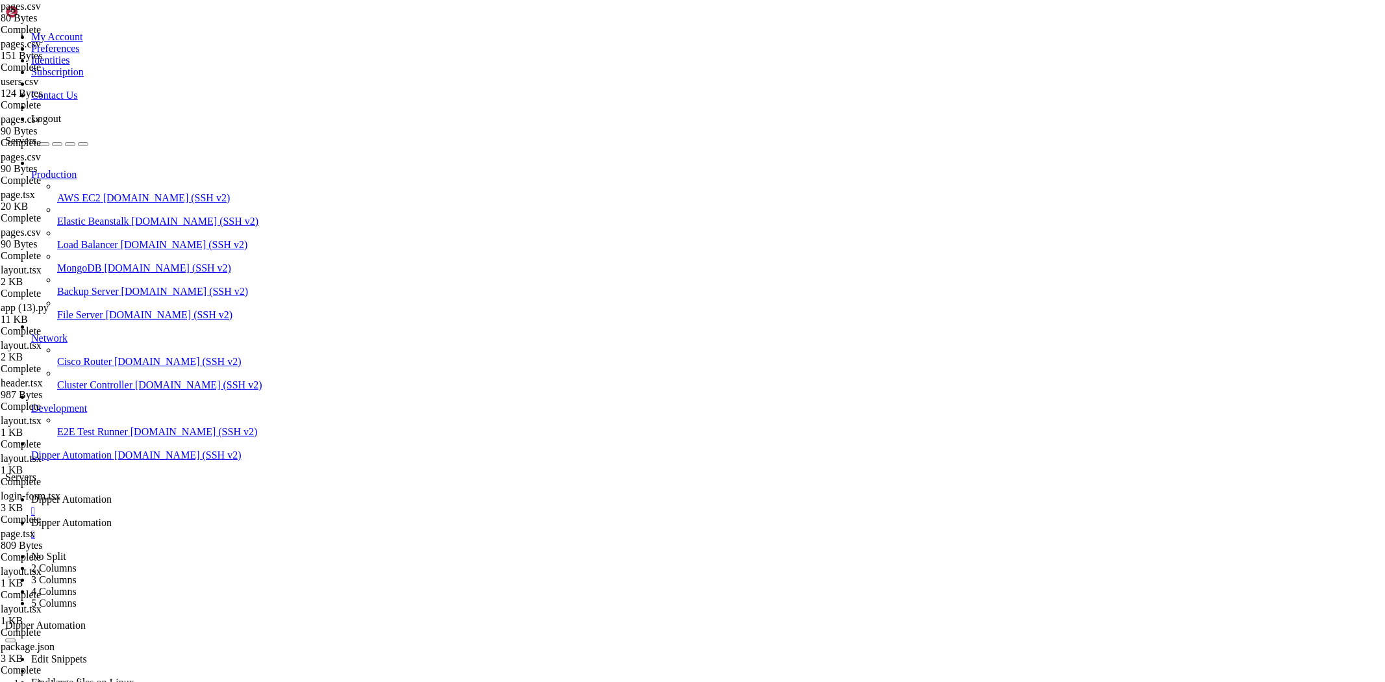
drag, startPoint x: 278, startPoint y: 75, endPoint x: 117, endPoint y: 74, distance: 161.0
type textarea "2__dashboard,2,Dashboard,/dashboard 2__home,2,Home,/home"
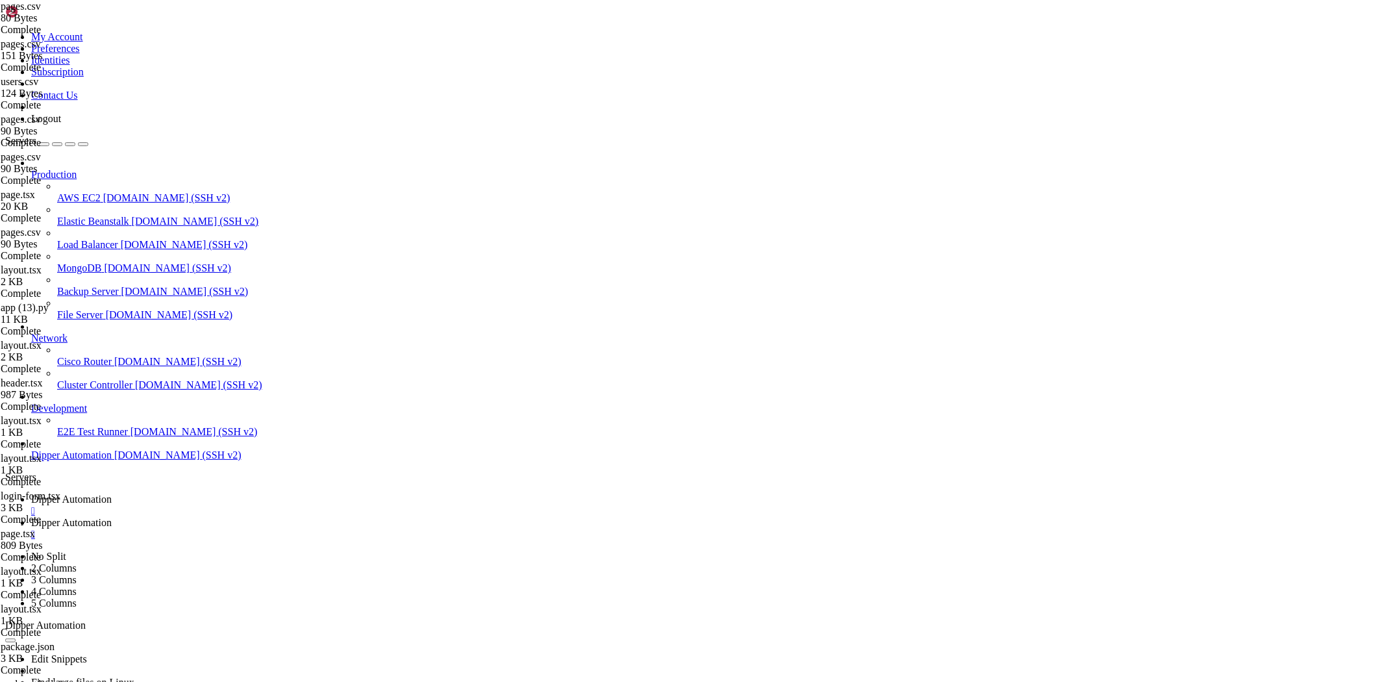
drag, startPoint x: 245, startPoint y: 76, endPoint x: 176, endPoint y: 68, distance: 70.0
type textarea "id,userId,name,path"
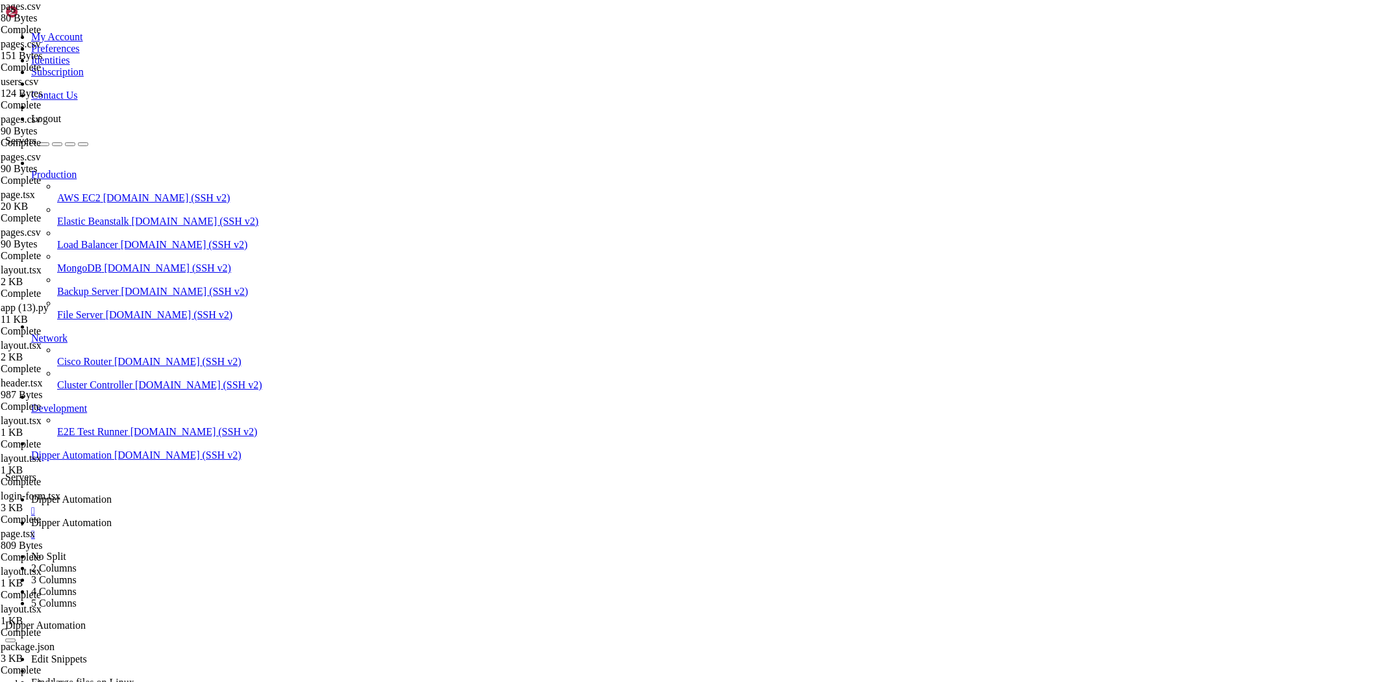
type textarea "1__dashboard,1,Dashboard,/dashboard"
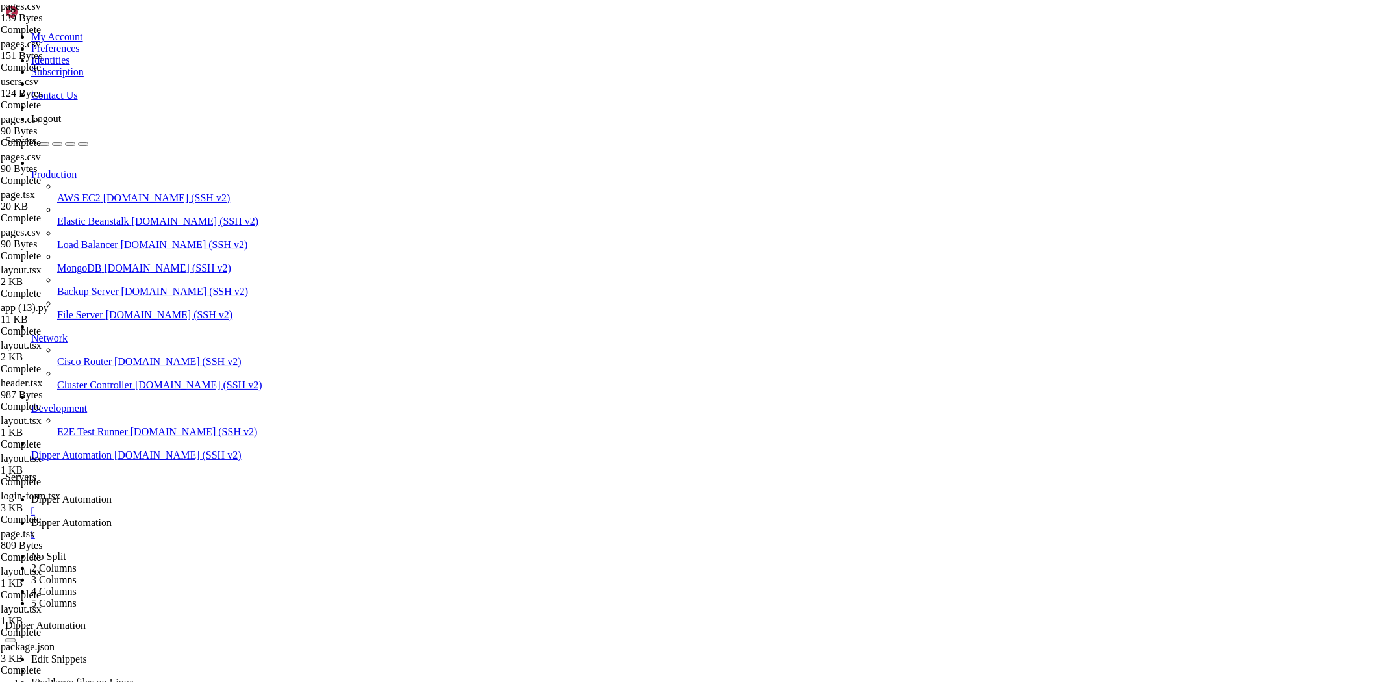
drag, startPoint x: 432, startPoint y: 110, endPoint x: 371, endPoint y: 86, distance: 65.6
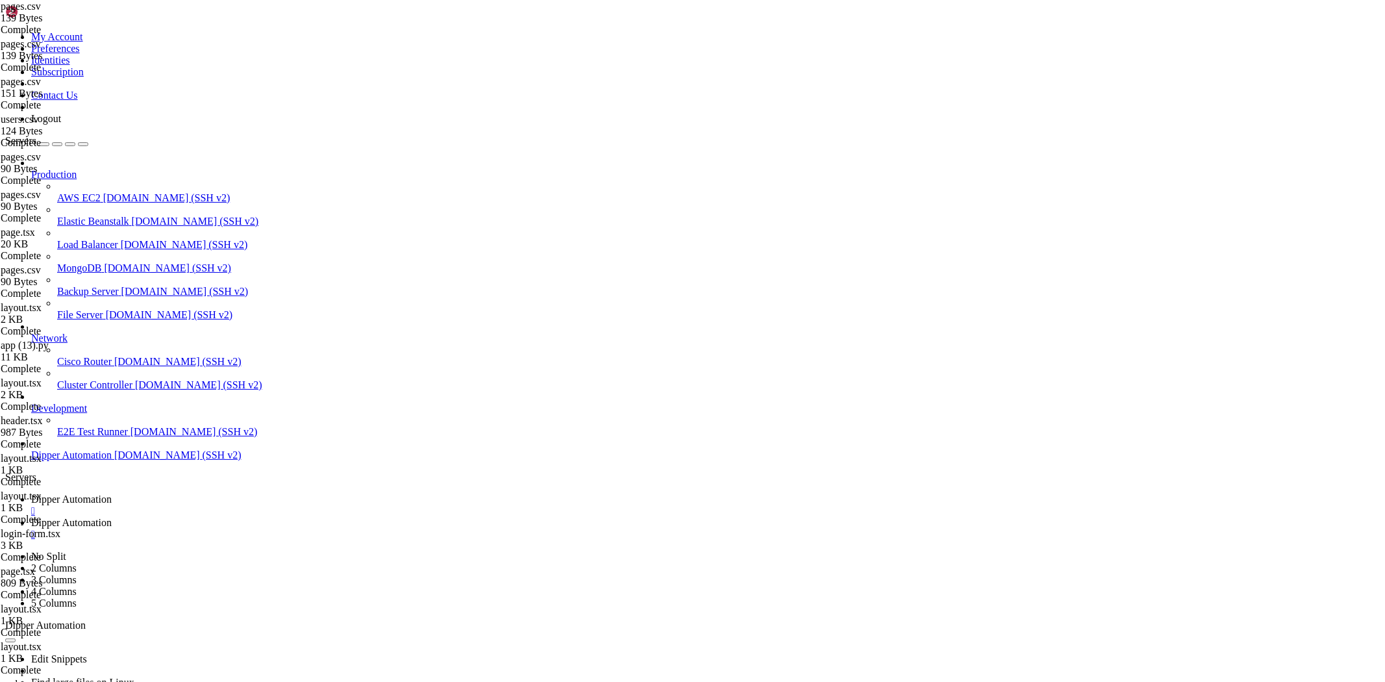
drag, startPoint x: 351, startPoint y: 72, endPoint x: 341, endPoint y: 82, distance: 13.8
drag, startPoint x: 336, startPoint y: 80, endPoint x: 120, endPoint y: 80, distance: 215.5
type textarea "1__home,1,Home,/home"
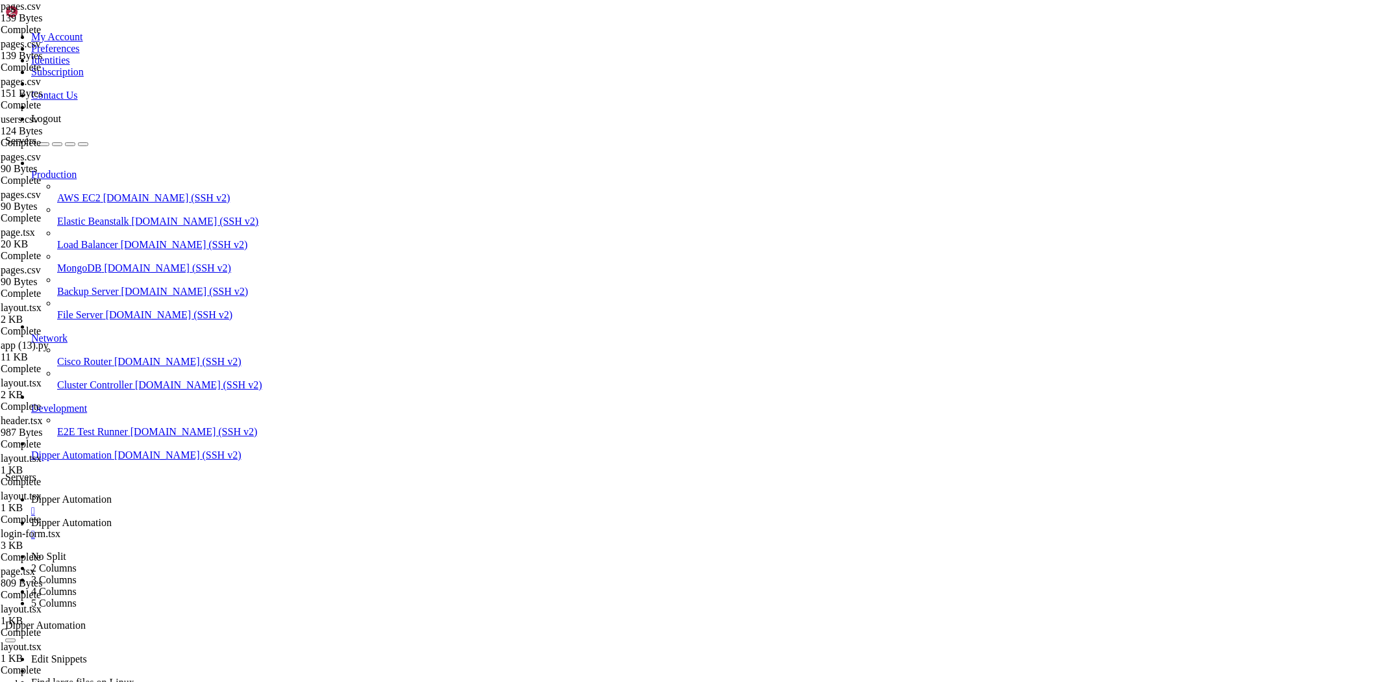
scroll to position [0, 5]
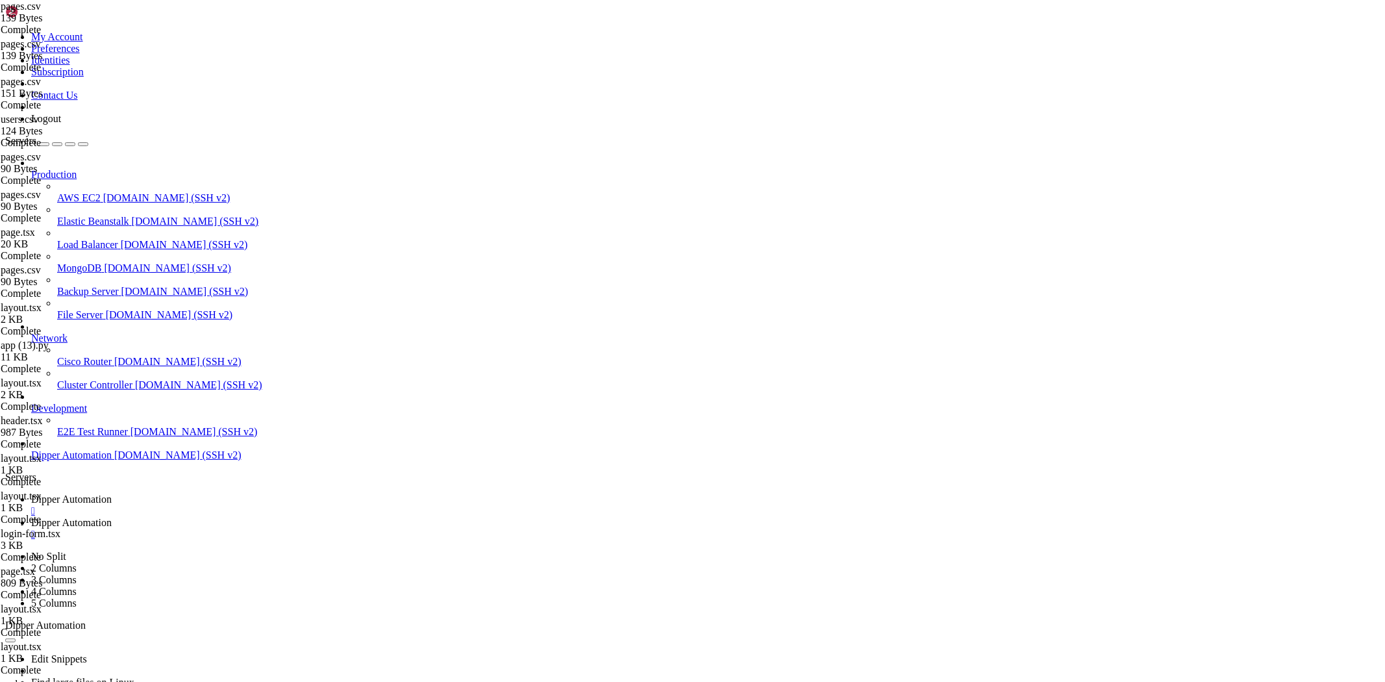
scroll to position [0, 5]
type textarea "1__,1,Home,/admin/"
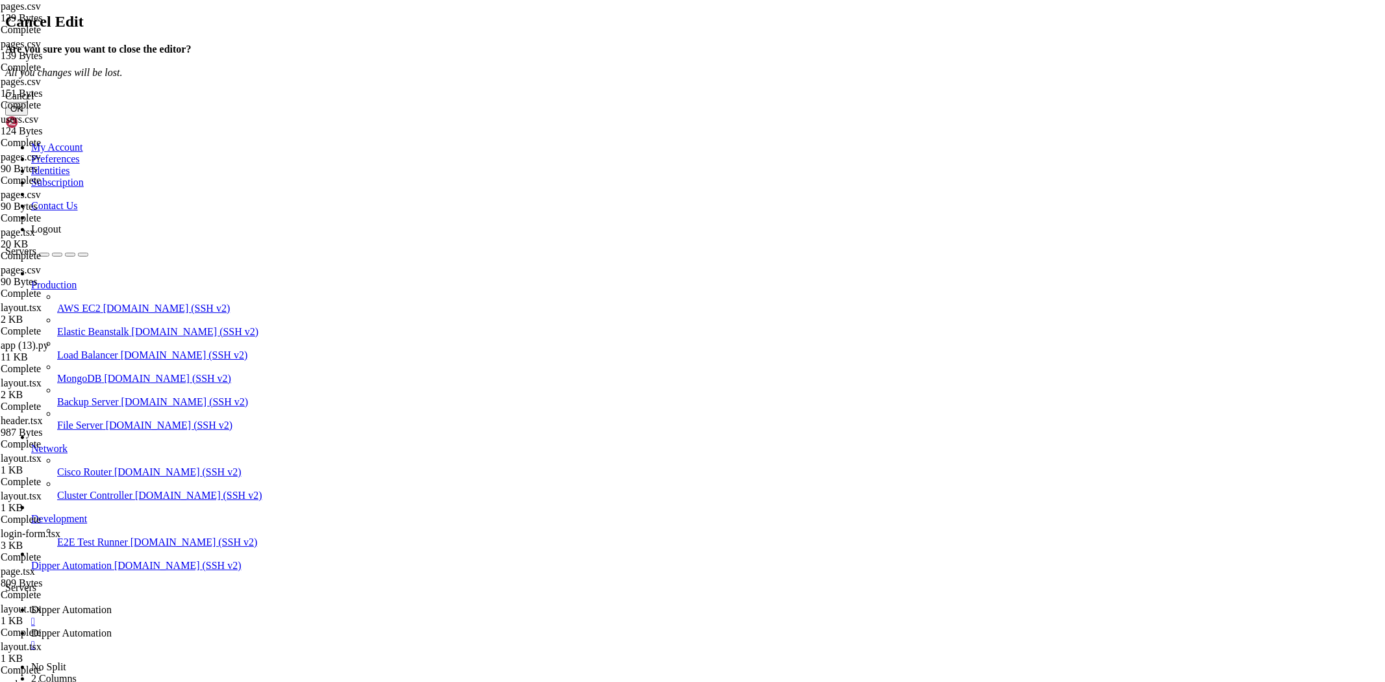
click at [28, 116] on button "OK" at bounding box center [16, 109] width 23 height 14
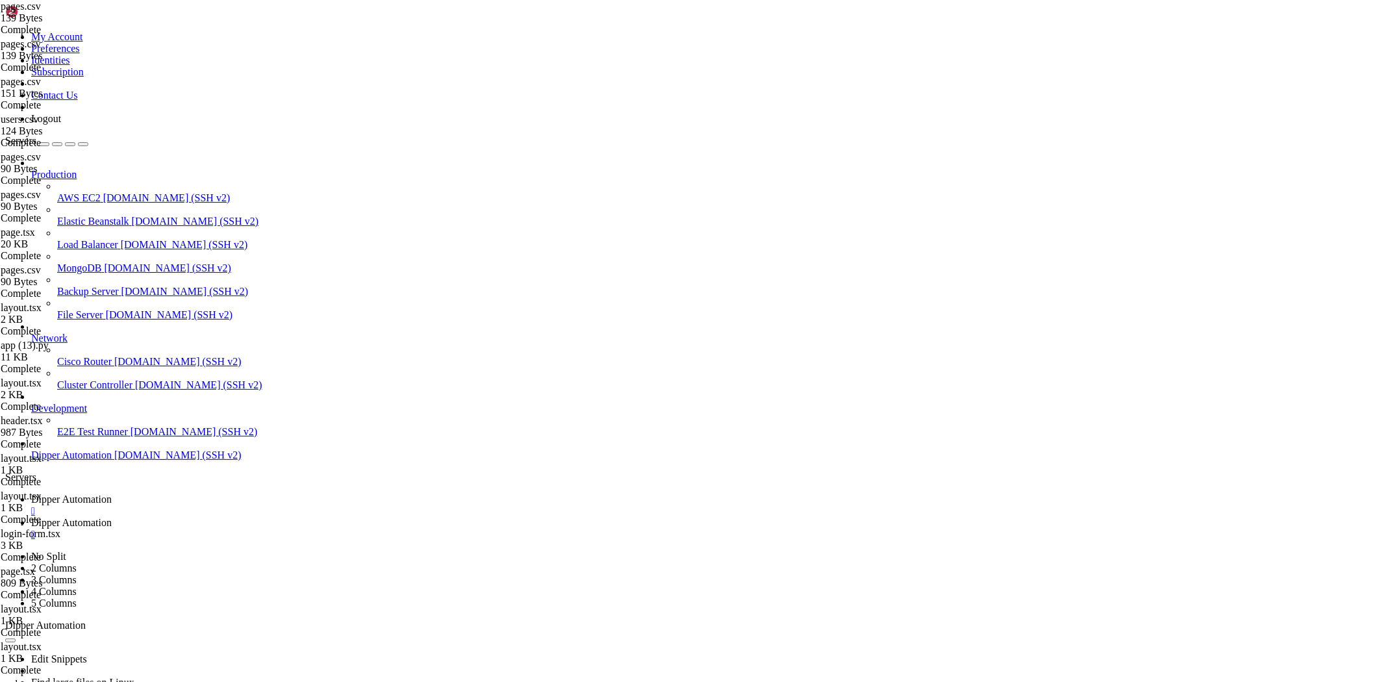
type input "/root/Dipperhub/backend/data"
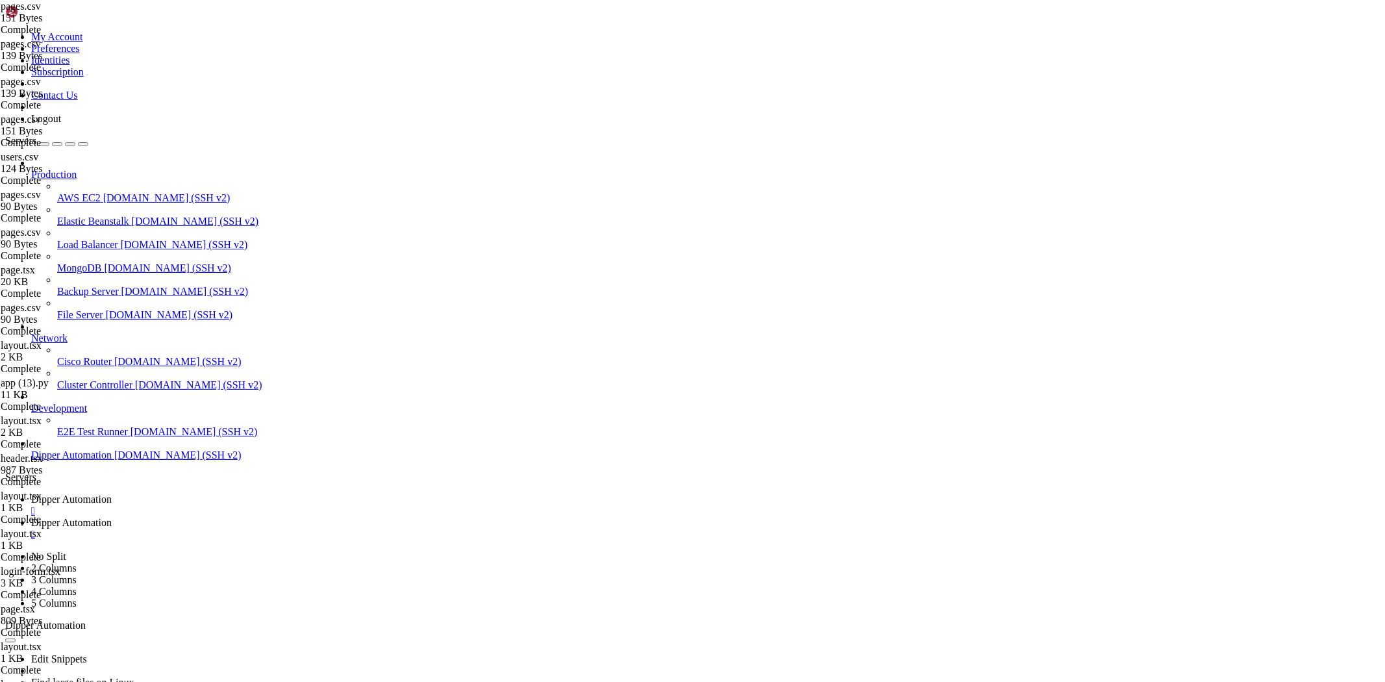
type textarea "2,/home,Home,,Home"
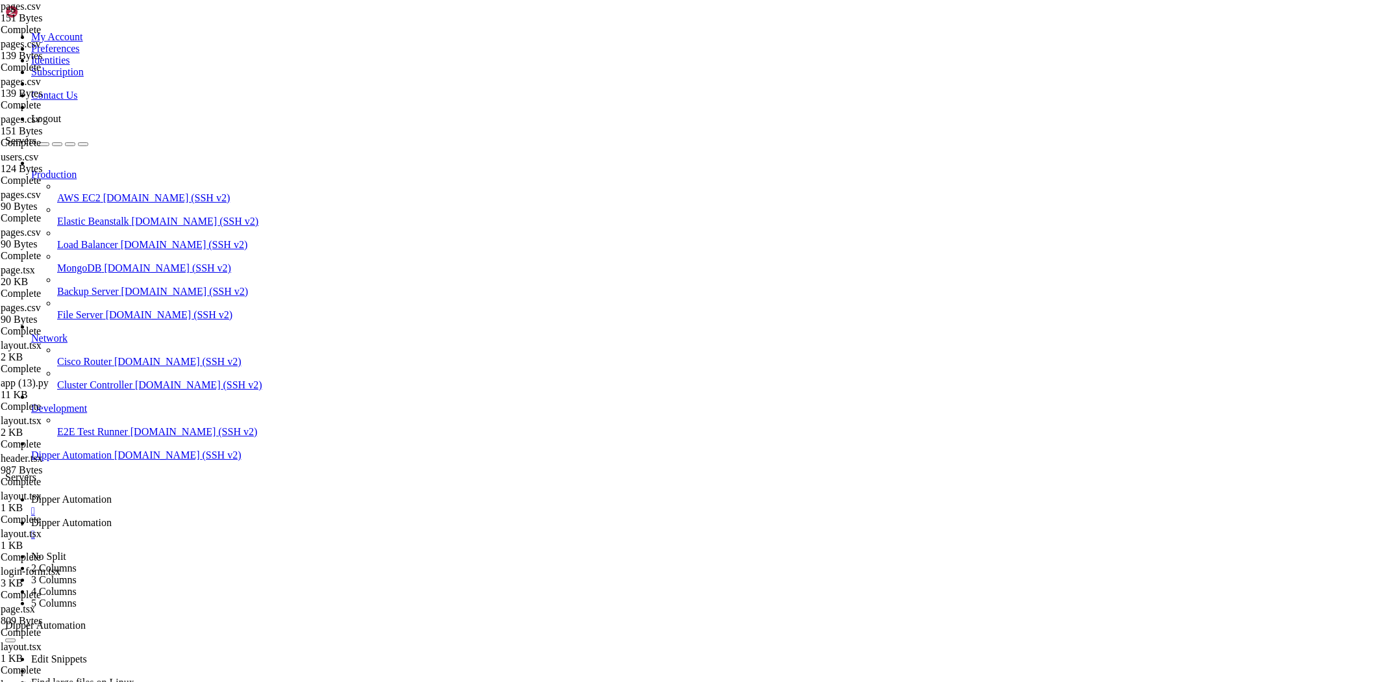
type input "/root/Dipperhub/data"
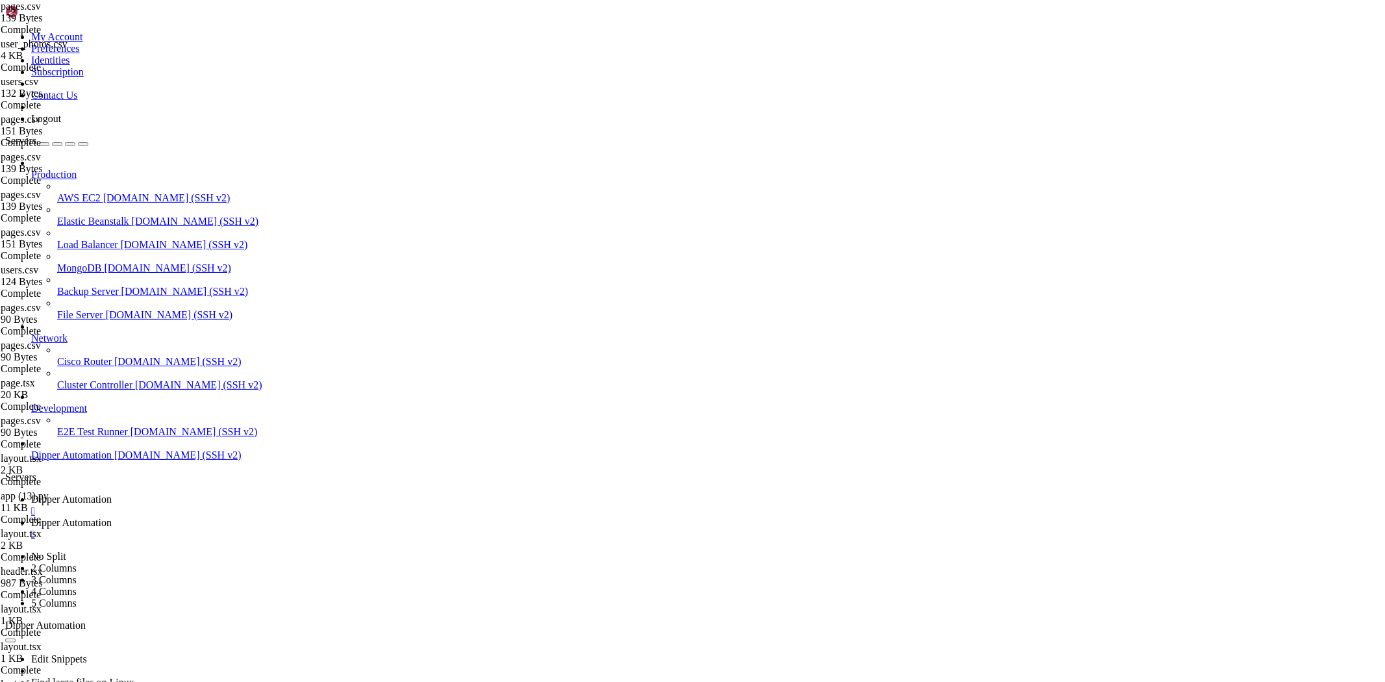
type textarea "1__home,1,Home,/home"
type textarea "/"
drag, startPoint x: 294, startPoint y: 79, endPoint x: 154, endPoint y: 72, distance: 139.7
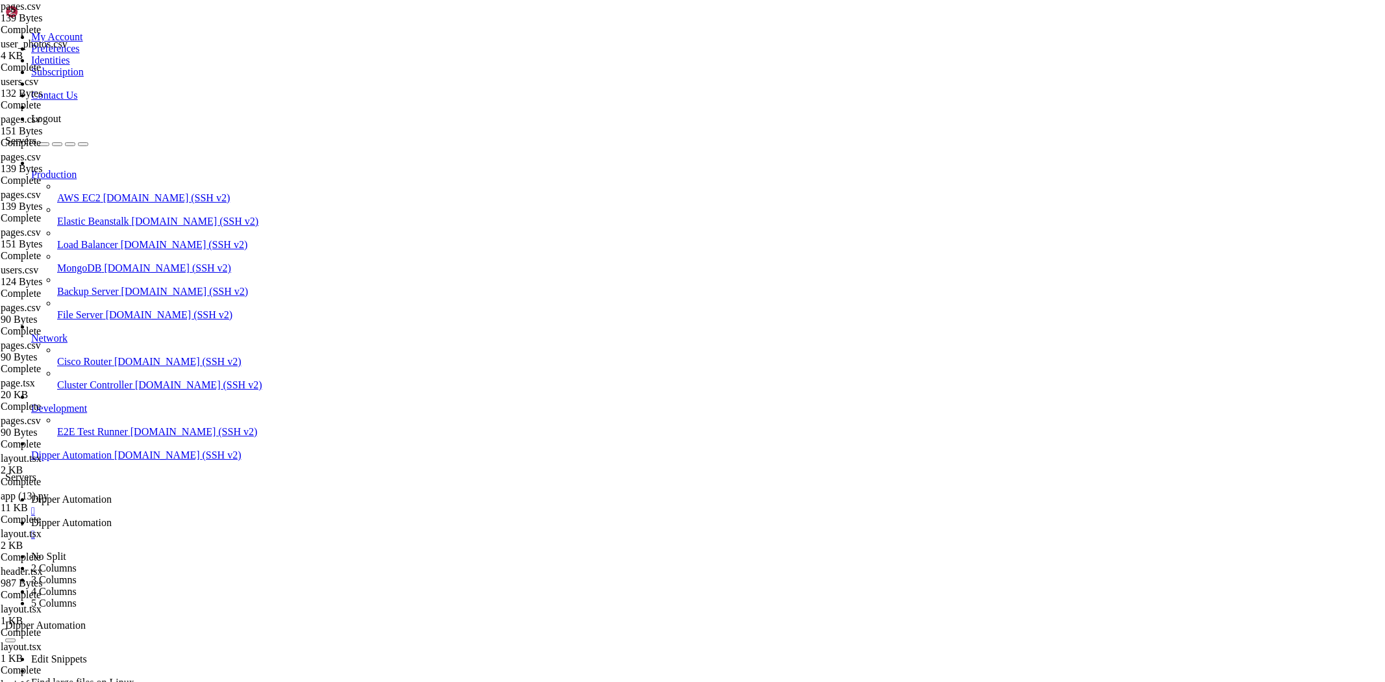
type textarea "1__home,1,Home,/home"
drag, startPoint x: 190, startPoint y: 81, endPoint x: 280, endPoint y: 80, distance: 89.6
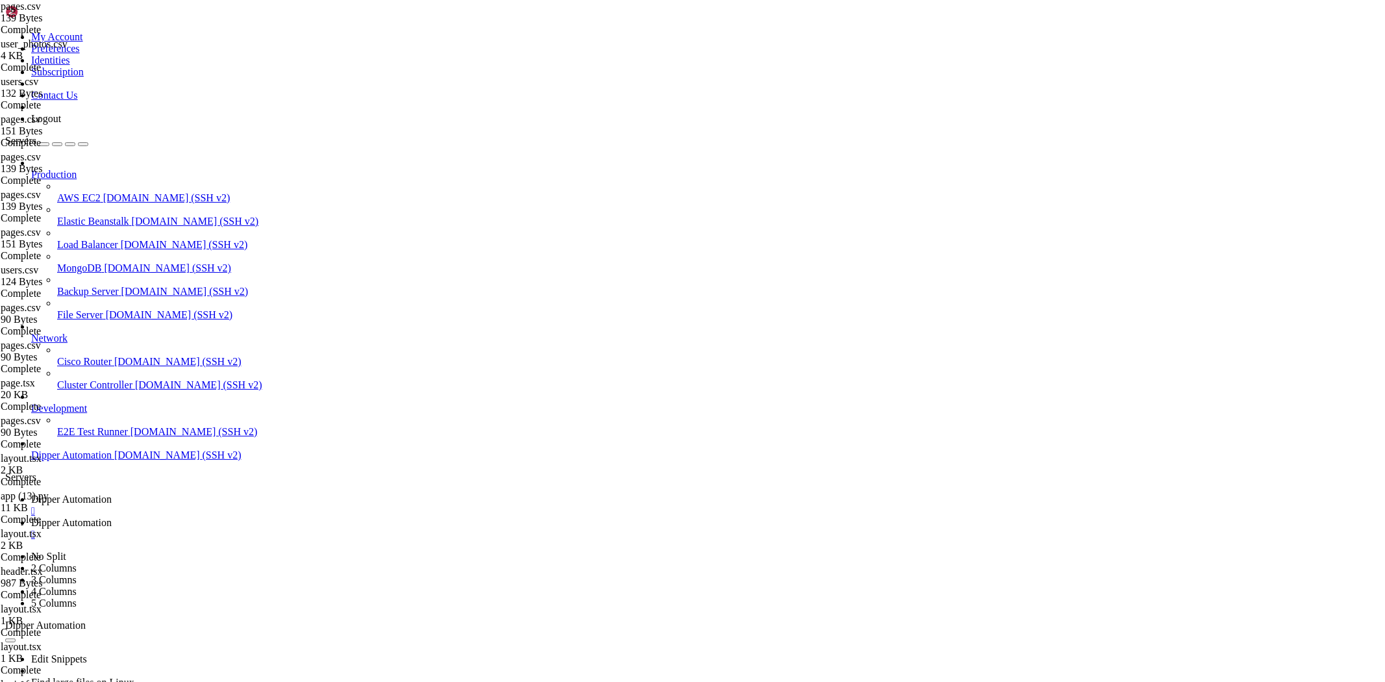
paste textarea "1__home,1,Home,/home"
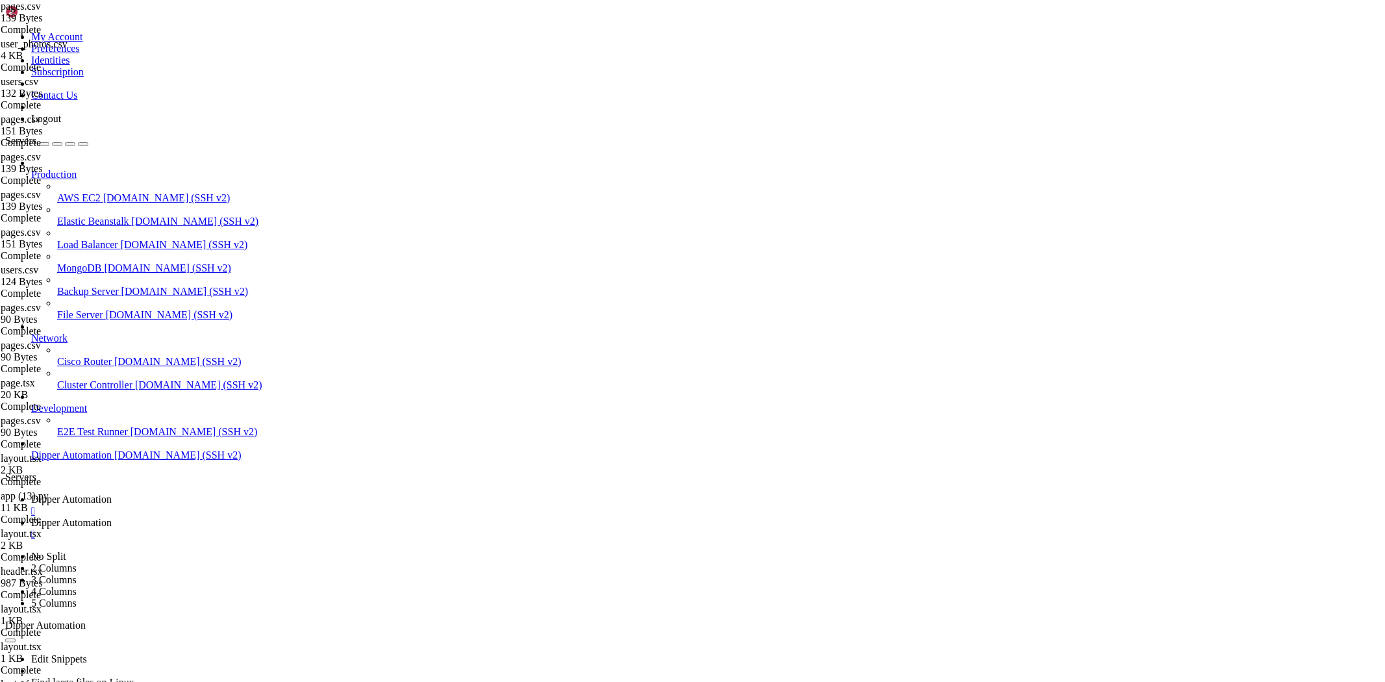
scroll to position [0, 9]
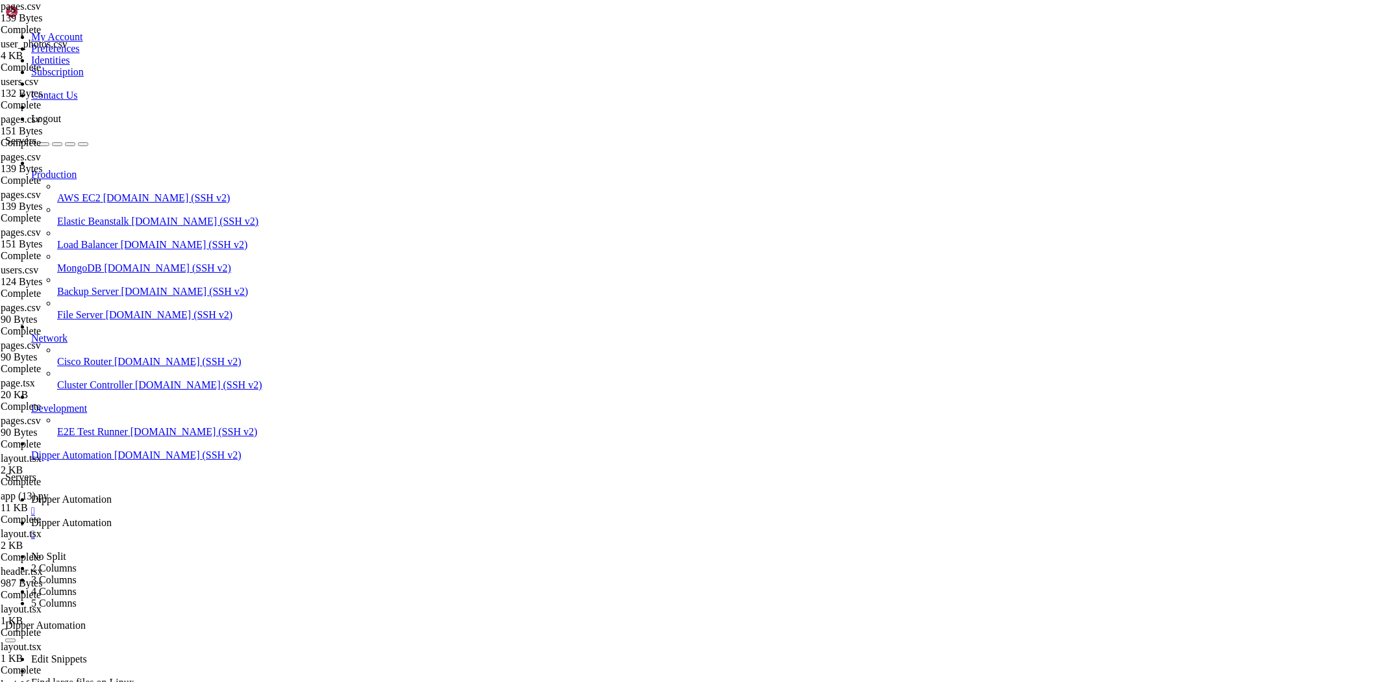
type textarea "1__users,1,Usuários,/admin/users"
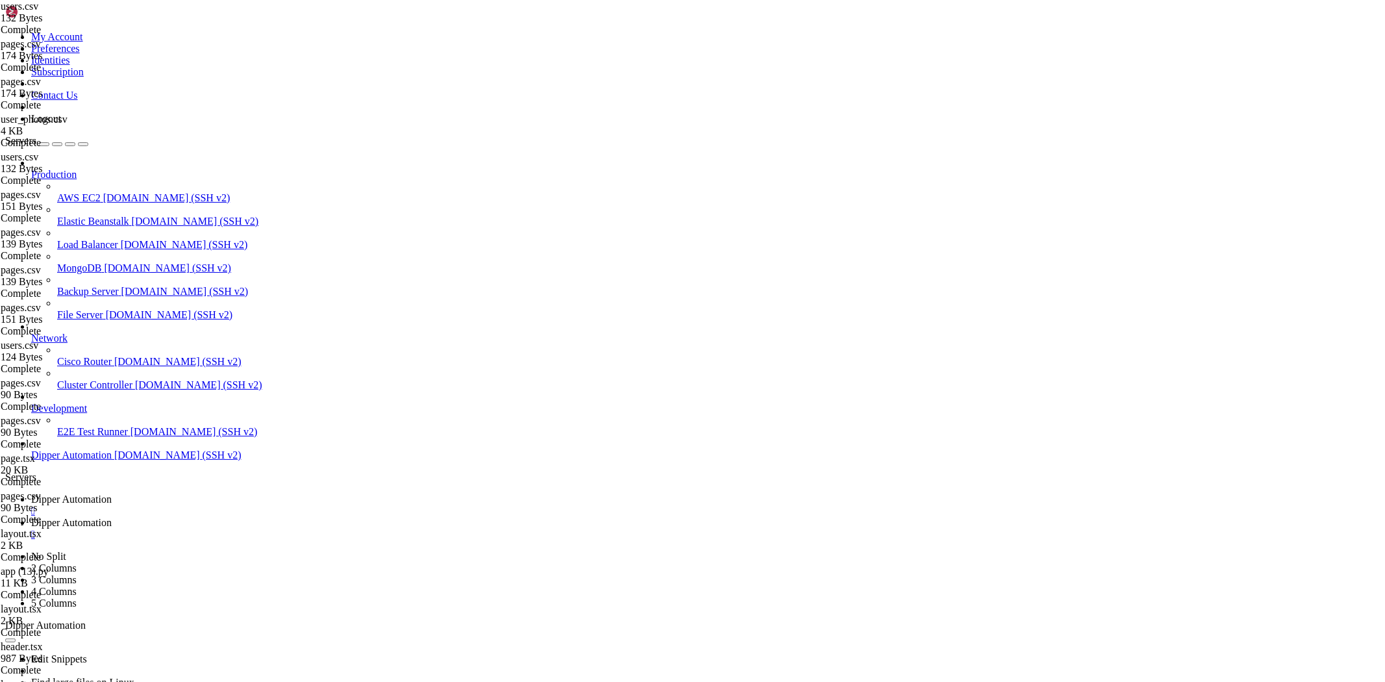
type input "/root/Dipperhub/app/admin/users"
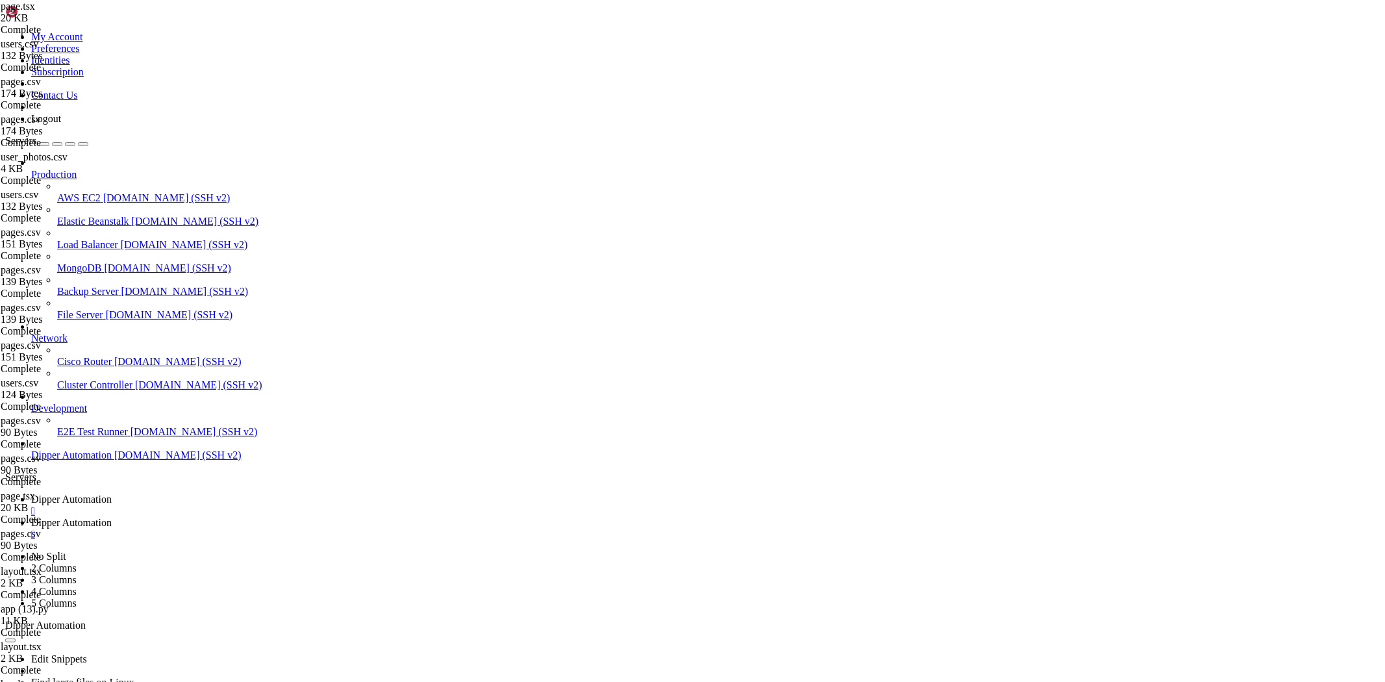
type textarea "}"
paste textarea
click at [112, 493] on span "Dipper Automation" at bounding box center [71, 498] width 80 height 11
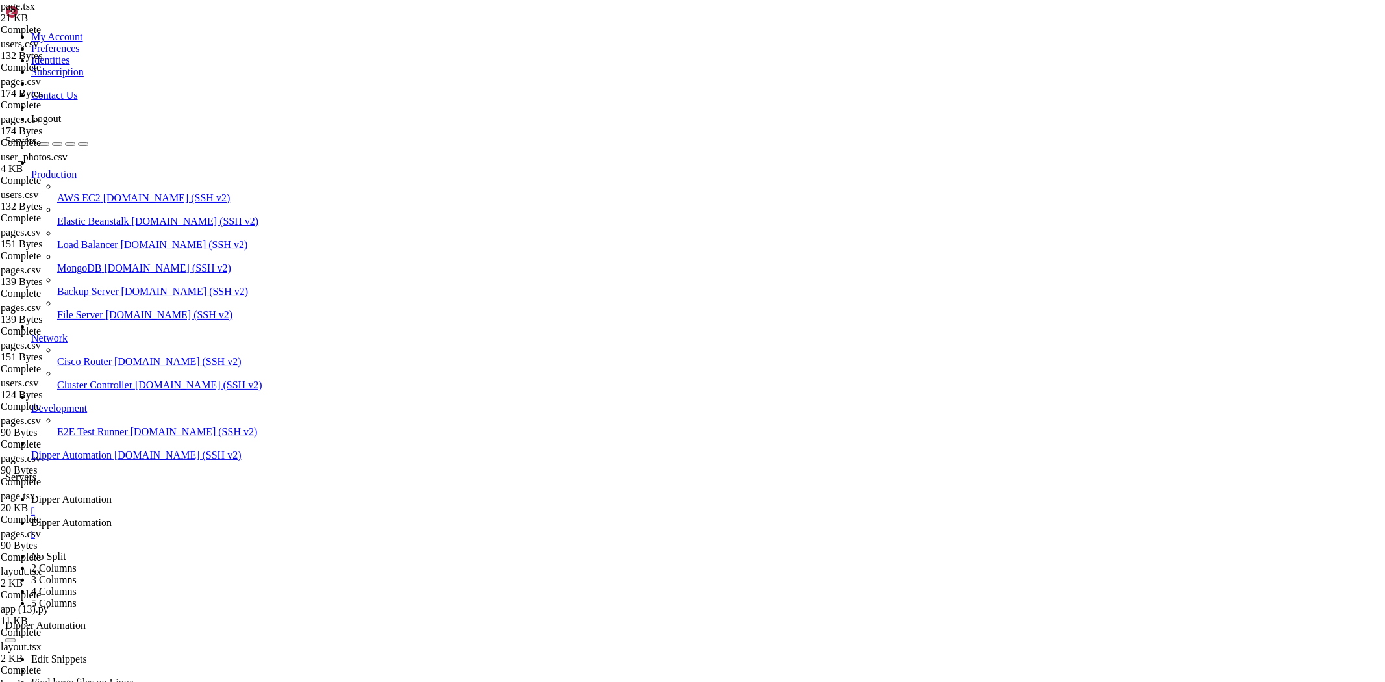
click at [112, 517] on span "Dipper Automation" at bounding box center [71, 522] width 80 height 11
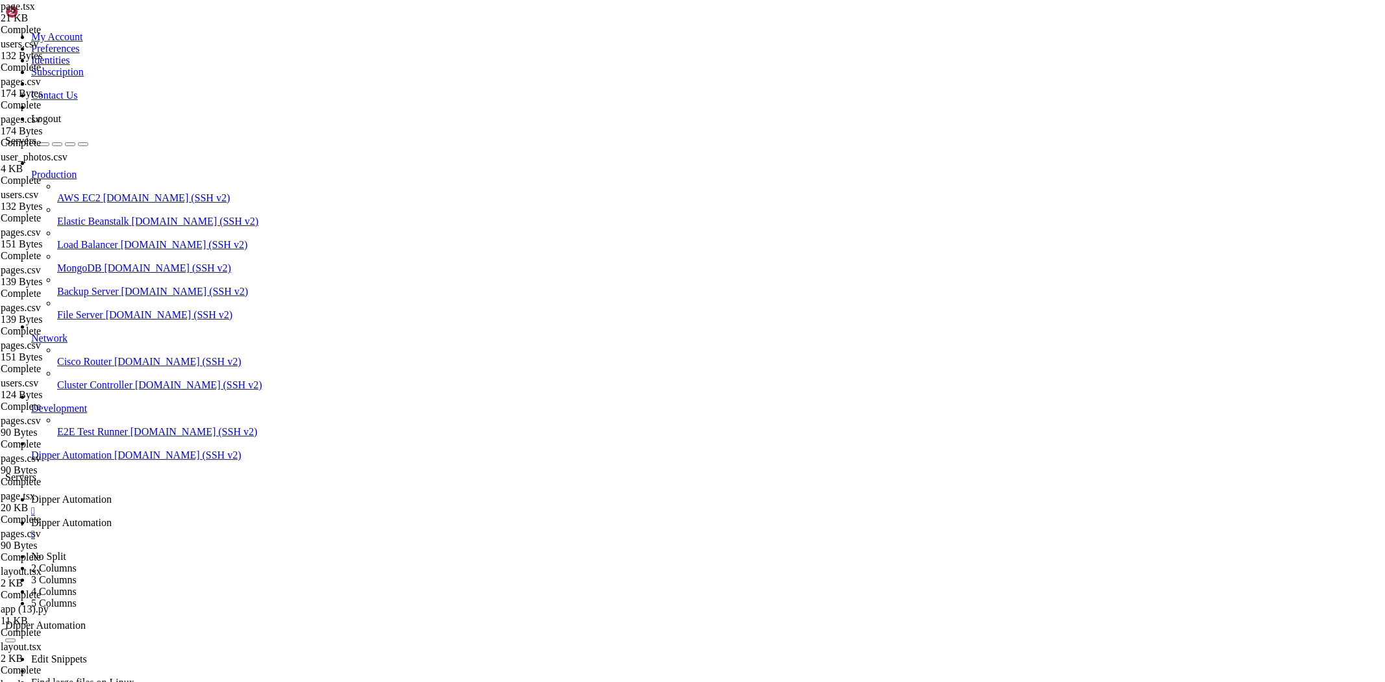
type textarea ""use client""
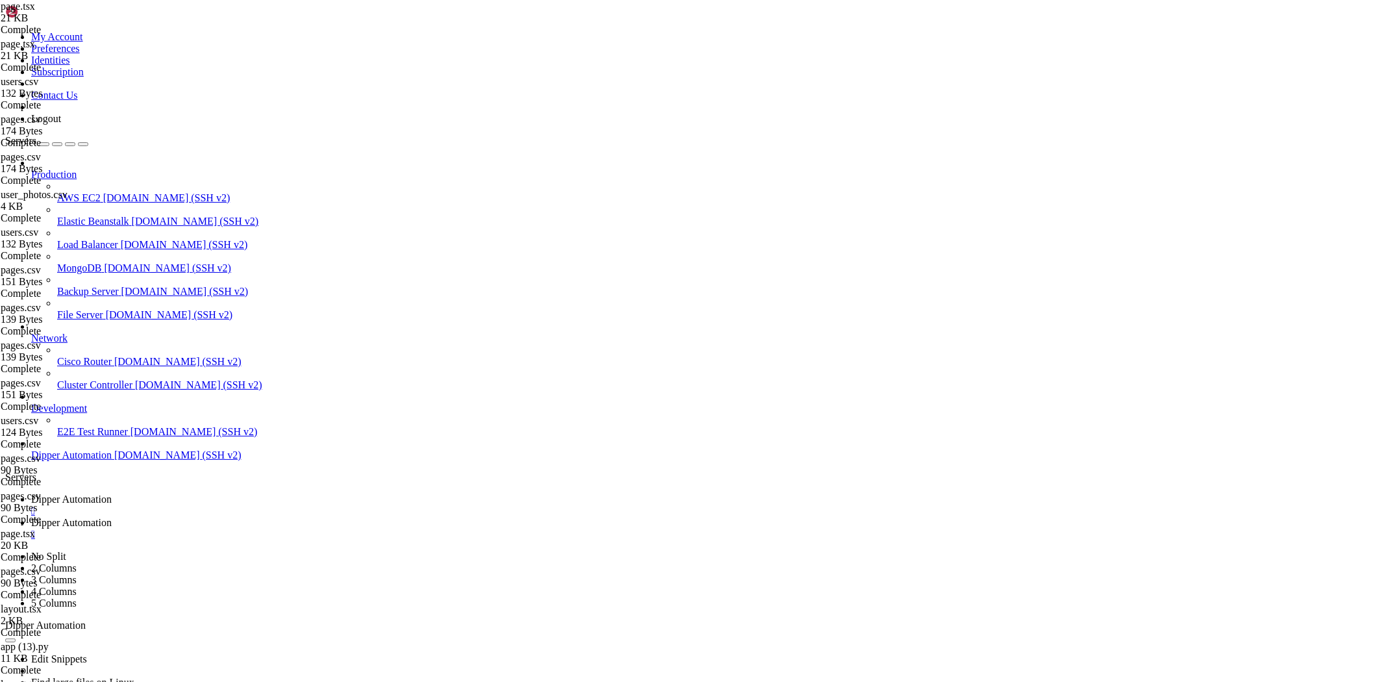
type textarea "}"
paste textarea
click at [112, 493] on span "Dipper Automation" at bounding box center [71, 498] width 80 height 11
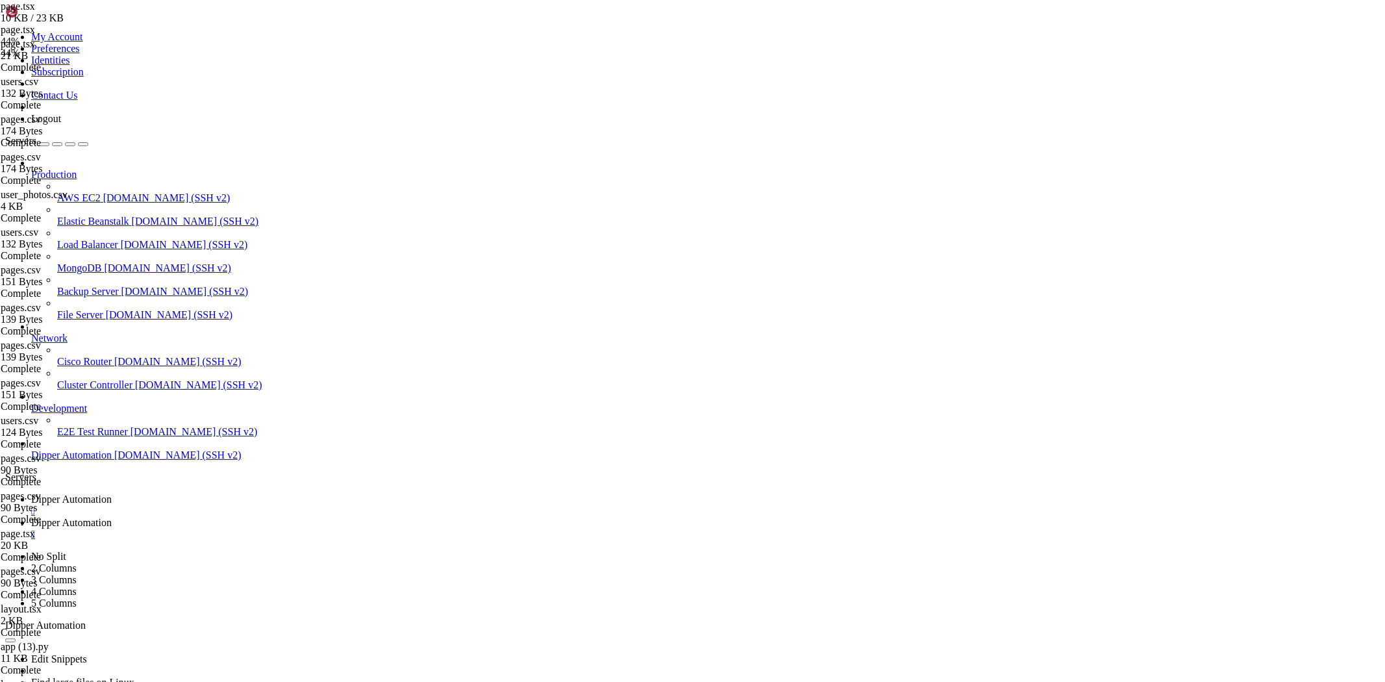
click at [355, 517] on link "Dipper Automation " at bounding box center [705, 528] width 1348 height 23
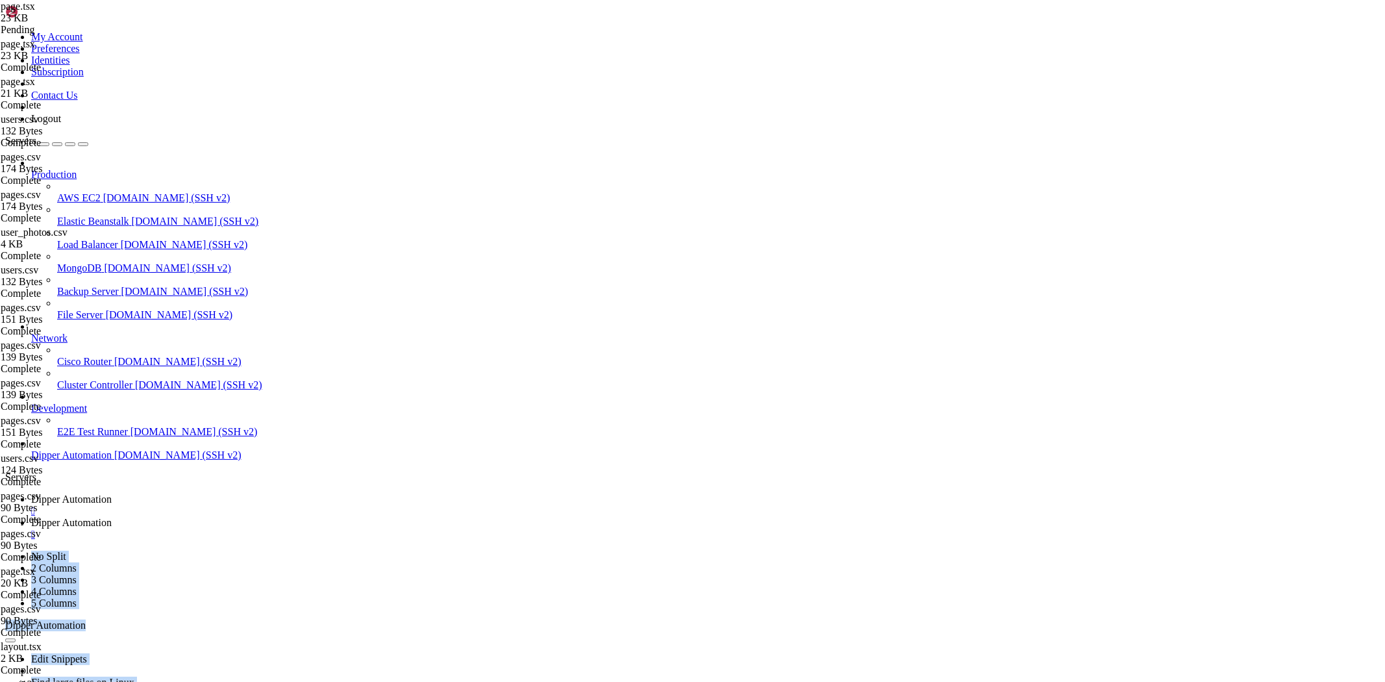
type textarea "}"
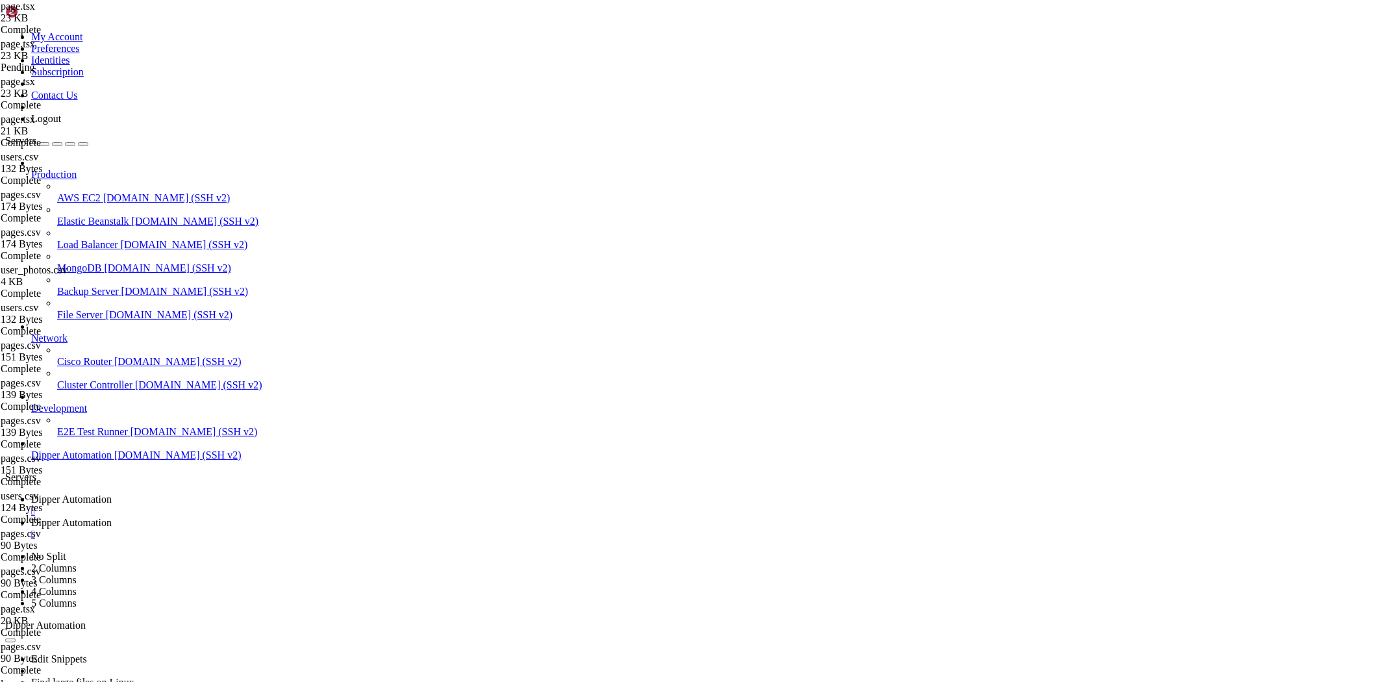
paste textarea
click at [112, 493] on span "Dipper Automation" at bounding box center [71, 498] width 80 height 11
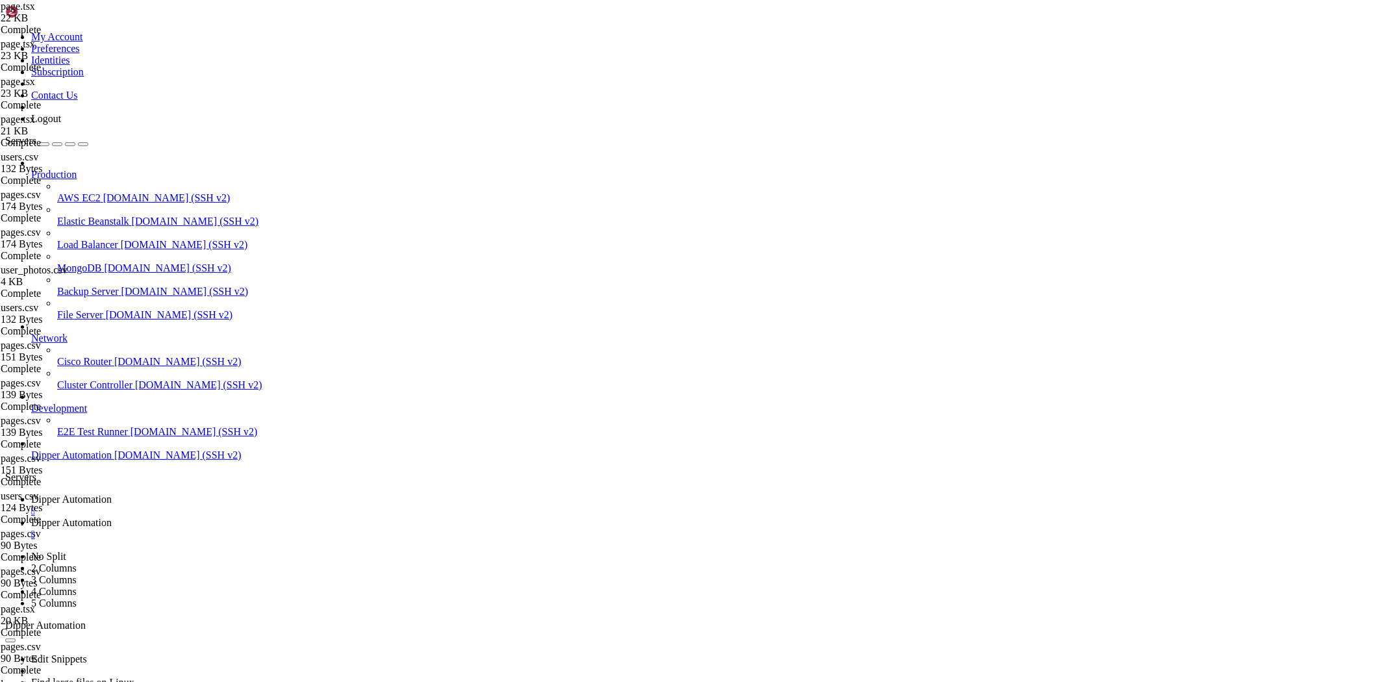
drag, startPoint x: 356, startPoint y: 1312, endPoint x: 10, endPoint y: 1155, distance: 379.4
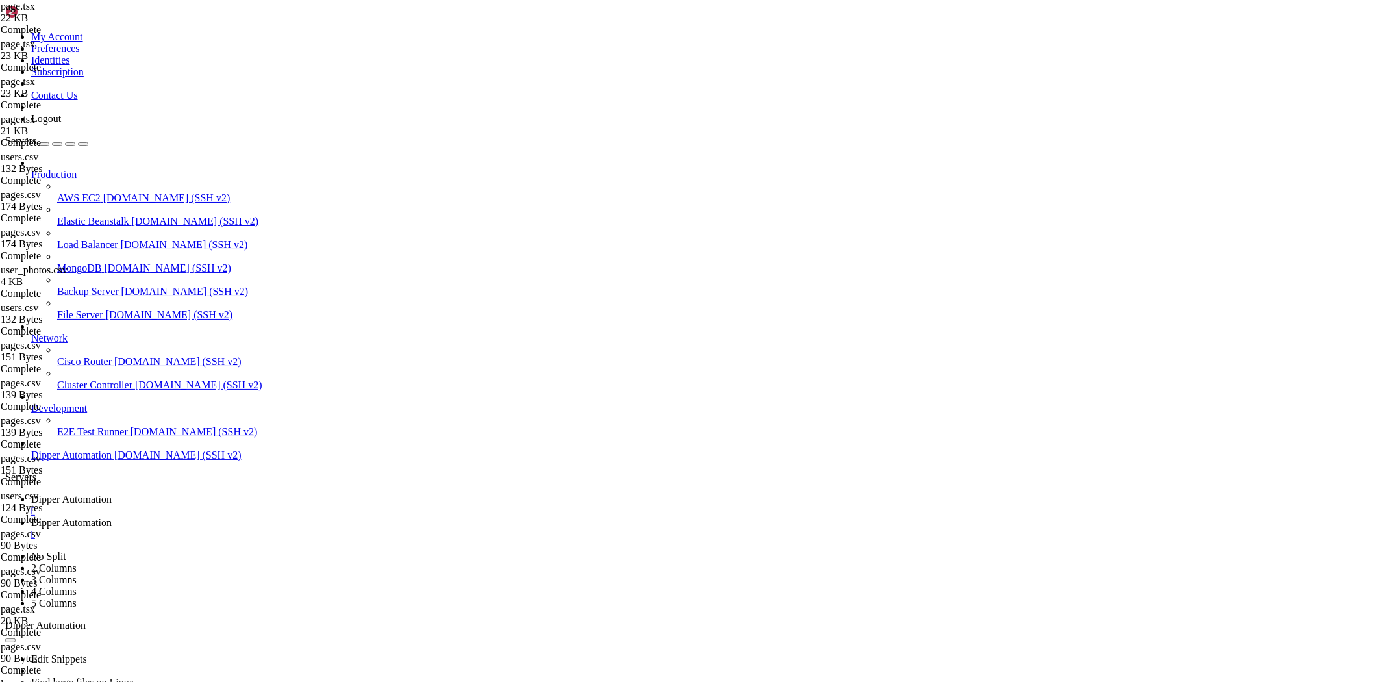
click at [112, 517] on span "Dipper Automation" at bounding box center [71, 522] width 80 height 11
drag, startPoint x: 274, startPoint y: 49, endPoint x: 570, endPoint y: 50, distance: 296.0
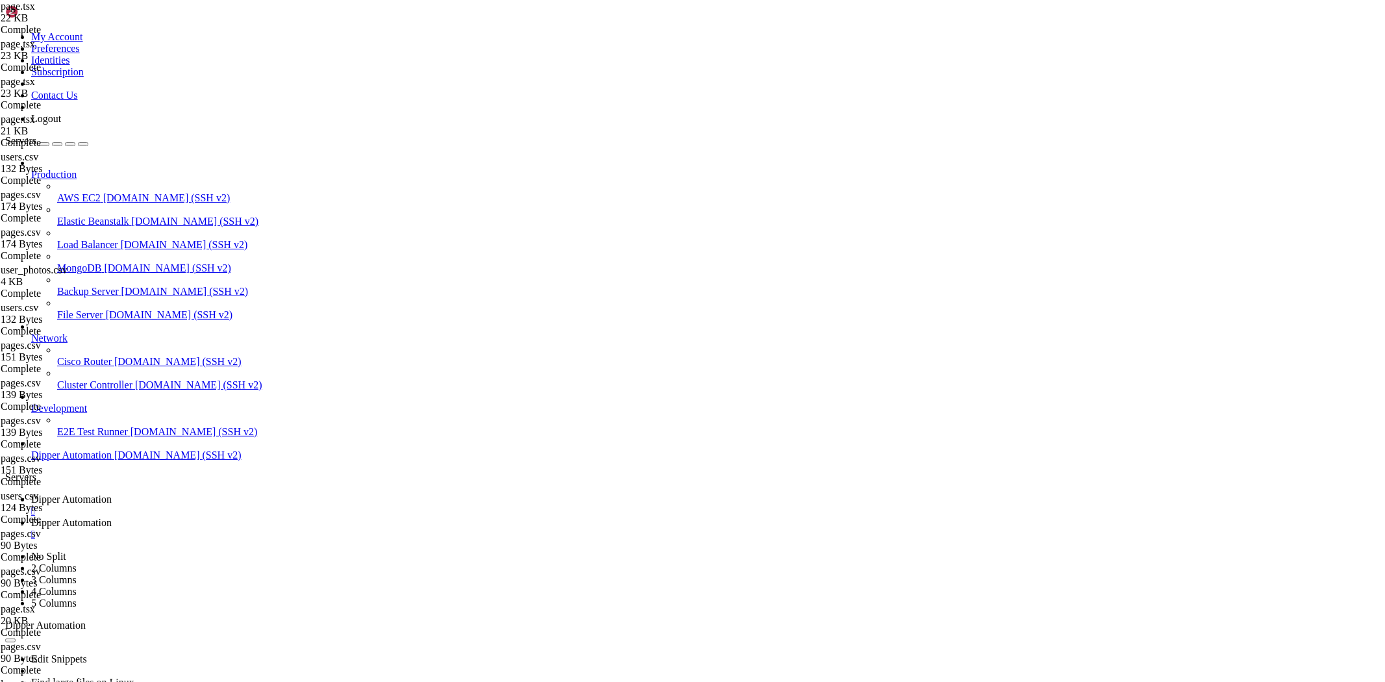
type input "/root/Dipperhub/backend"
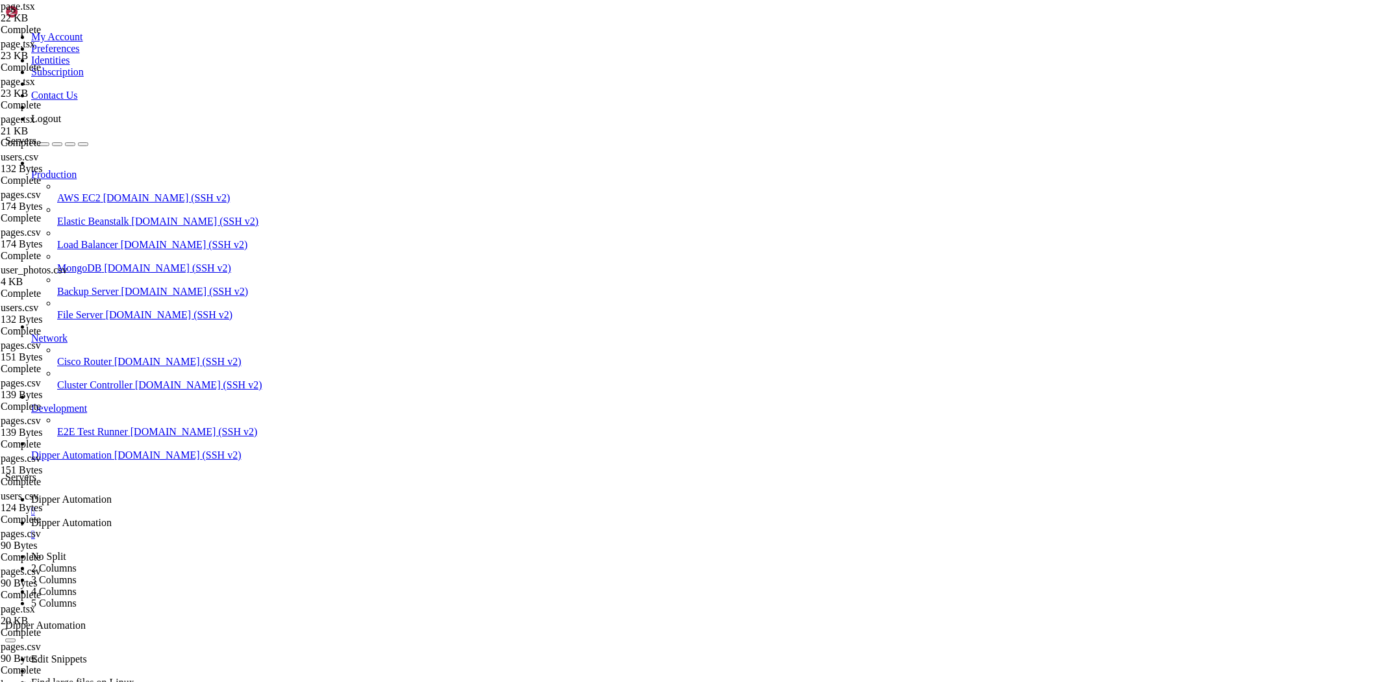
drag, startPoint x: 328, startPoint y: 328, endPoint x: 326, endPoint y: 341, distance: 12.6
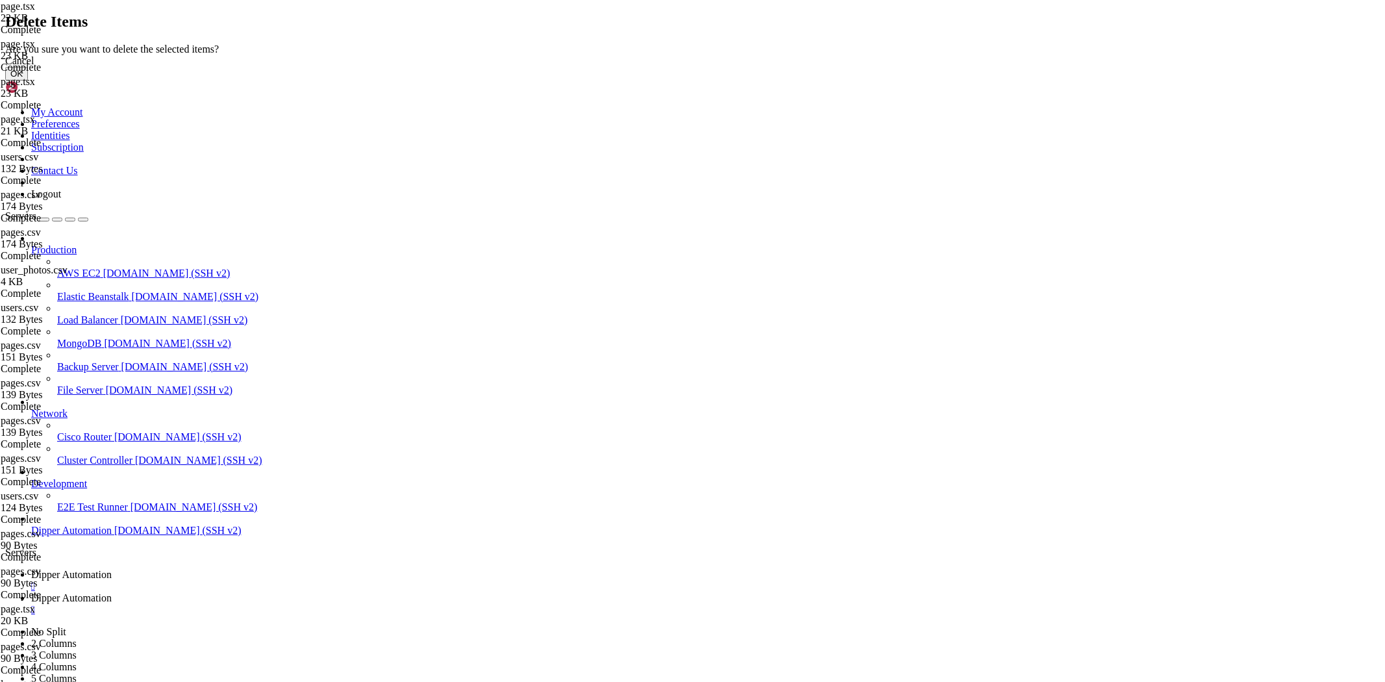
click at [28, 80] on button "OK" at bounding box center [16, 74] width 23 height 14
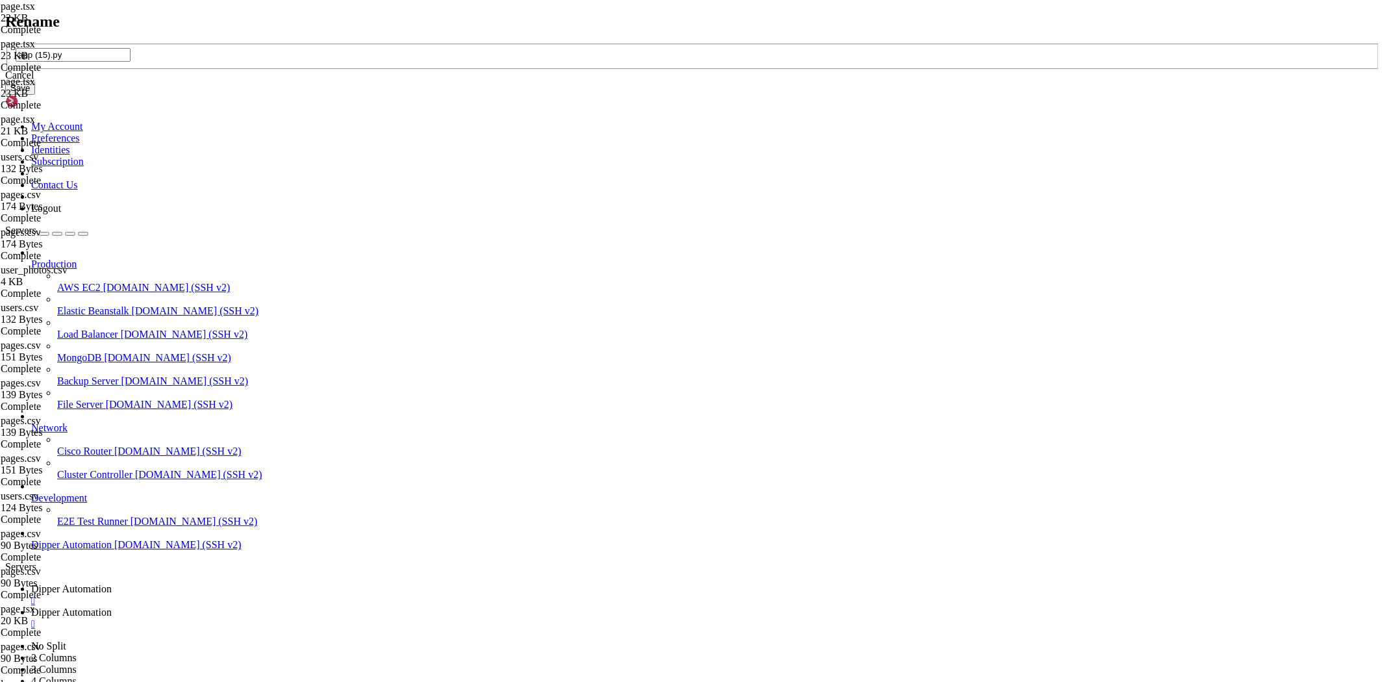
click at [130, 62] on input "app (15).py" at bounding box center [73, 55] width 115 height 14
type input "app.py"
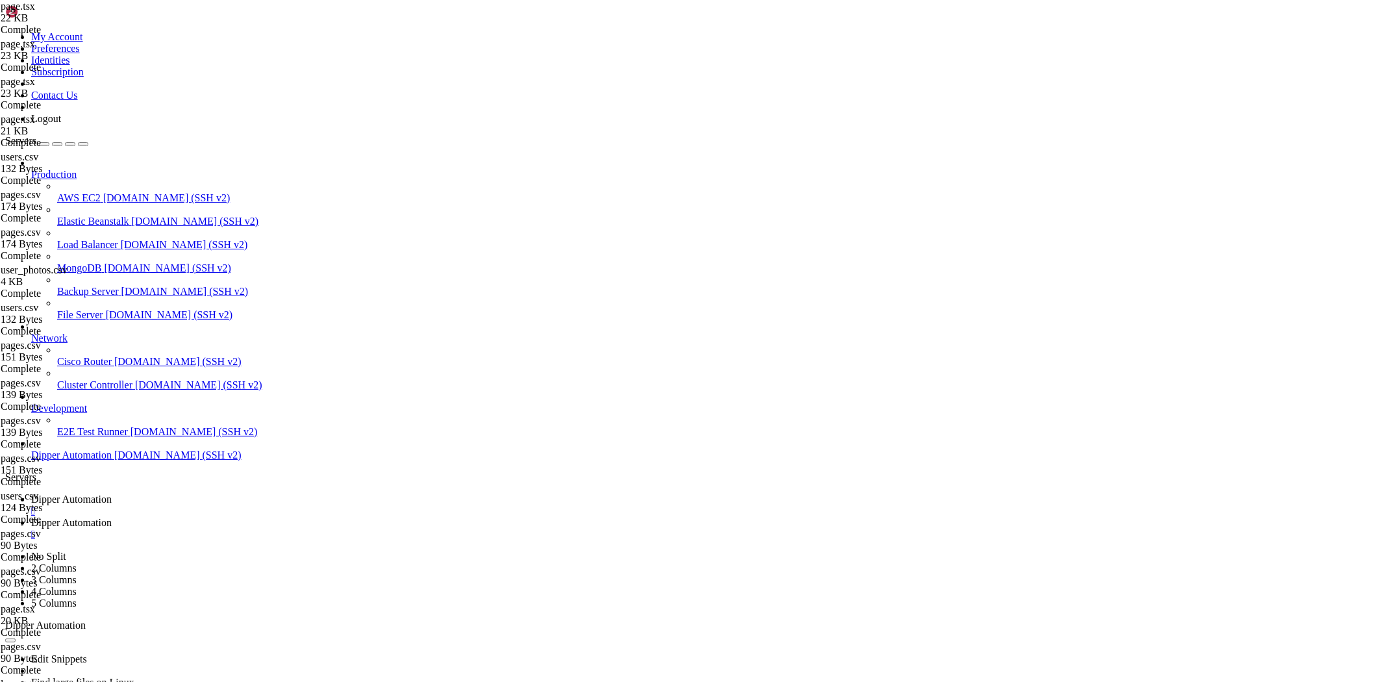
click at [112, 493] on span "Dipper Automation" at bounding box center [71, 498] width 80 height 11
click at [31, 517] on icon at bounding box center [31, 522] width 0 height 11
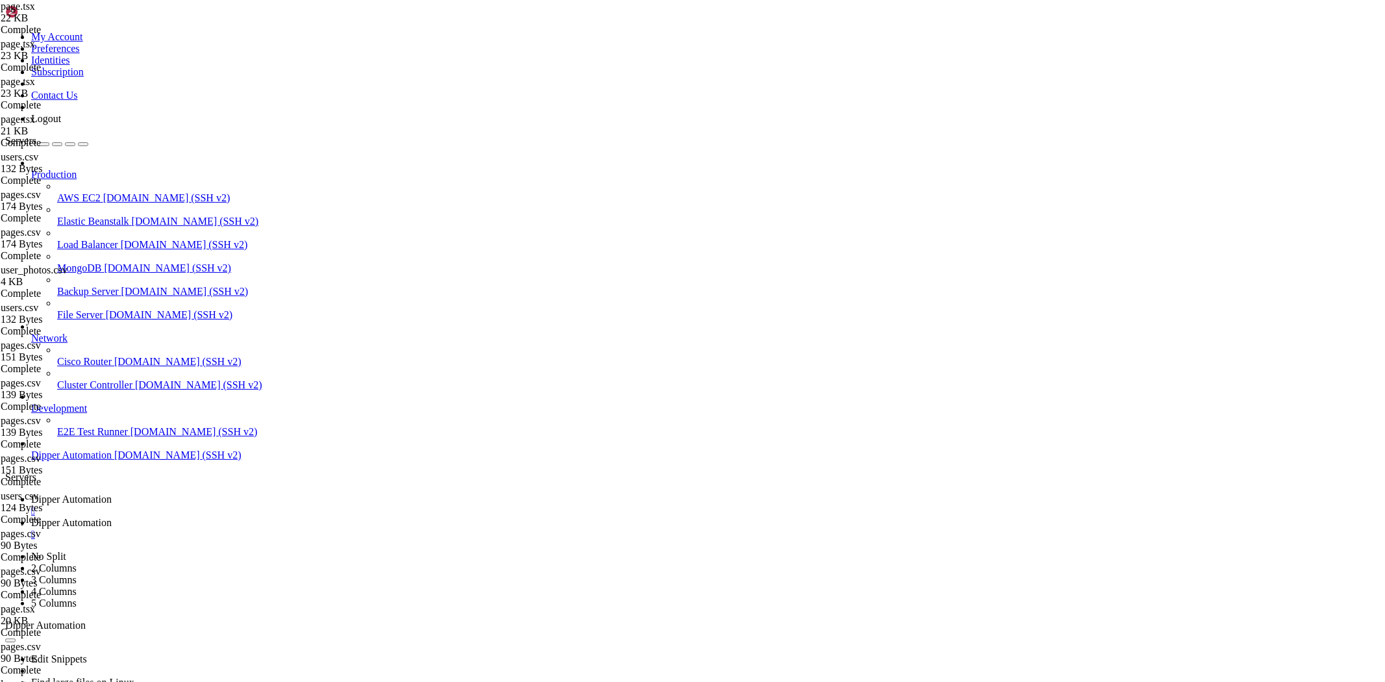
scroll to position [0, 0]
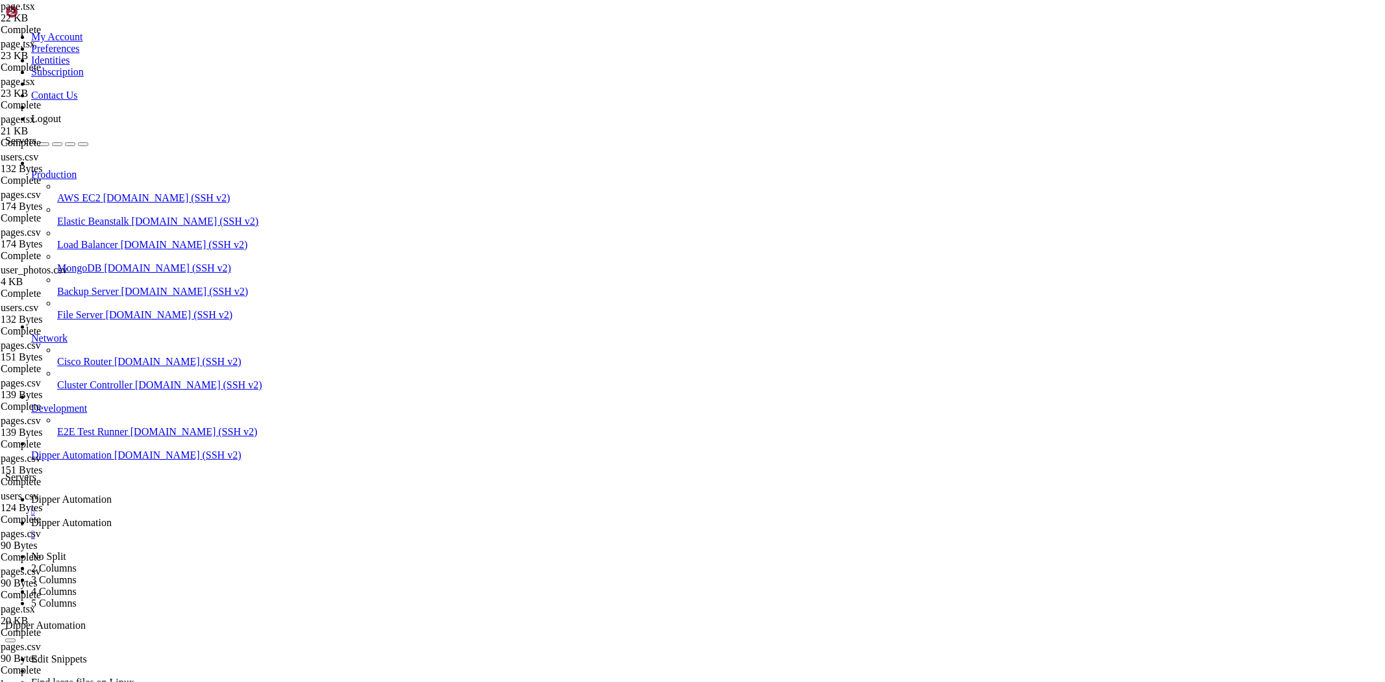
type input "/root/Dipperhub/app/home"
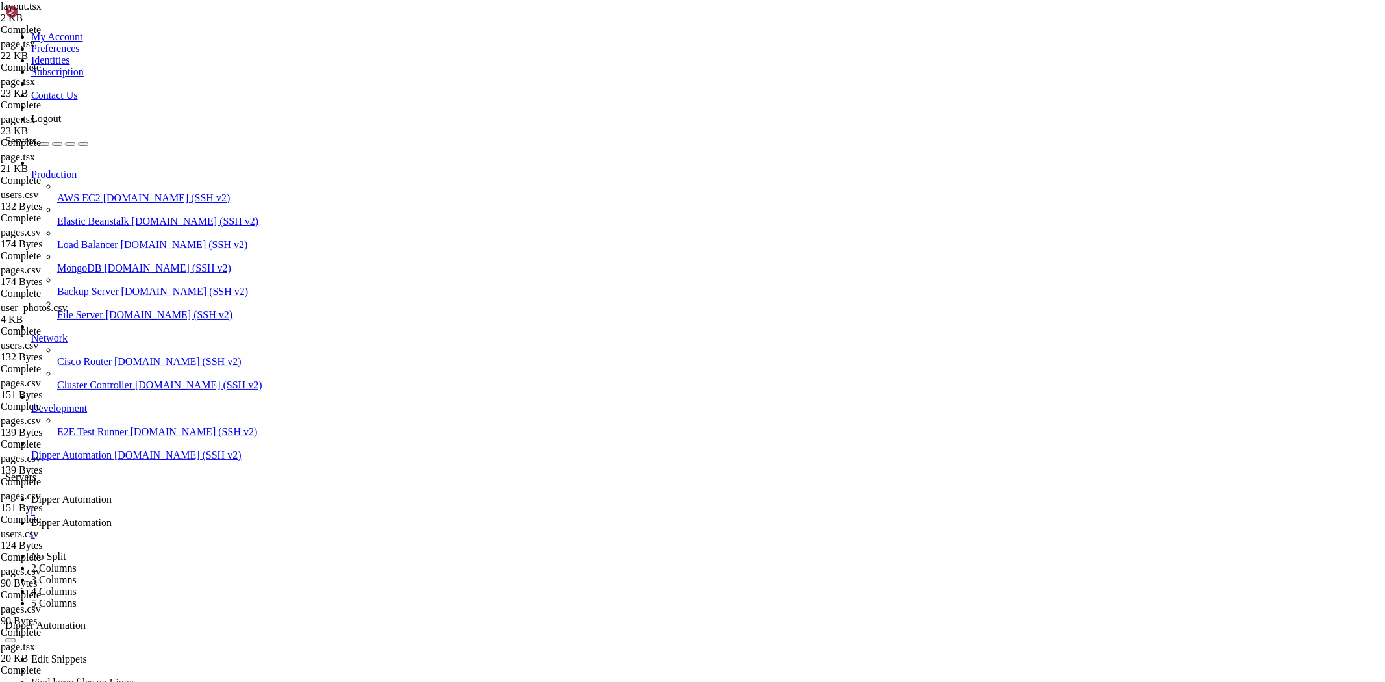
type textarea "}"
